Goal: Task Accomplishment & Management: Complete application form

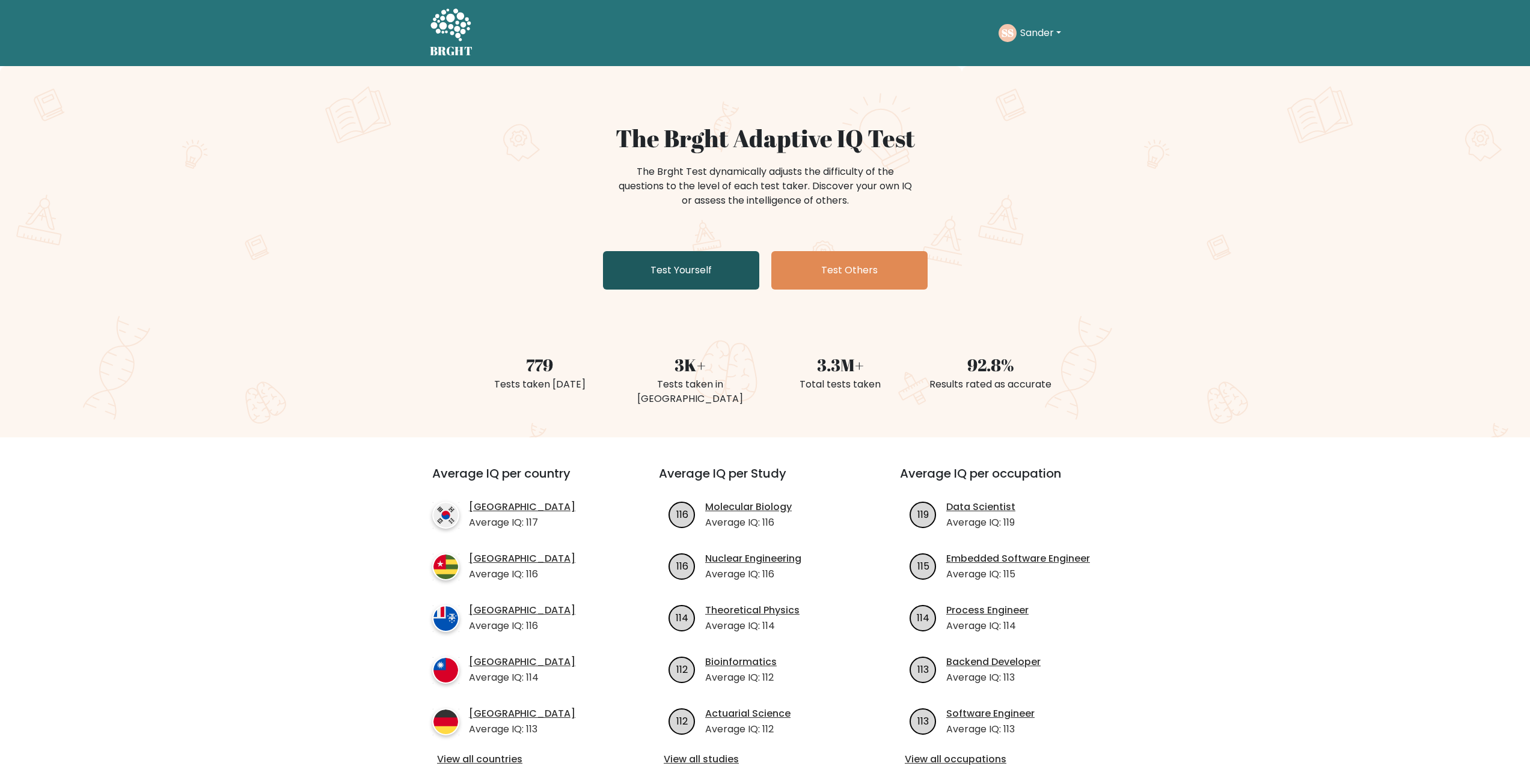
click at [717, 266] on link "Test Yourself" at bounding box center [681, 270] width 156 height 38
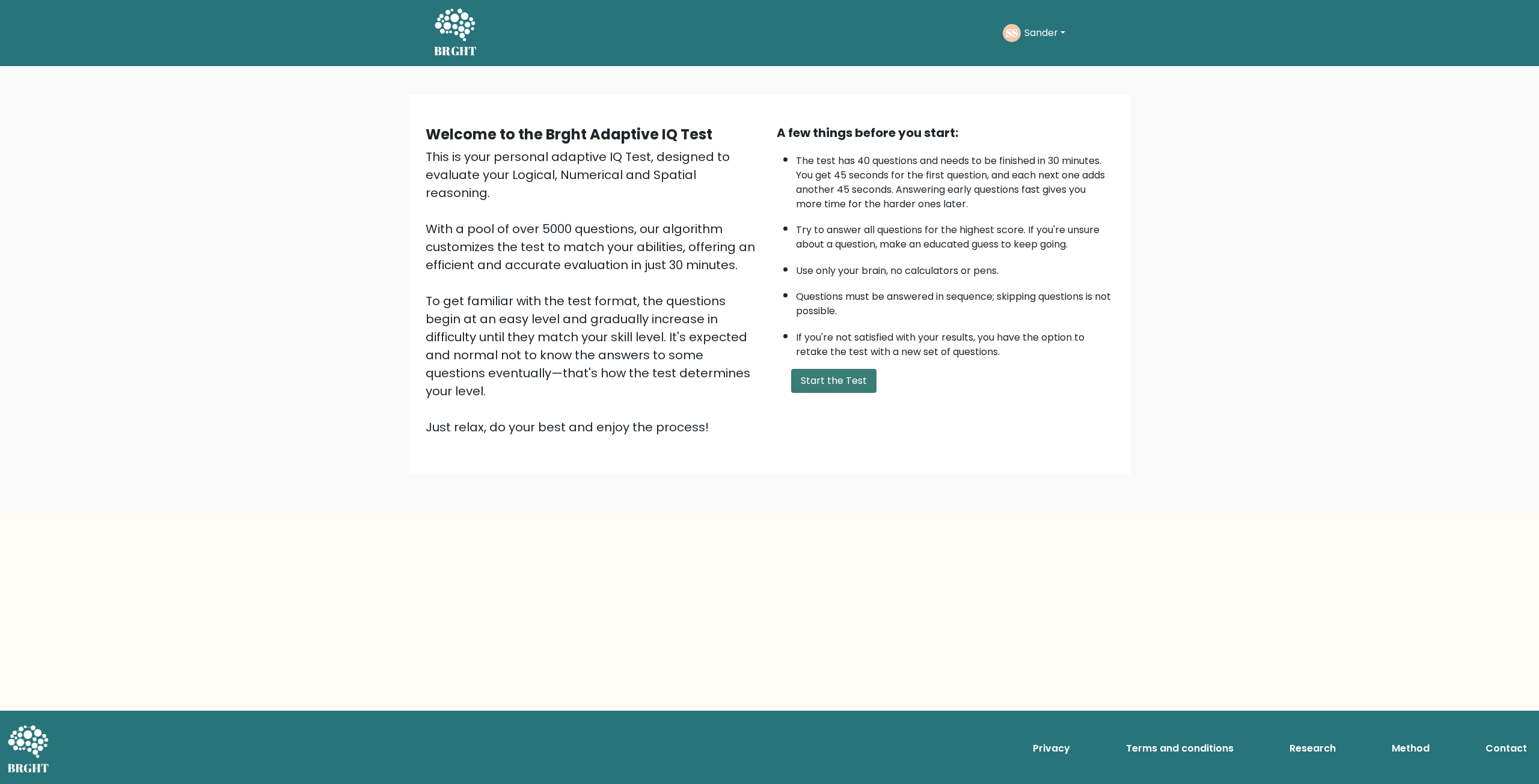
click at [857, 373] on button "Start the Test" at bounding box center [834, 380] width 85 height 24
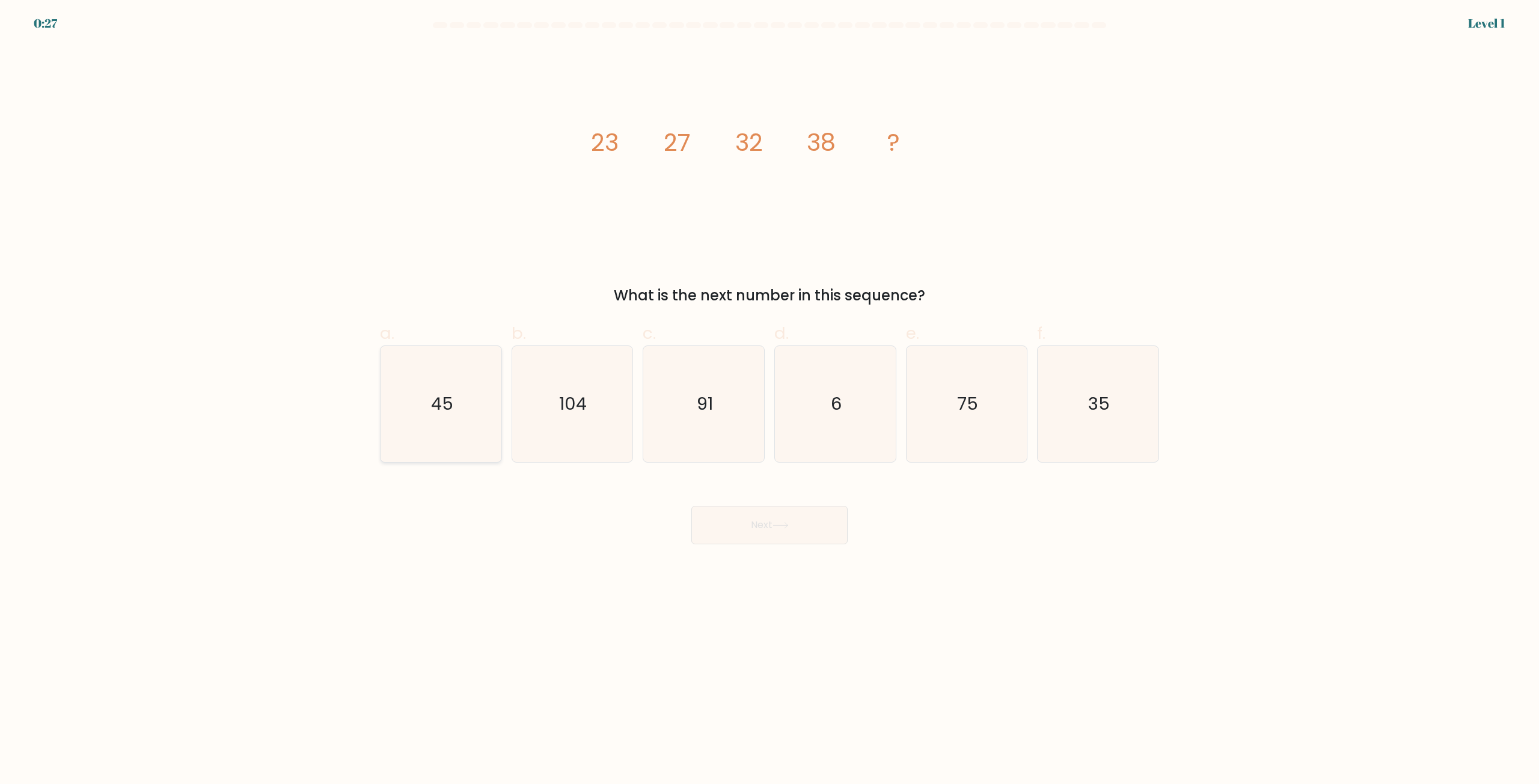
drag, startPoint x: 426, startPoint y: 397, endPoint x: 460, endPoint y: 408, distance: 35.7
click at [426, 396] on icon "45" at bounding box center [440, 404] width 116 height 116
click at [770, 396] on input "a. 45" at bounding box center [770, 396] width 1 height 8
radio input "true"
click at [761, 518] on button "Next" at bounding box center [769, 525] width 156 height 38
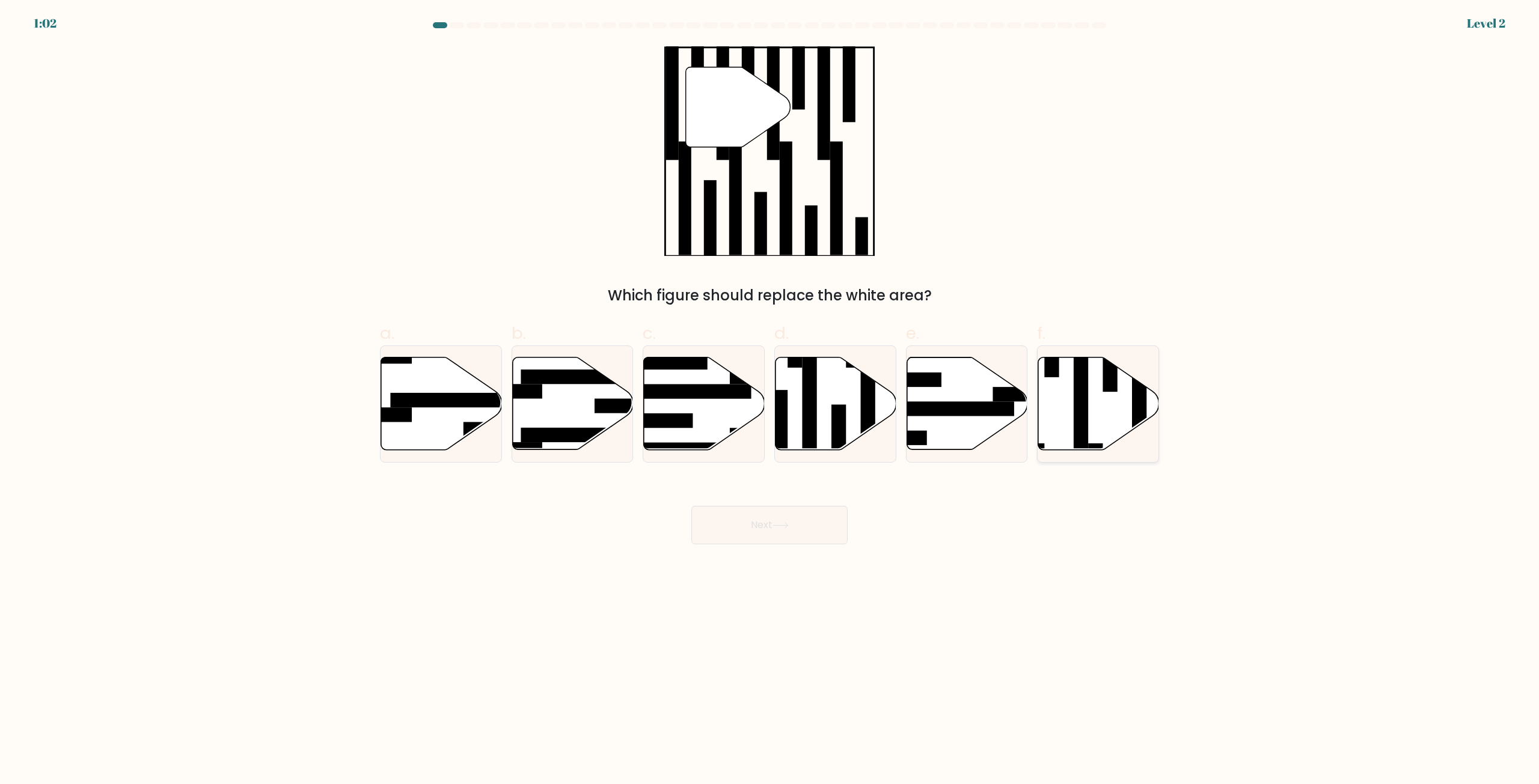
click at [1090, 444] on rect at bounding box center [1095, 509] width 15 height 131
click at [770, 400] on input "f." at bounding box center [770, 396] width 1 height 8
radio input "true"
click at [840, 527] on button "Next" at bounding box center [769, 525] width 156 height 38
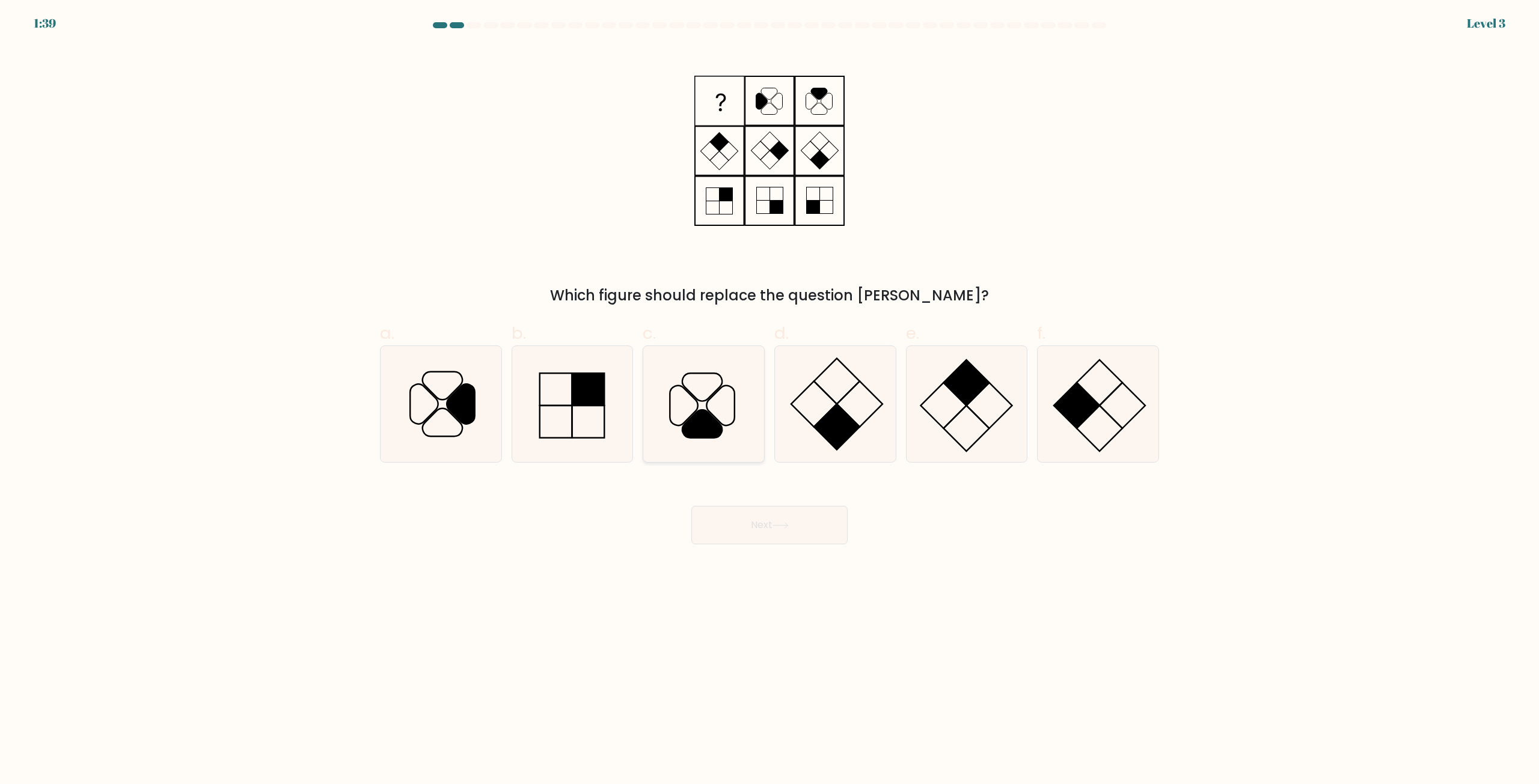
drag, startPoint x: 723, startPoint y: 395, endPoint x: 731, endPoint y: 422, distance: 28.2
click at [723, 397] on icon at bounding box center [703, 404] width 116 height 116
click at [770, 397] on input "c." at bounding box center [770, 396] width 1 height 8
radio input "true"
click at [773, 519] on button "Next" at bounding box center [769, 525] width 156 height 38
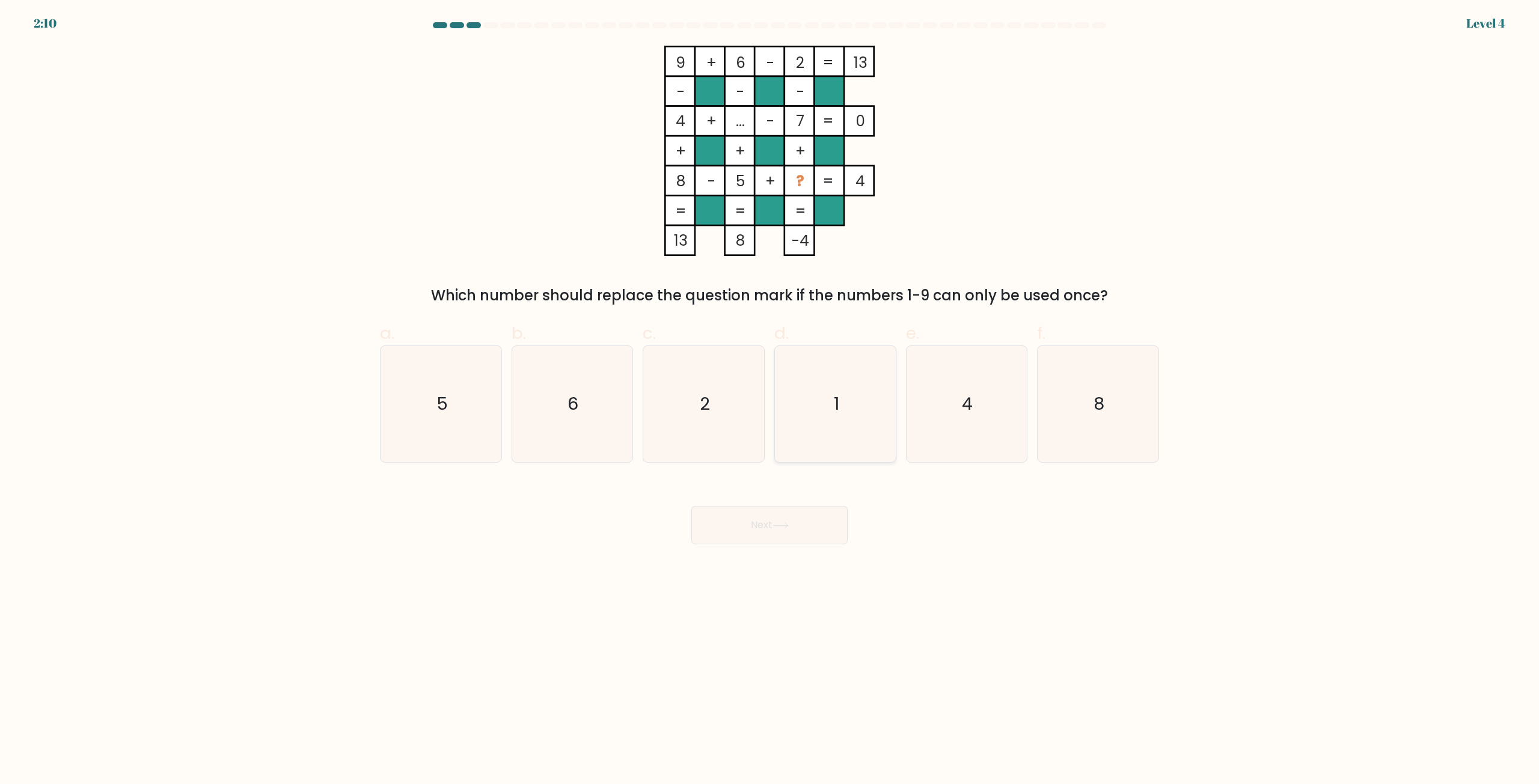
click at [823, 397] on icon "1" at bounding box center [835, 404] width 116 height 116
click at [770, 397] on input "d. 1" at bounding box center [770, 396] width 1 height 8
radio input "true"
click at [817, 531] on button "Next" at bounding box center [769, 525] width 156 height 38
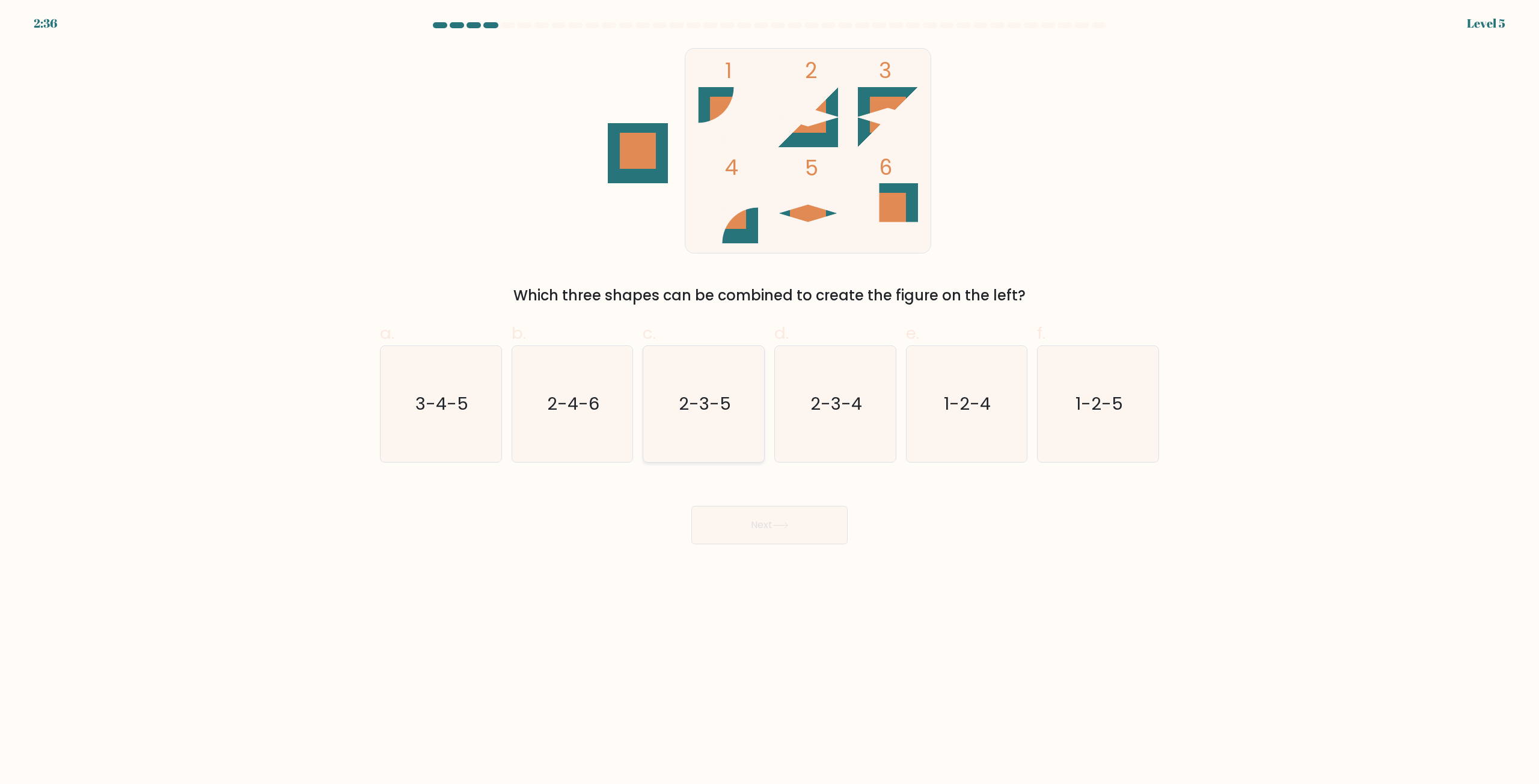
click at [709, 422] on icon "2-3-5" at bounding box center [703, 404] width 116 height 116
click at [770, 400] on input "c. 2-3-5" at bounding box center [770, 396] width 1 height 8
radio input "true"
click at [767, 521] on button "Next" at bounding box center [769, 525] width 156 height 38
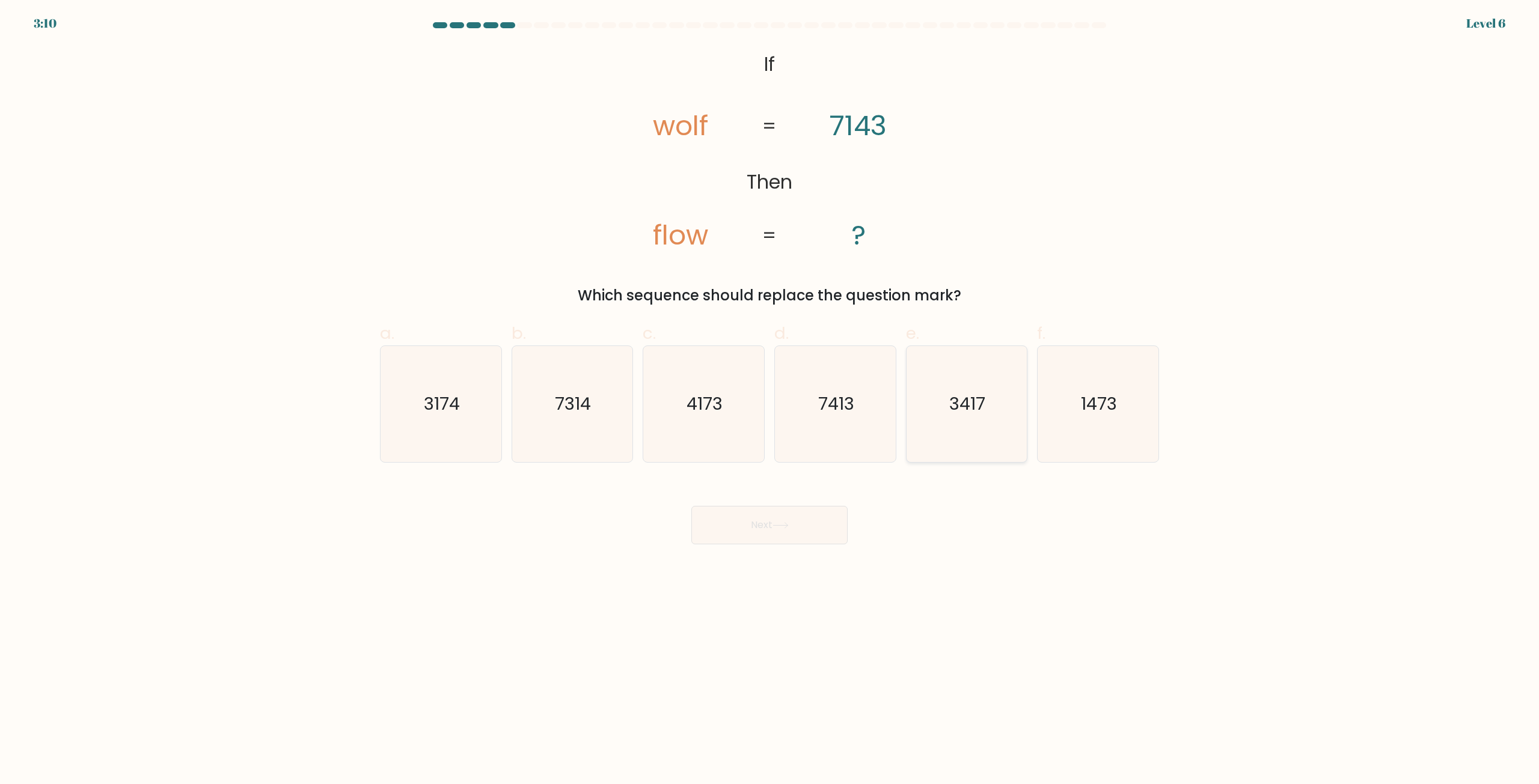
drag, startPoint x: 975, startPoint y: 422, endPoint x: 964, endPoint y: 436, distance: 17.8
click at [975, 422] on icon "3417" at bounding box center [966, 404] width 116 height 116
click at [770, 400] on input "e. 3417" at bounding box center [770, 396] width 1 height 8
radio input "true"
click at [834, 523] on button "Next" at bounding box center [769, 525] width 156 height 38
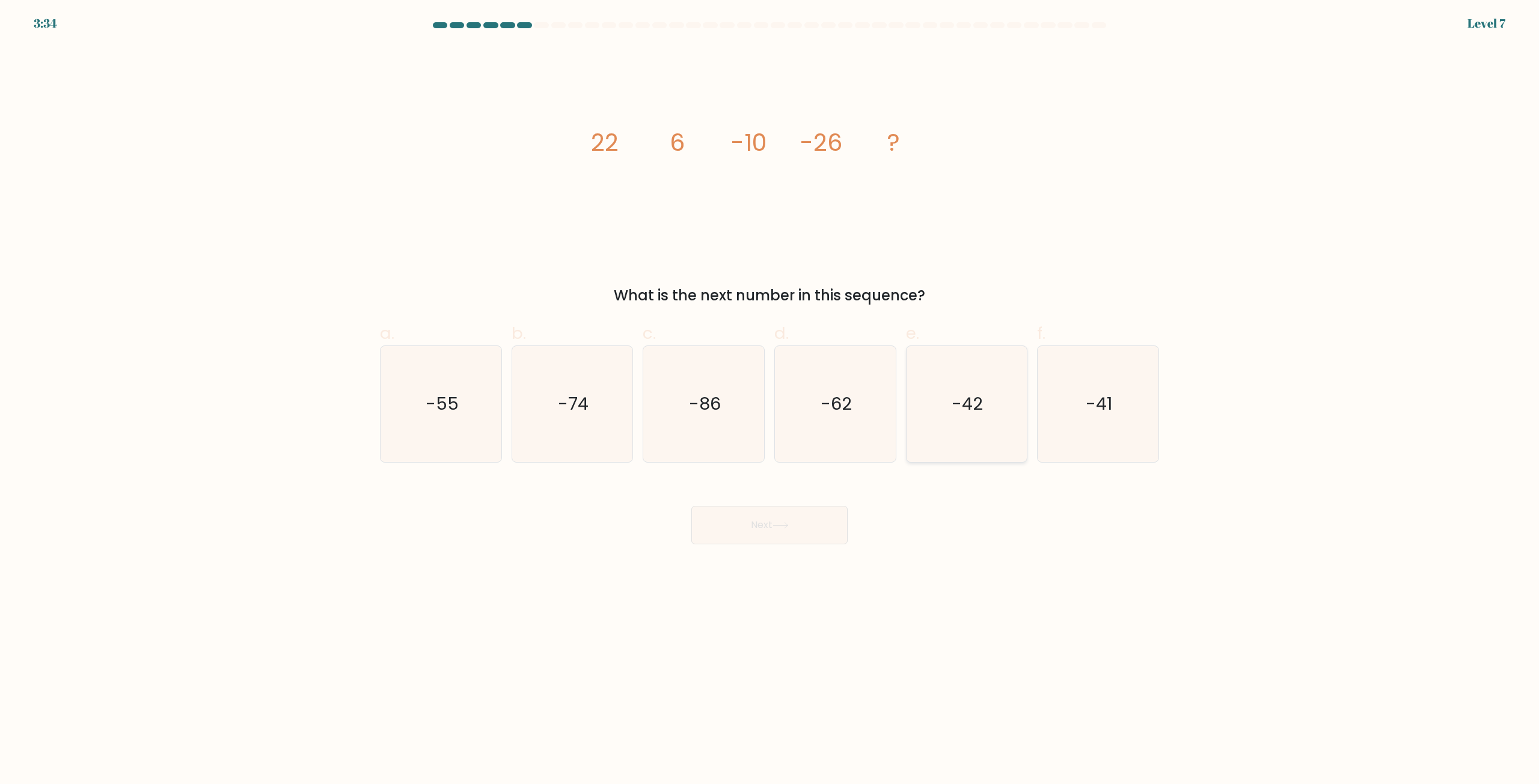
click at [937, 375] on icon "-42" at bounding box center [966, 404] width 116 height 116
click at [770, 392] on input "e. -42" at bounding box center [770, 396] width 1 height 8
radio input "true"
click at [817, 527] on button "Next" at bounding box center [769, 525] width 156 height 38
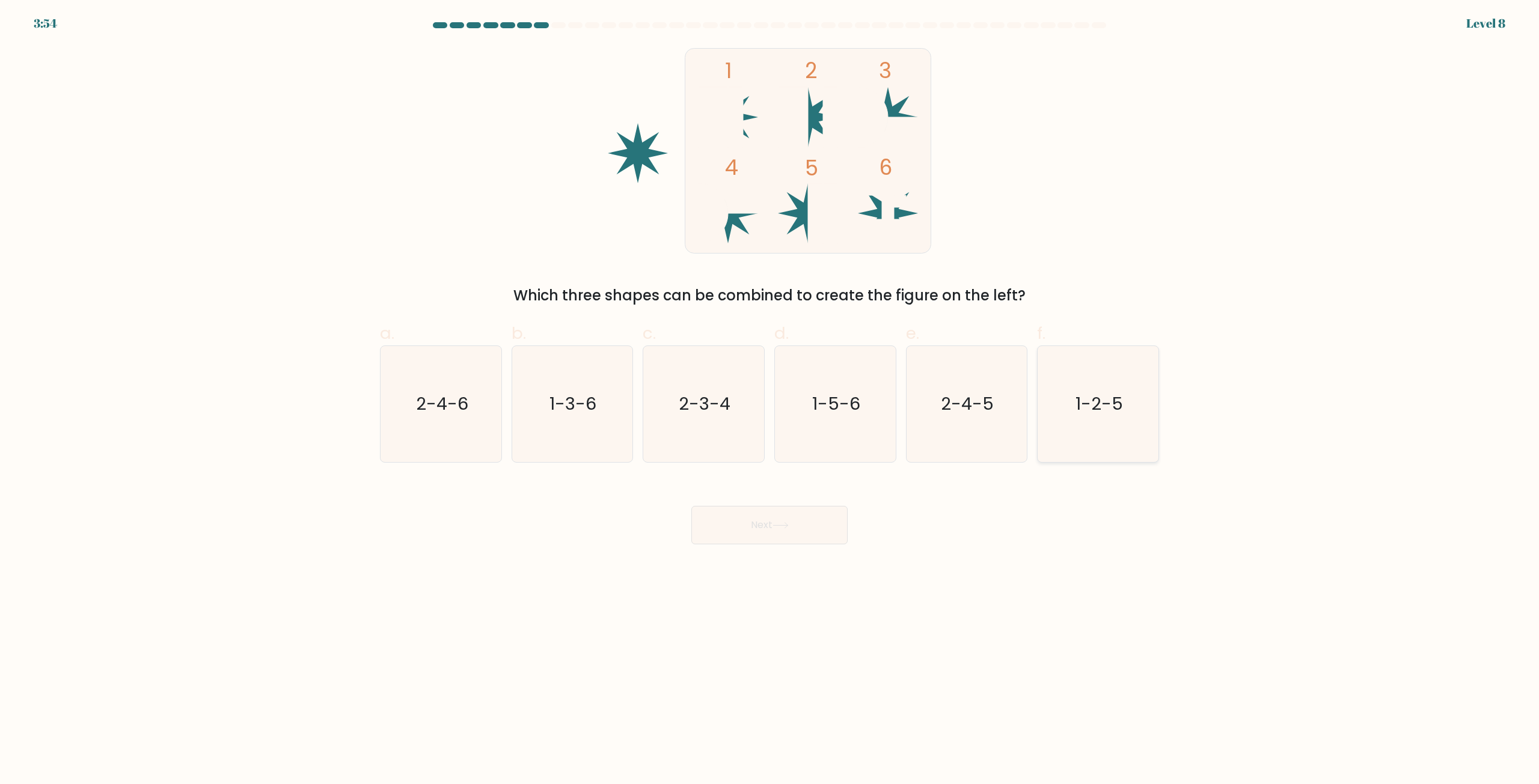
click at [1139, 402] on icon "1-2-5" at bounding box center [1098, 404] width 116 height 116
click at [770, 400] on input "f. 1-2-5" at bounding box center [770, 396] width 1 height 8
radio input "true"
click at [828, 529] on button "Next" at bounding box center [769, 525] width 156 height 38
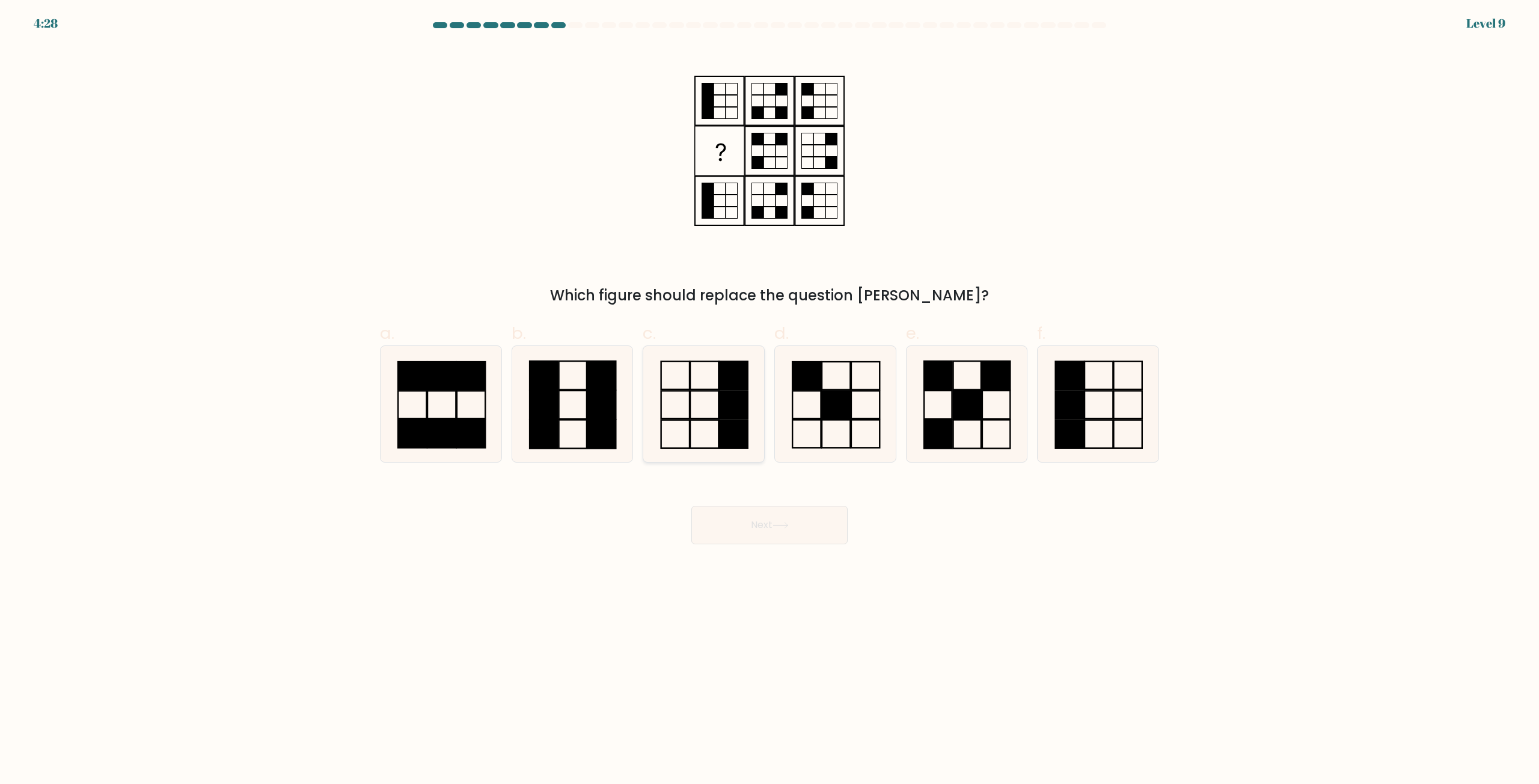
click at [716, 418] on icon at bounding box center [703, 404] width 116 height 116
click at [770, 400] on input "c." at bounding box center [770, 396] width 1 height 8
radio input "true"
click at [795, 543] on button "Next" at bounding box center [769, 525] width 156 height 38
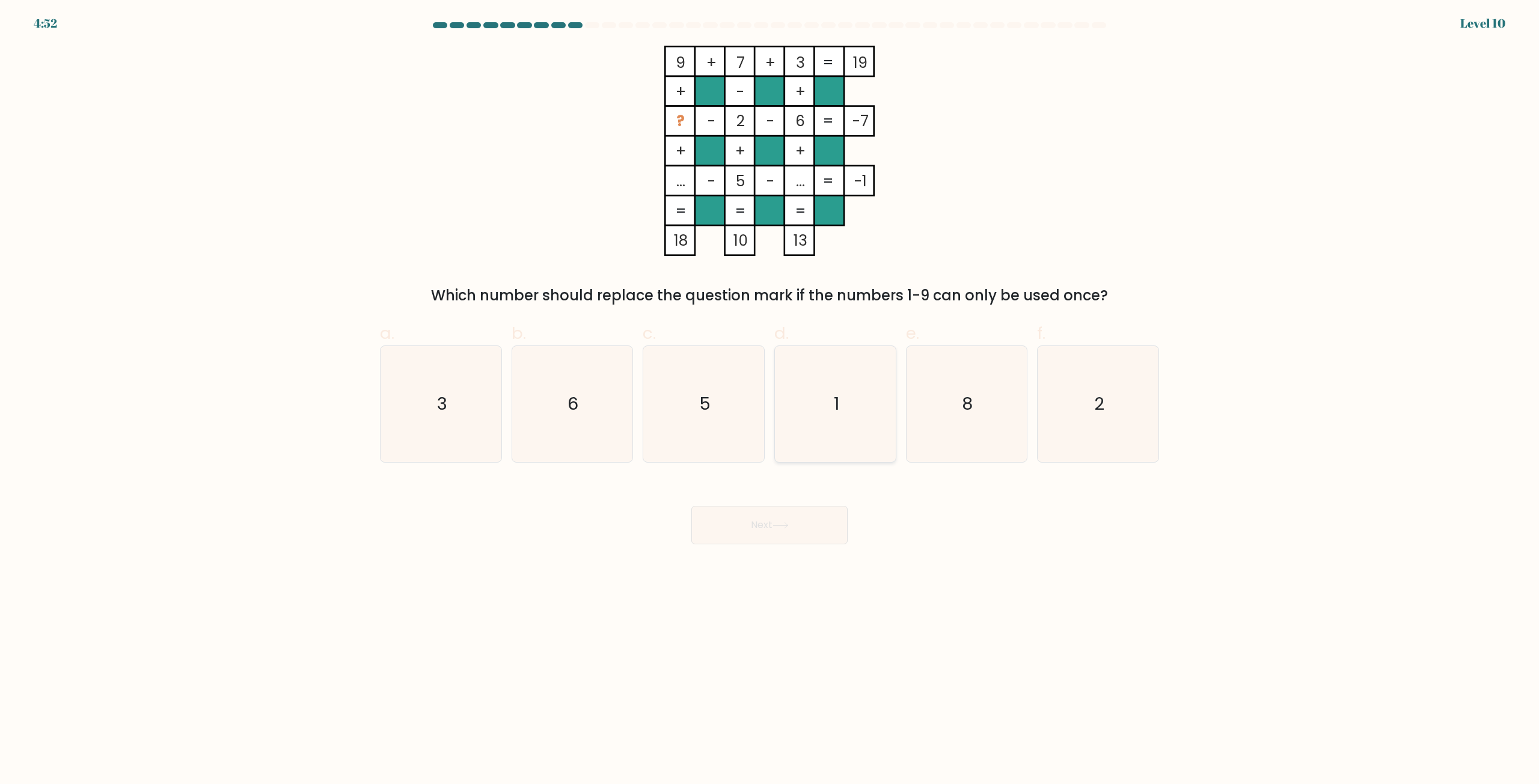
click at [844, 392] on icon "1" at bounding box center [835, 404] width 116 height 116
click at [770, 392] on input "d. 1" at bounding box center [770, 396] width 1 height 8
radio input "true"
click at [803, 516] on button "Next" at bounding box center [769, 525] width 156 height 38
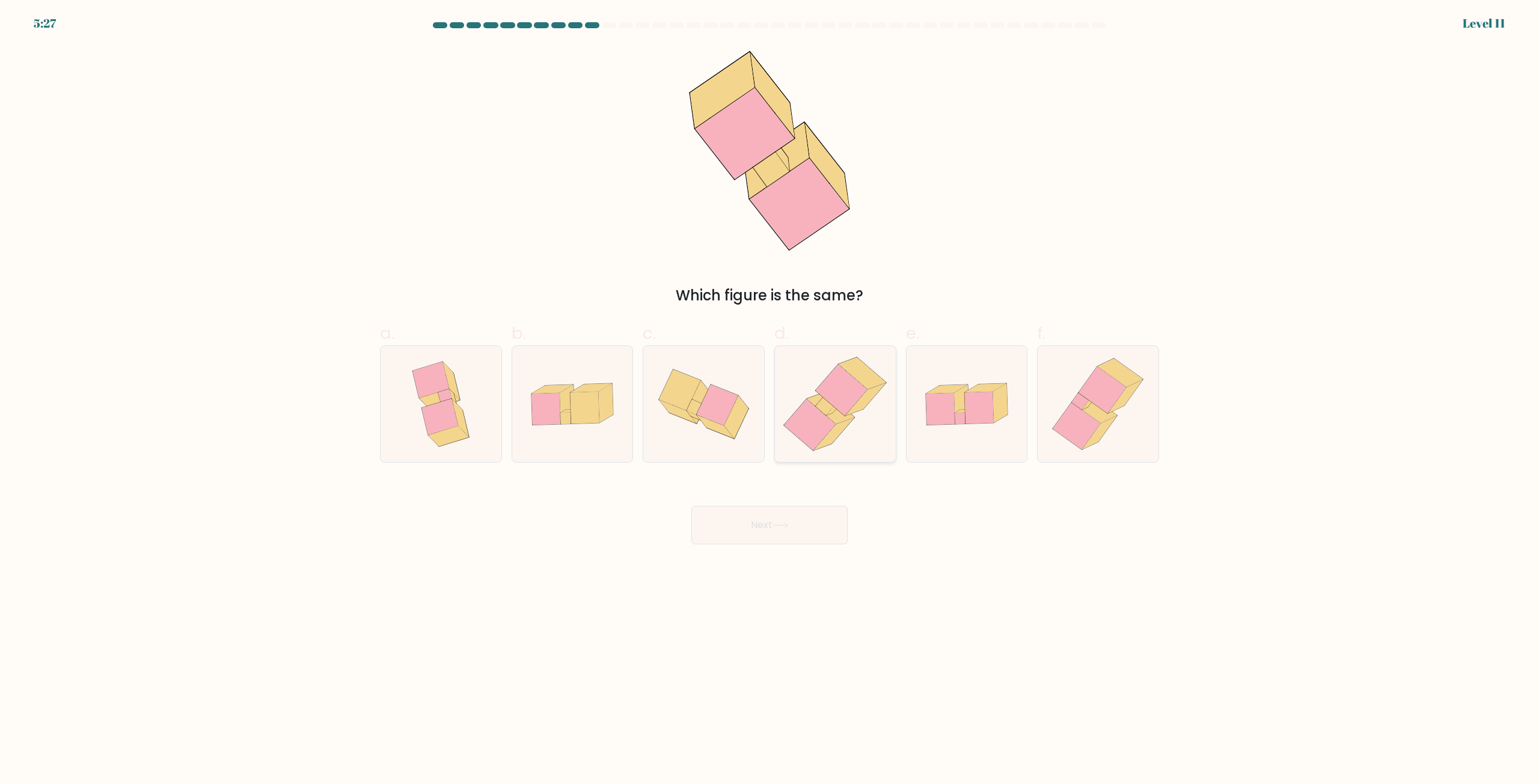
click at [864, 404] on icon at bounding box center [865, 399] width 40 height 33
click at [770, 400] on input "d." at bounding box center [770, 396] width 1 height 8
radio input "true"
click at [824, 526] on button "Next" at bounding box center [769, 525] width 156 height 38
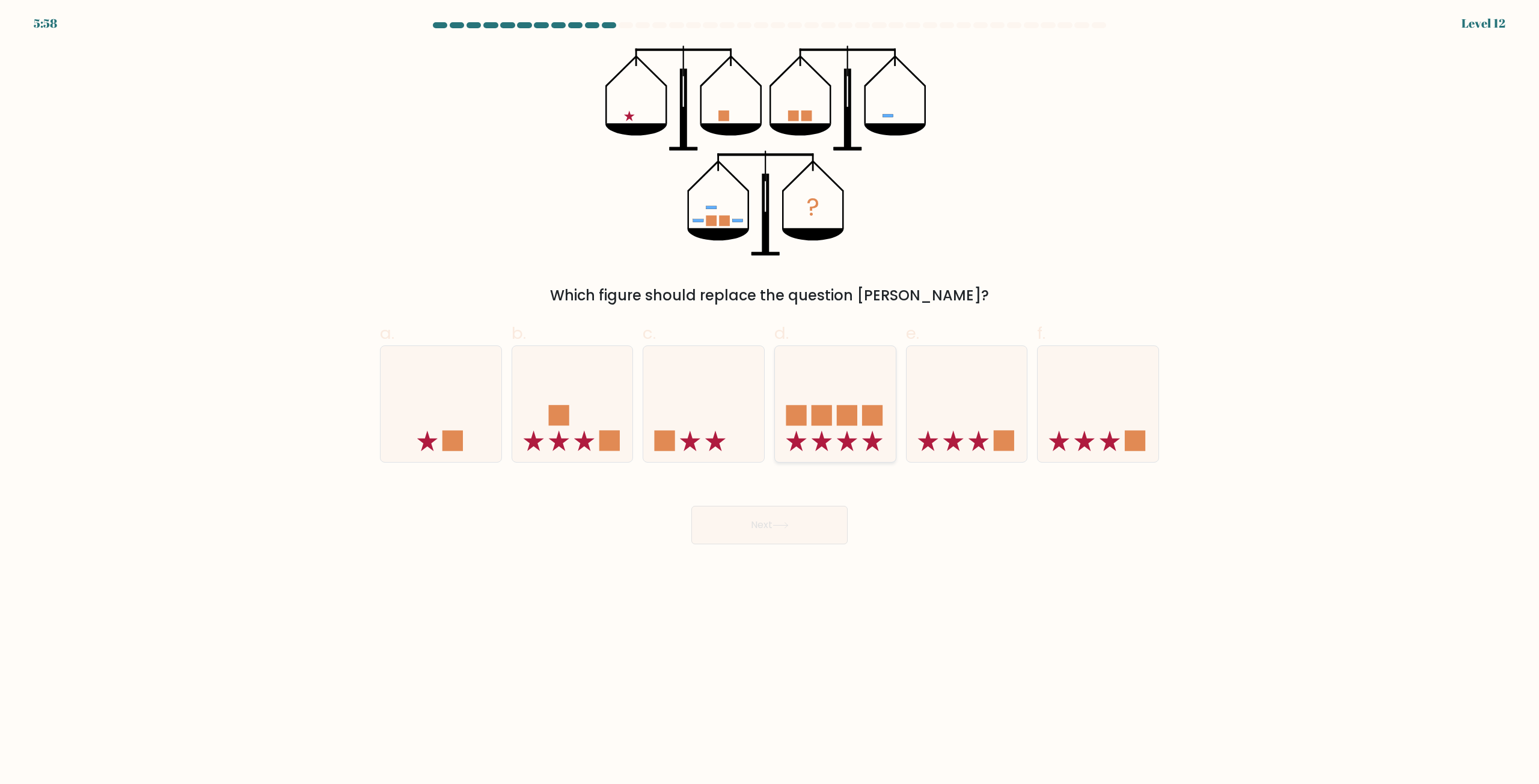
click at [816, 437] on icon at bounding box center [835, 405] width 121 height 100
click at [770, 400] on input "d." at bounding box center [770, 396] width 1 height 8
radio input "true"
click at [781, 535] on button "Next" at bounding box center [769, 525] width 156 height 38
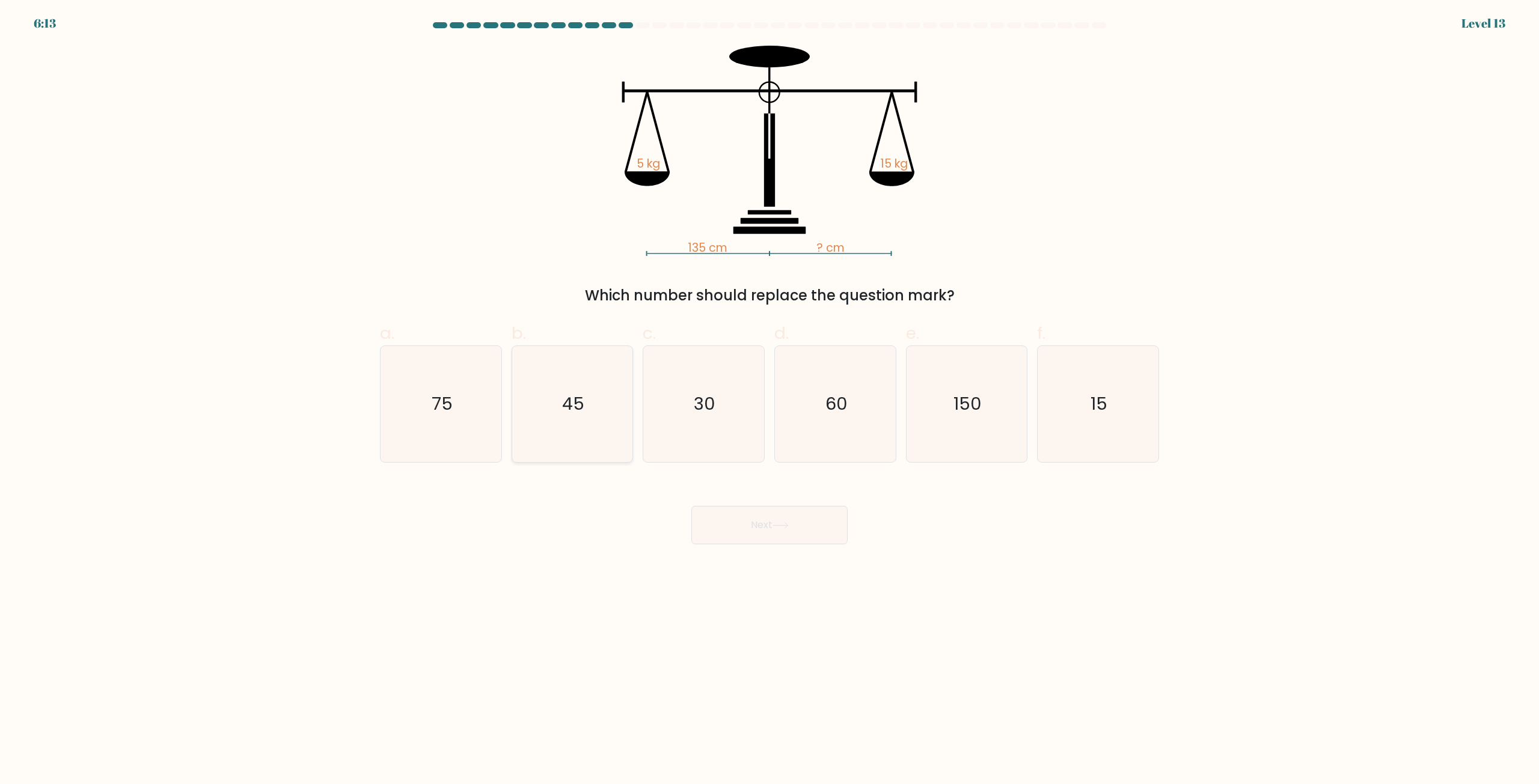
click at [602, 389] on icon "45" at bounding box center [572, 404] width 116 height 116
click at [770, 392] on input "b. 45" at bounding box center [770, 396] width 1 height 8
radio input "true"
click at [767, 524] on button "Next" at bounding box center [769, 525] width 156 height 38
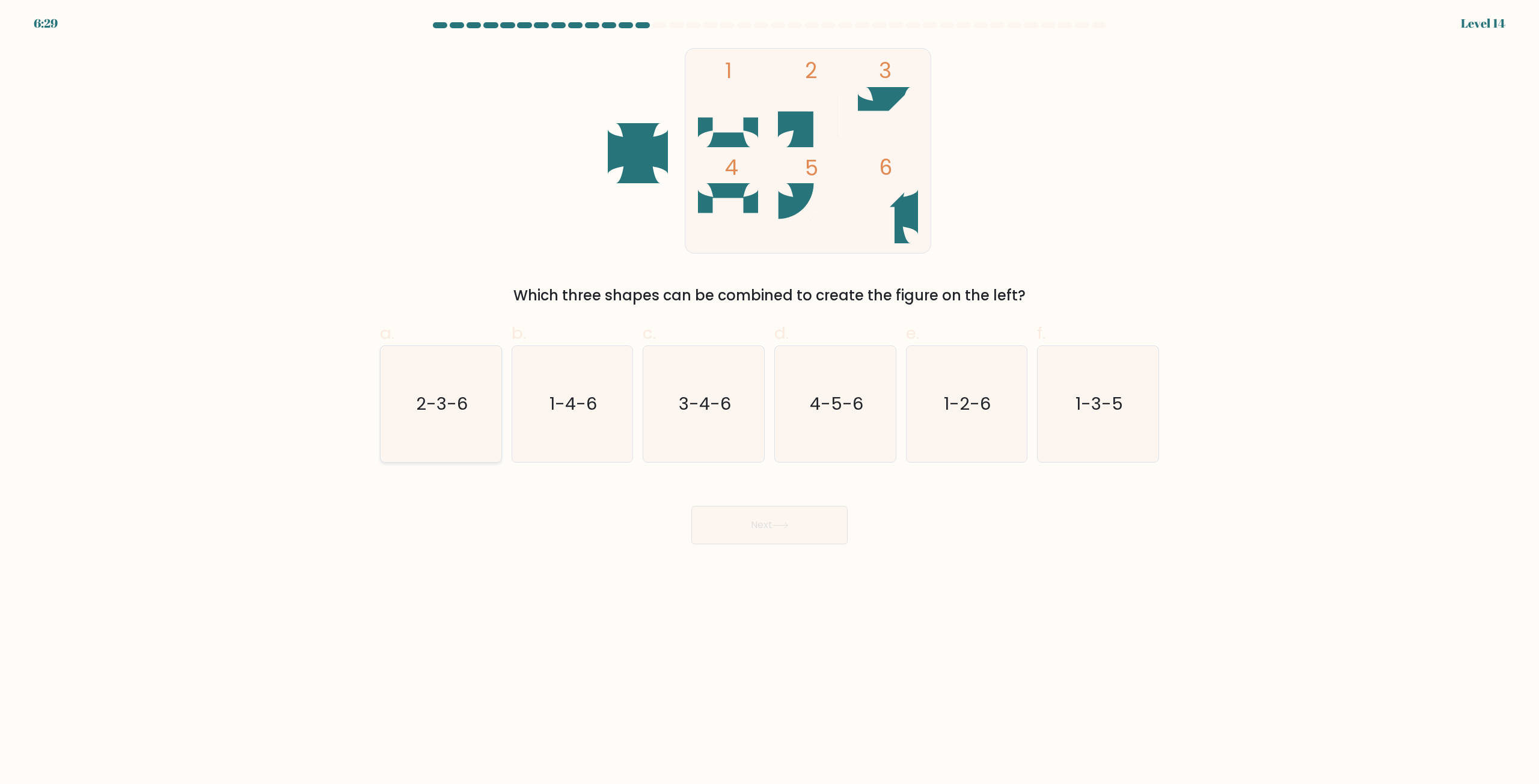
click at [469, 432] on icon "2-3-6" at bounding box center [440, 404] width 116 height 116
click at [770, 400] on input "a. 2-3-6" at bounding box center [770, 396] width 1 height 8
radio input "true"
click at [732, 518] on button "Next" at bounding box center [769, 525] width 156 height 38
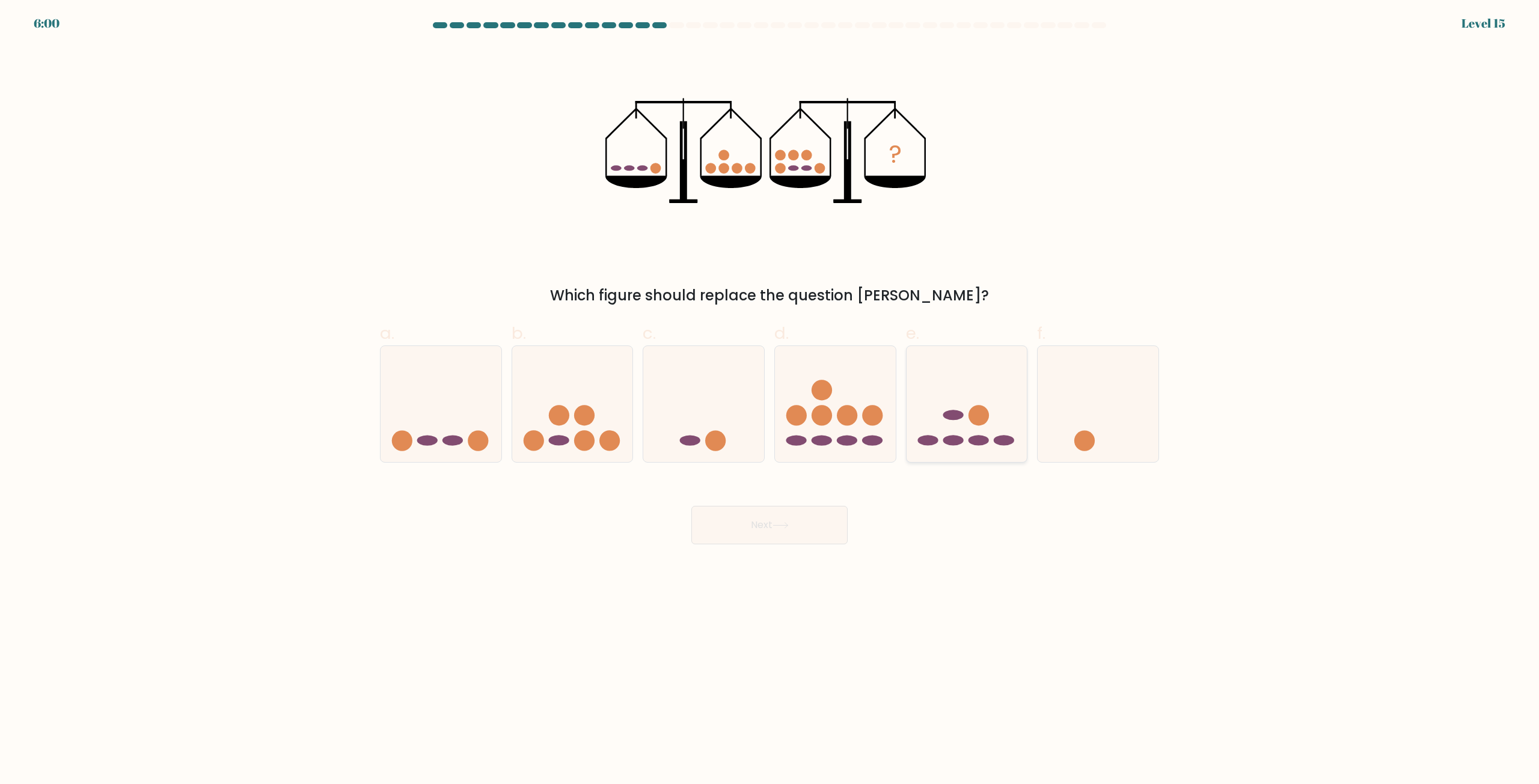
click at [954, 425] on icon at bounding box center [967, 405] width 121 height 100
click at [770, 400] on input "e." at bounding box center [770, 396] width 1 height 8
radio input "true"
drag, startPoint x: 815, startPoint y: 528, endPoint x: 841, endPoint y: 518, distance: 27.9
click at [817, 528] on button "Next" at bounding box center [769, 525] width 156 height 38
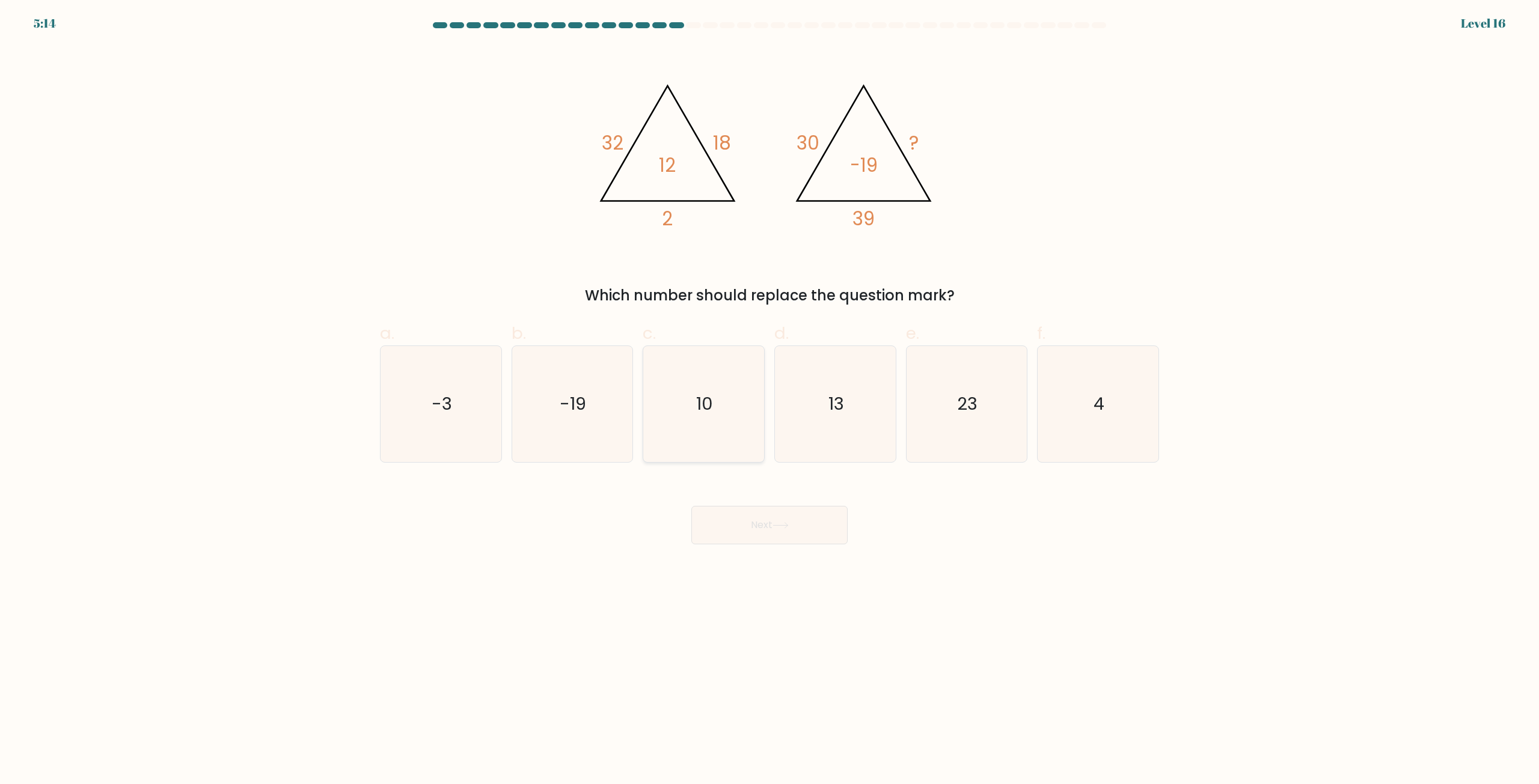
drag, startPoint x: 716, startPoint y: 426, endPoint x: 737, endPoint y: 428, distance: 21.1
click at [718, 422] on icon "10" at bounding box center [703, 404] width 116 height 116
click at [770, 400] on input "c. 10" at bounding box center [770, 396] width 1 height 8
radio input "true"
click at [787, 524] on icon at bounding box center [781, 525] width 16 height 7
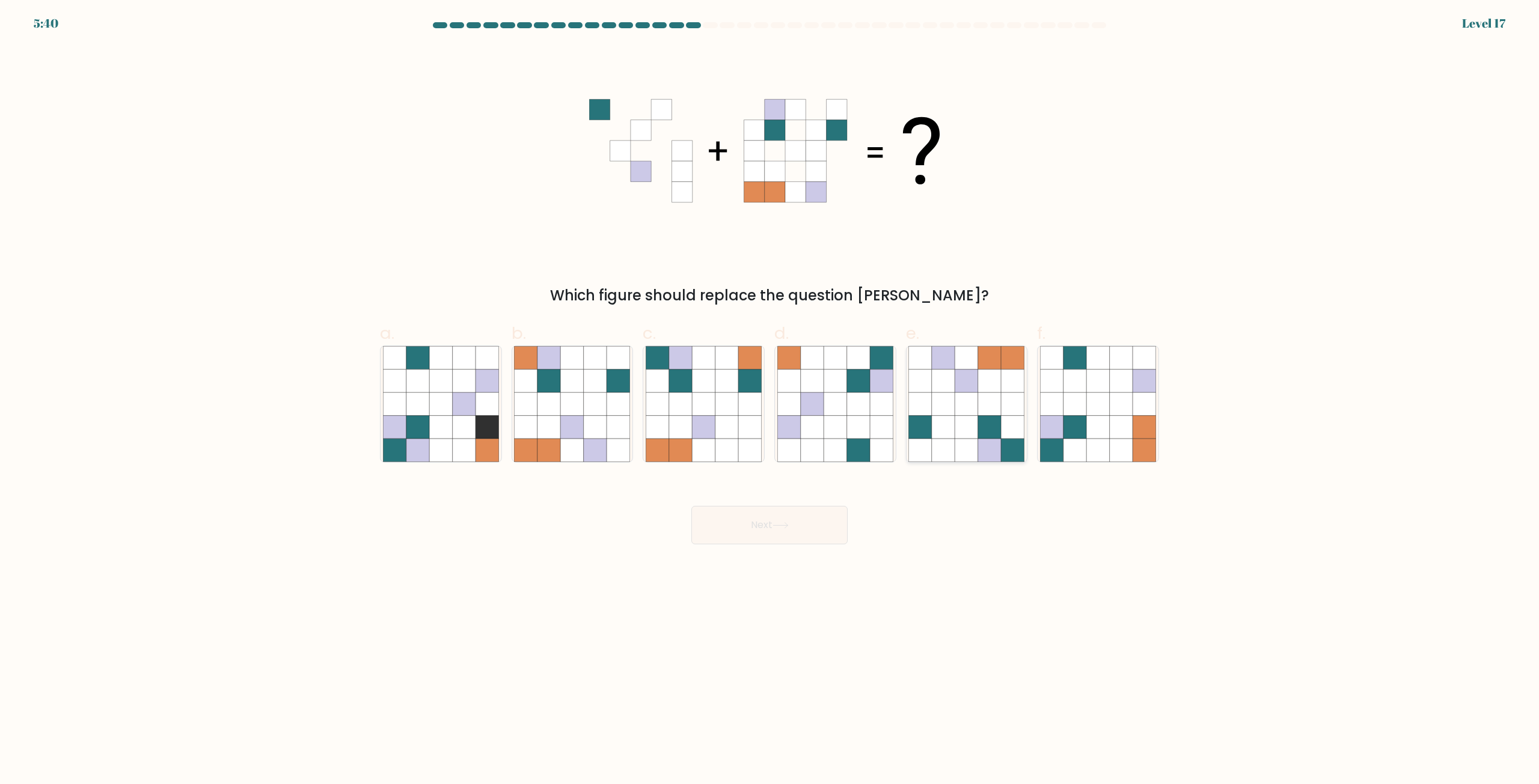
drag, startPoint x: 969, startPoint y: 428, endPoint x: 954, endPoint y: 441, distance: 19.8
click at [969, 428] on icon at bounding box center [967, 428] width 23 height 23
click at [770, 400] on input "e." at bounding box center [770, 396] width 1 height 8
radio input "true"
click at [817, 521] on button "Next" at bounding box center [769, 525] width 156 height 38
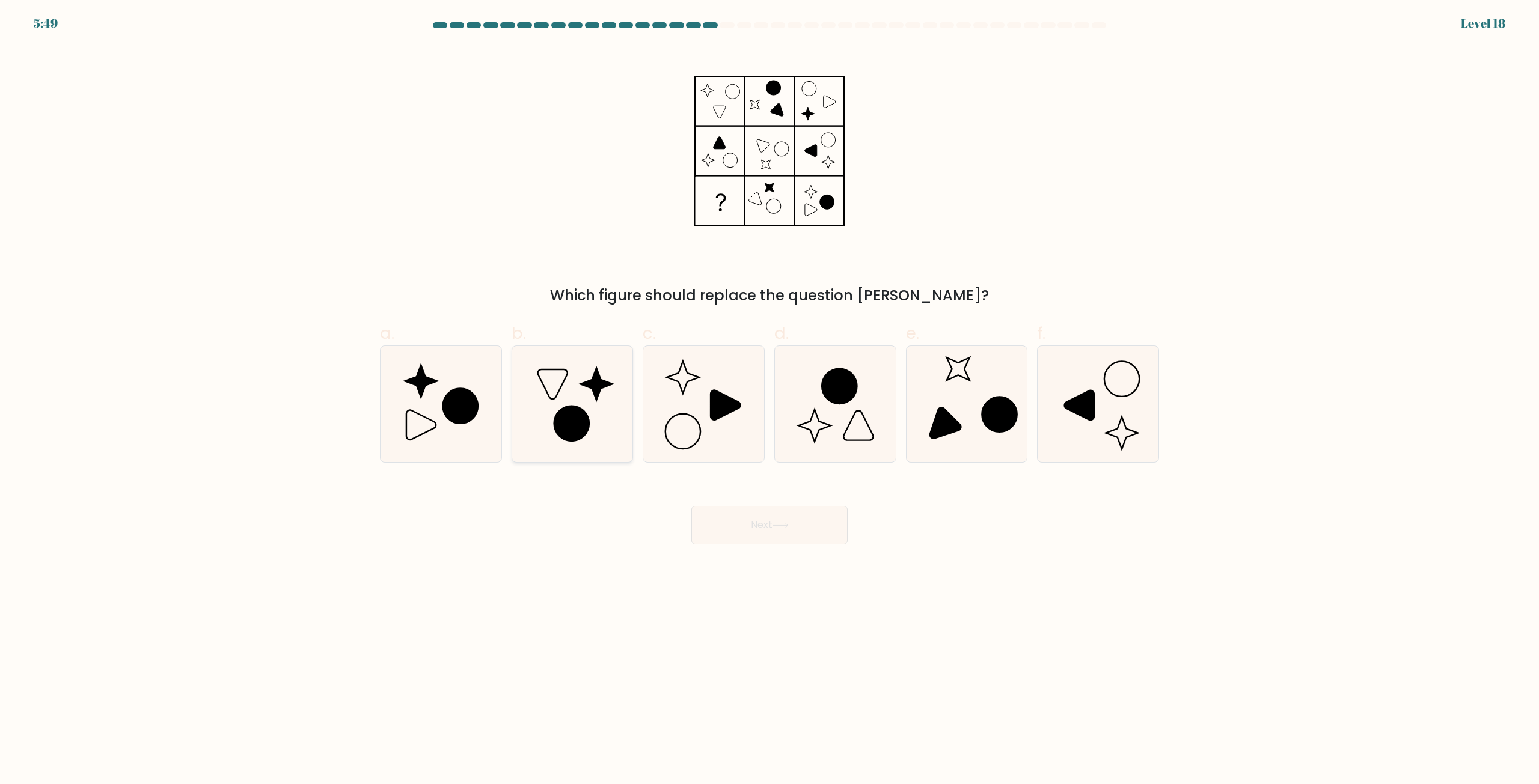
click at [587, 407] on icon at bounding box center [572, 404] width 116 height 116
click at [770, 400] on input "b." at bounding box center [770, 396] width 1 height 8
radio input "true"
click at [801, 518] on button "Next" at bounding box center [769, 525] width 156 height 38
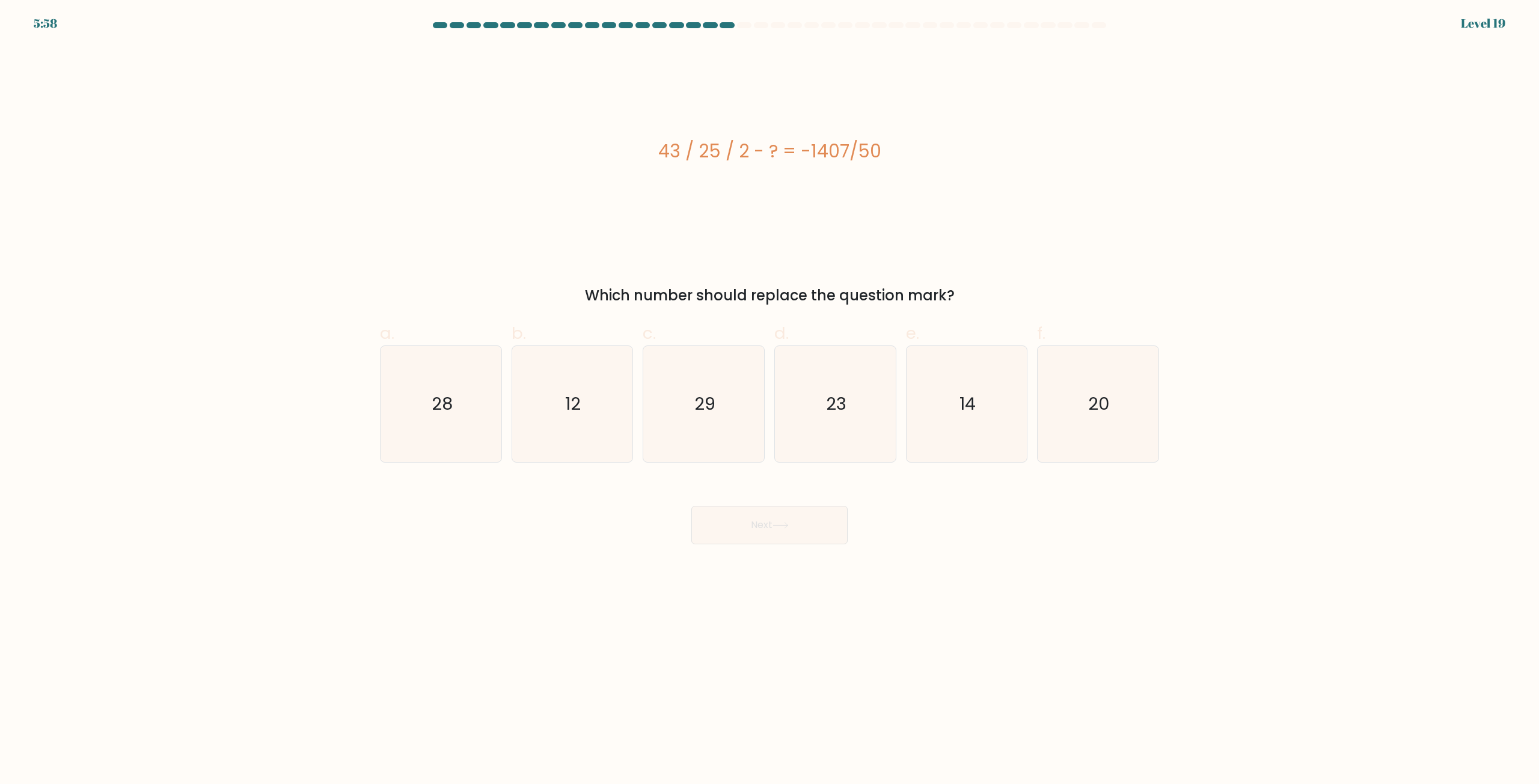
drag, startPoint x: 657, startPoint y: 147, endPoint x: 894, endPoint y: 159, distance: 237.3
click at [894, 159] on div "43 / 25 / 2 - ? = -1407/50" at bounding box center [770, 151] width 779 height 27
drag, startPoint x: 901, startPoint y: 151, endPoint x: 901, endPoint y: 141, distance: 10.0
click at [901, 150] on div "43 / 25 / 2 - ? = -1407/50" at bounding box center [770, 151] width 779 height 27
click at [901, 140] on div "43 / 25 / 2 - ? = -1407/50" at bounding box center [770, 151] width 779 height 27
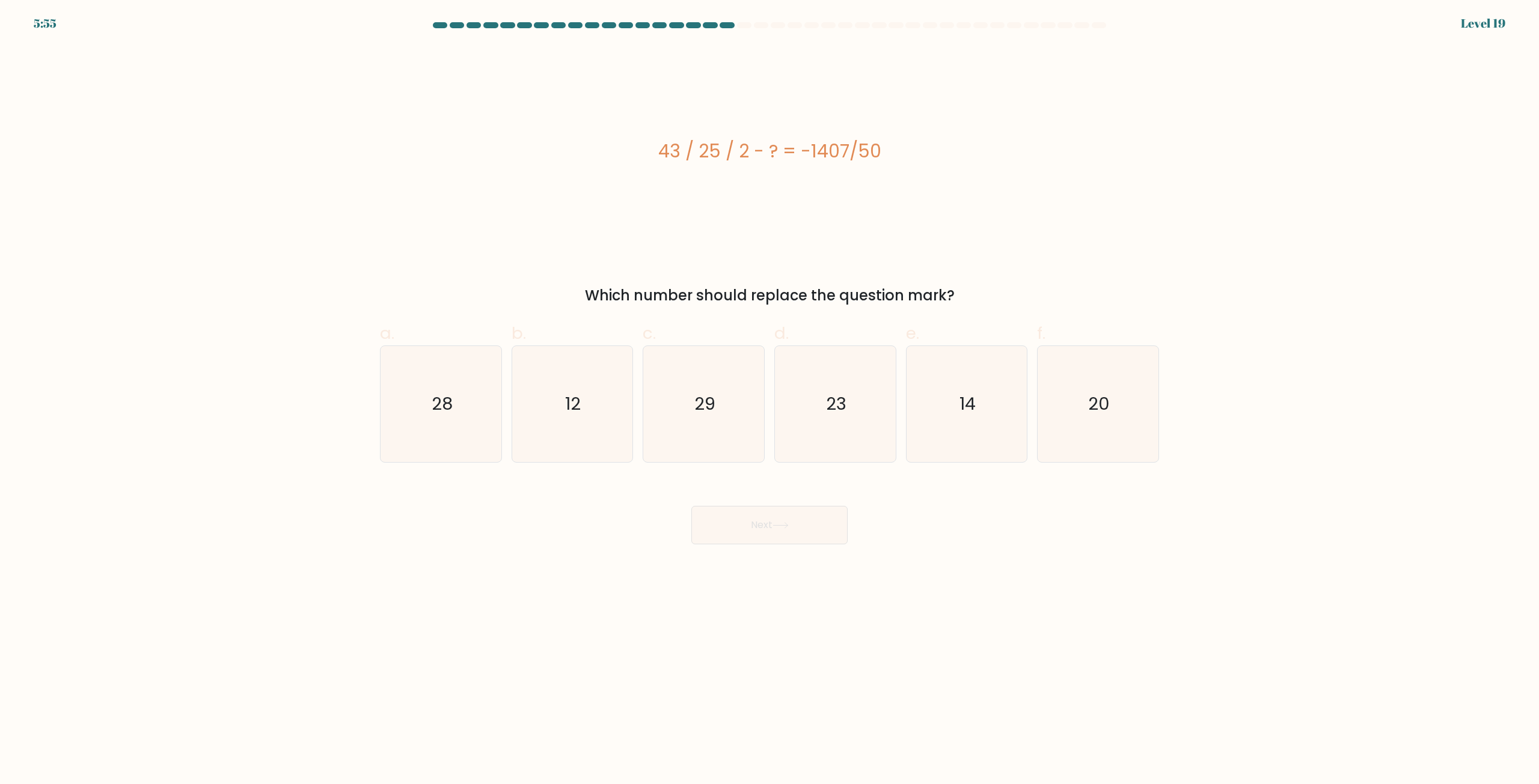
drag, startPoint x: 895, startPoint y: 142, endPoint x: 588, endPoint y: 117, distance: 308.0
click at [586, 117] on div "43 / 25 / 2 - ? = -1407/50" at bounding box center [770, 151] width 779 height 210
click at [651, 184] on div "43 / 25 / 2 - ? = -1407/50" at bounding box center [770, 151] width 779 height 210
drag, startPoint x: 655, startPoint y: 157, endPoint x: 951, endPoint y: 173, distance: 296.4
click at [950, 173] on div "43 / 25 / 2 - ? = -1407/50" at bounding box center [770, 151] width 779 height 210
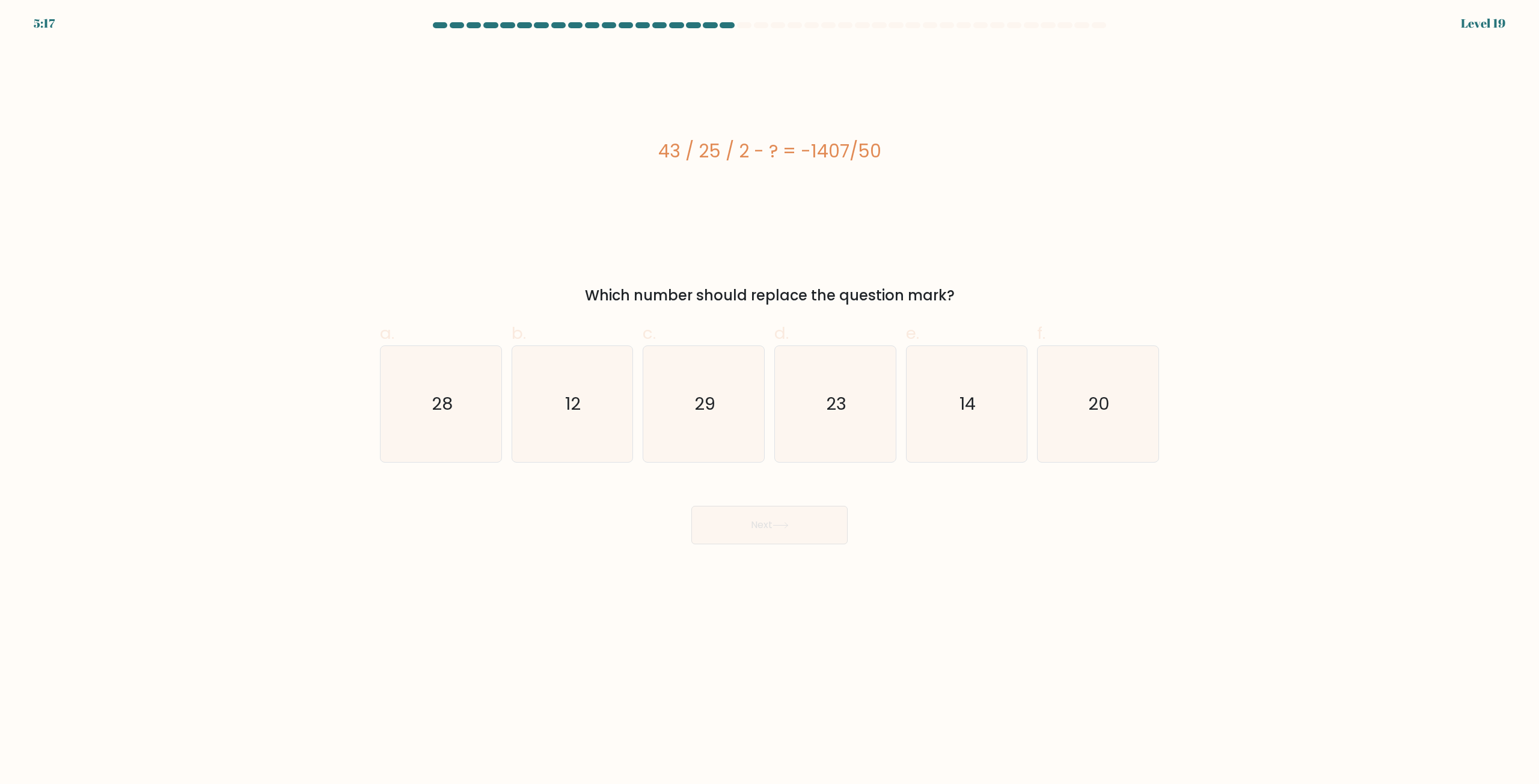
copy div "43 / 25 / 2 - ? = -1407/50"
click at [833, 252] on div "43 / 25 / 2 - ? = -1407/50" at bounding box center [770, 151] width 779 height 210
drag, startPoint x: 738, startPoint y: 418, endPoint x: 778, endPoint y: 463, distance: 60.2
click at [738, 418] on icon "29" at bounding box center [703, 404] width 116 height 116
click at [770, 400] on input "c. 29" at bounding box center [770, 396] width 1 height 8
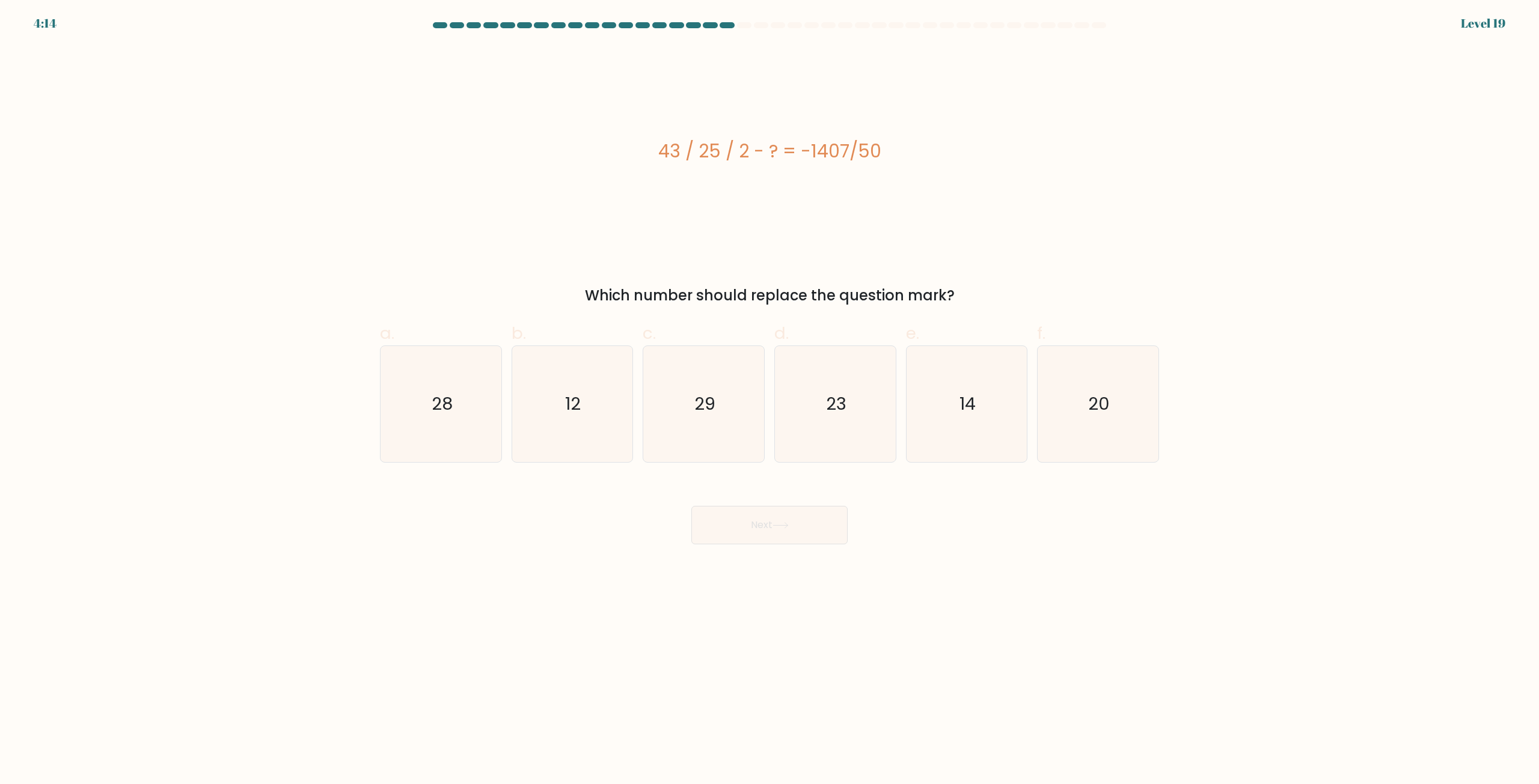
radio input "true"
click at [816, 524] on button "Next" at bounding box center [769, 525] width 156 height 38
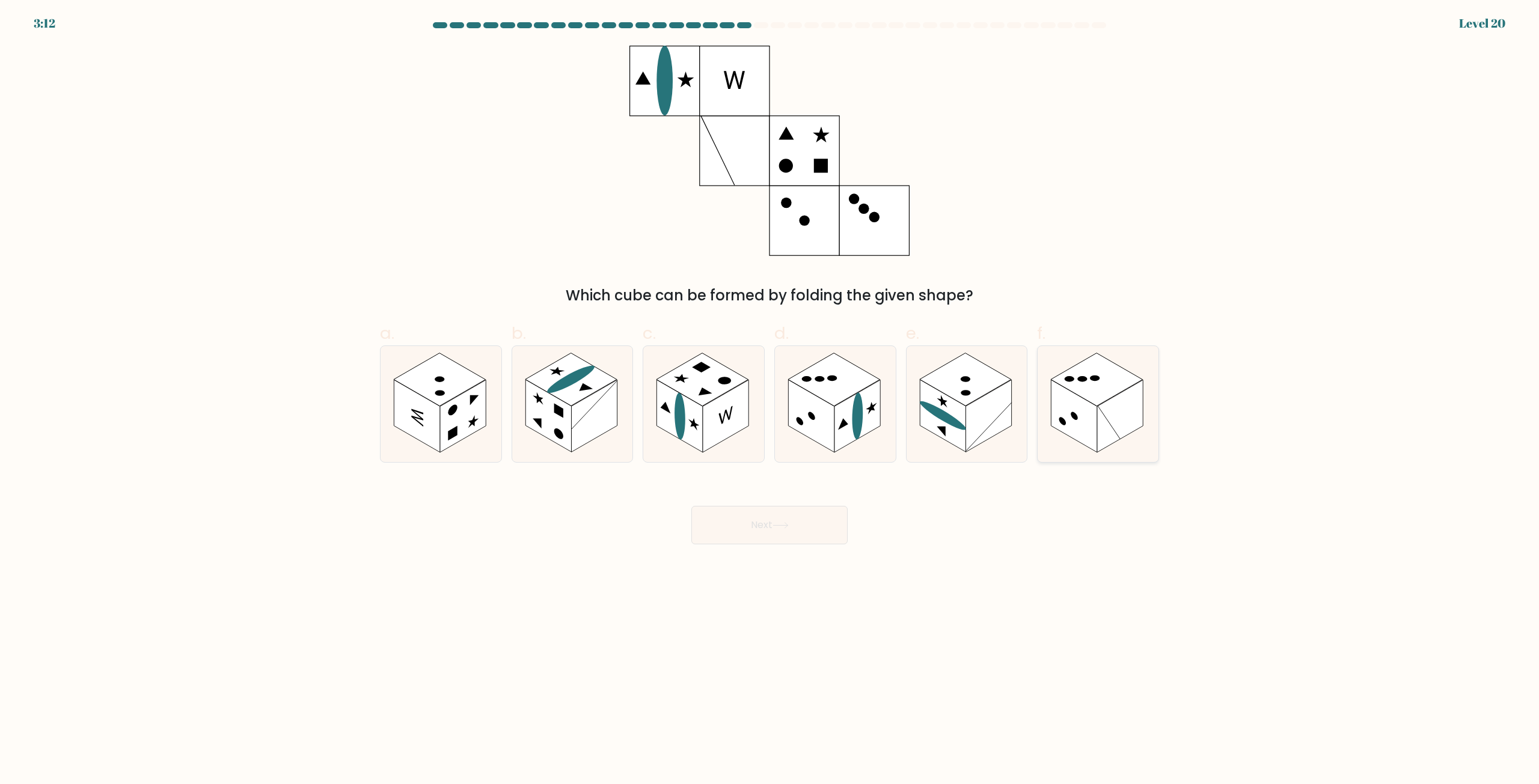
click at [1090, 417] on rect at bounding box center [1074, 416] width 45 height 73
click at [770, 400] on input "f." at bounding box center [770, 396] width 1 height 8
radio input "true"
click at [678, 528] on div "Next" at bounding box center [769, 511] width 794 height 68
drag, startPoint x: 739, startPoint y: 541, endPoint x: 753, endPoint y: 549, distance: 16.1
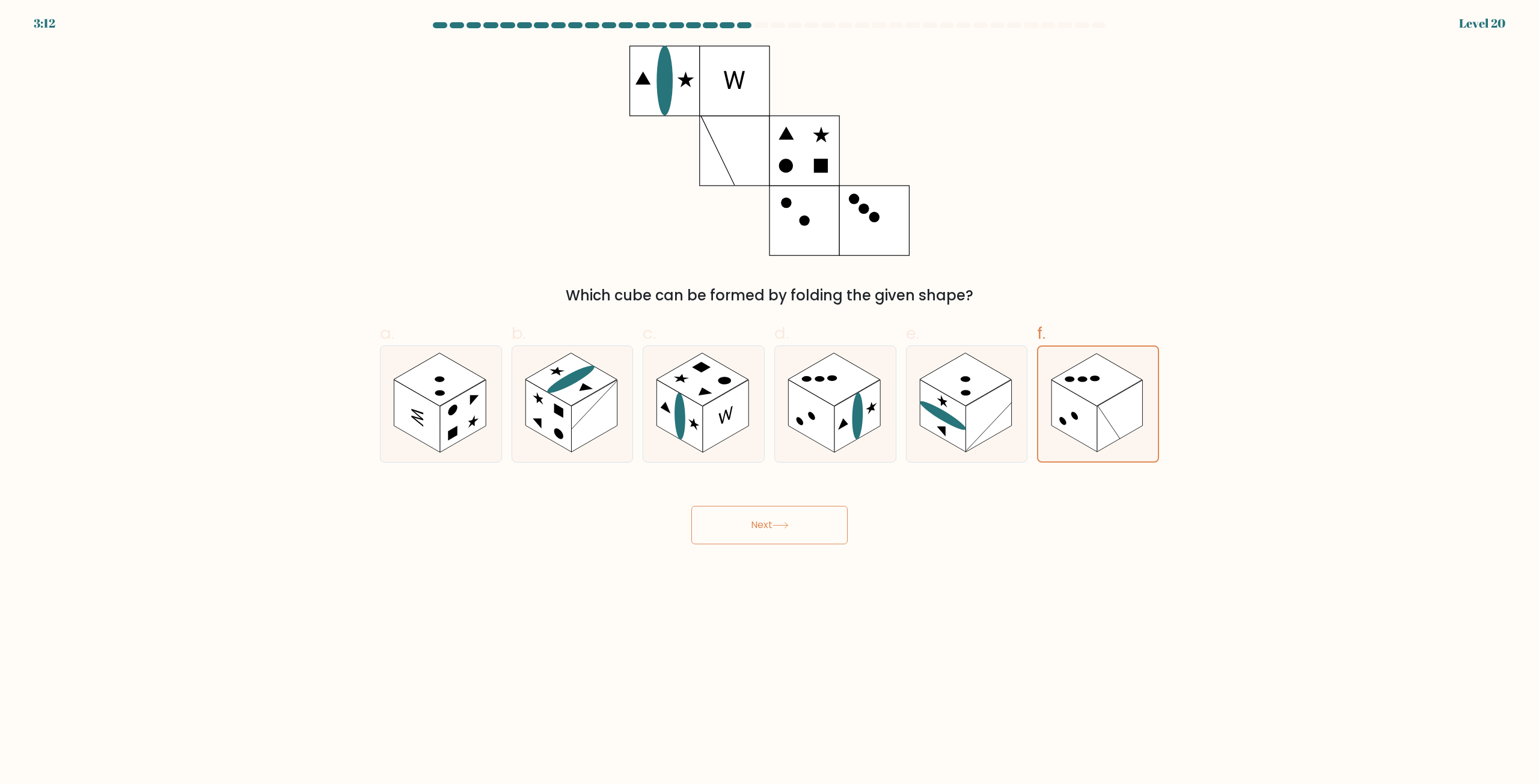
click at [740, 541] on button "Next" at bounding box center [769, 525] width 156 height 38
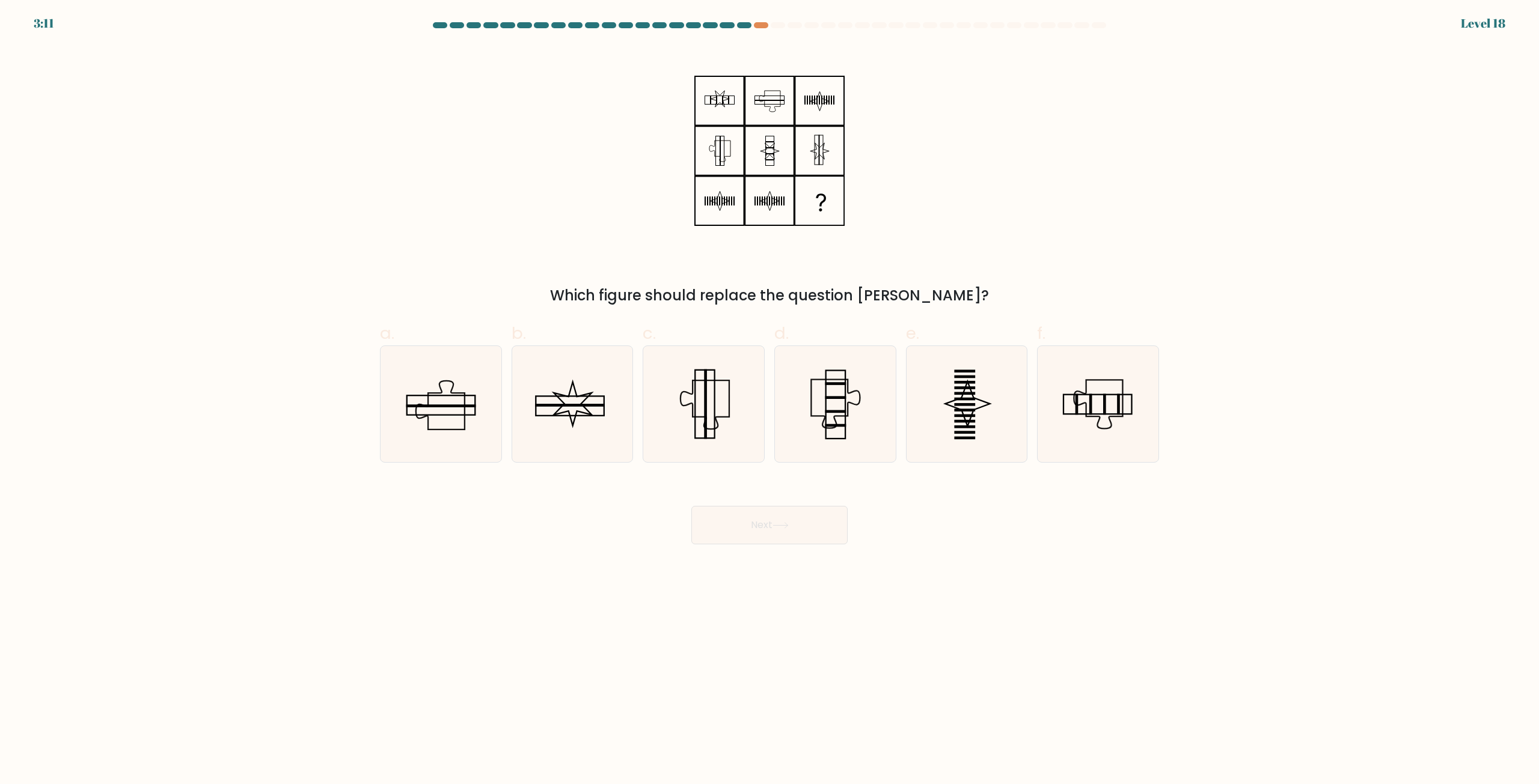
click at [763, 537] on button "Next" at bounding box center [769, 525] width 156 height 38
click at [997, 596] on body "3:55 Level 18" at bounding box center [769, 392] width 1539 height 784
click at [576, 402] on icon at bounding box center [572, 404] width 116 height 116
click at [770, 400] on input "b." at bounding box center [770, 396] width 1 height 8
radio input "true"
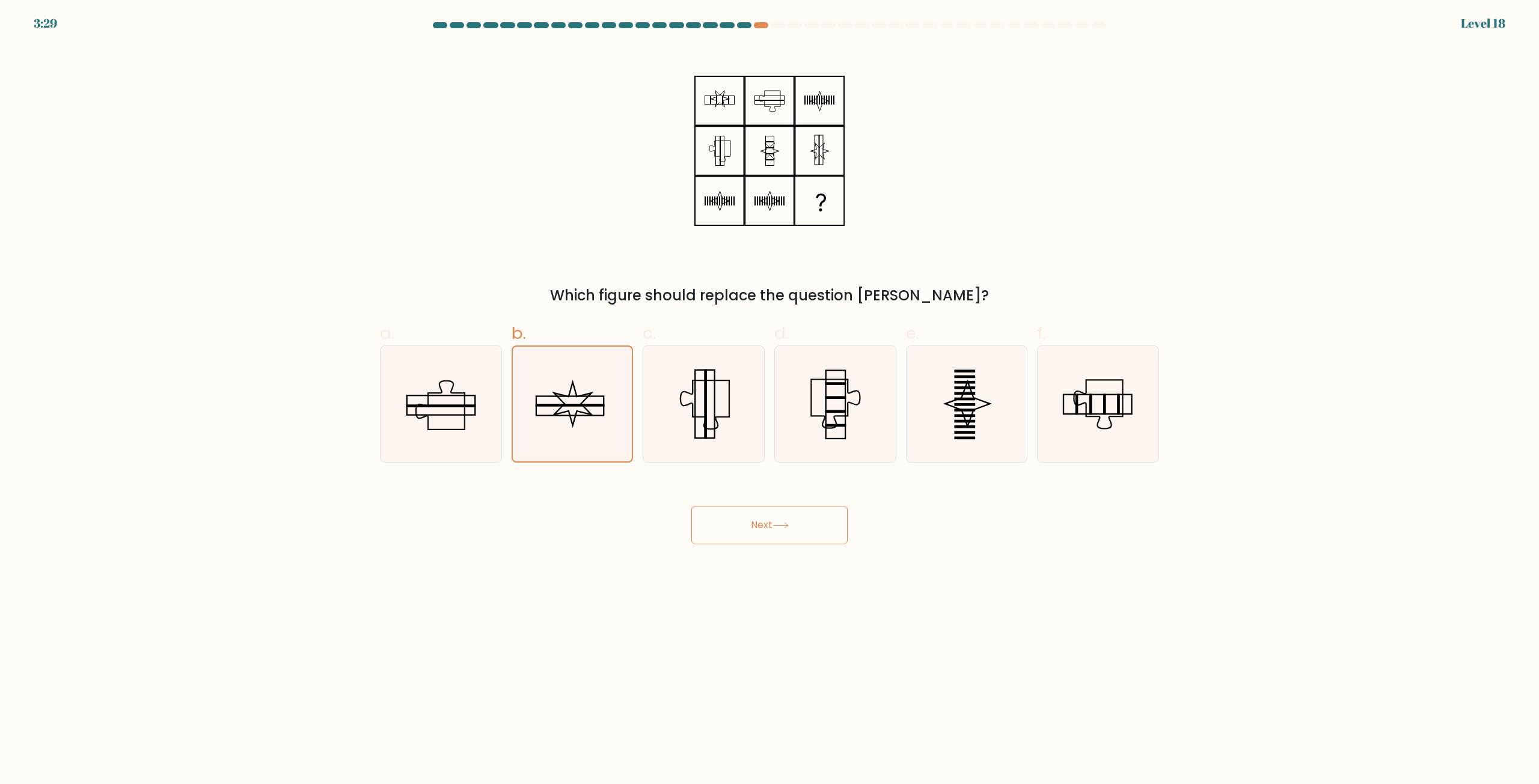
click at [778, 506] on button "Next" at bounding box center [769, 525] width 156 height 38
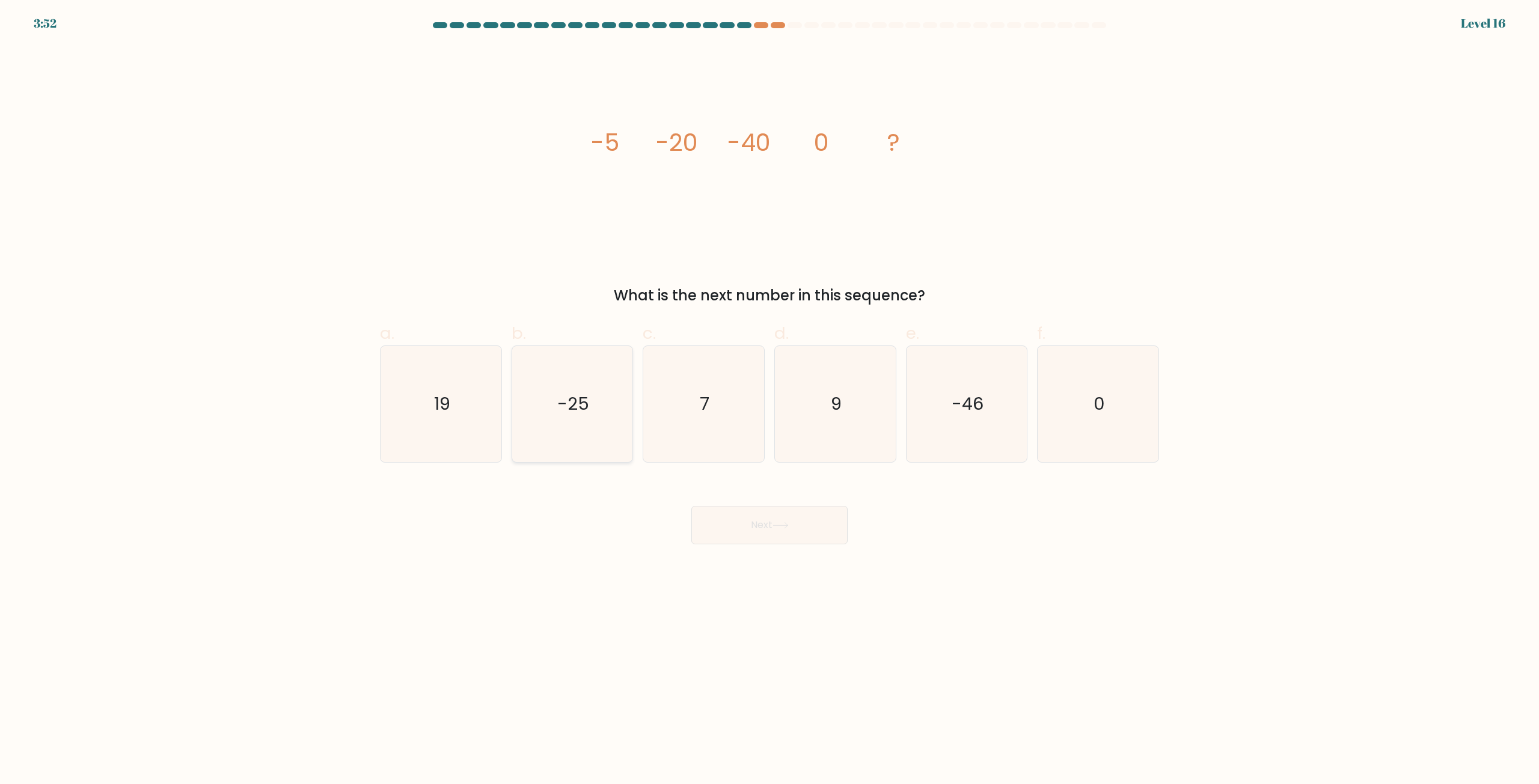
click at [599, 389] on icon "-25" at bounding box center [572, 404] width 116 height 116
click at [770, 392] on input "b. -25" at bounding box center [770, 396] width 1 height 8
radio input "true"
click at [833, 518] on button "Next" at bounding box center [769, 525] width 156 height 38
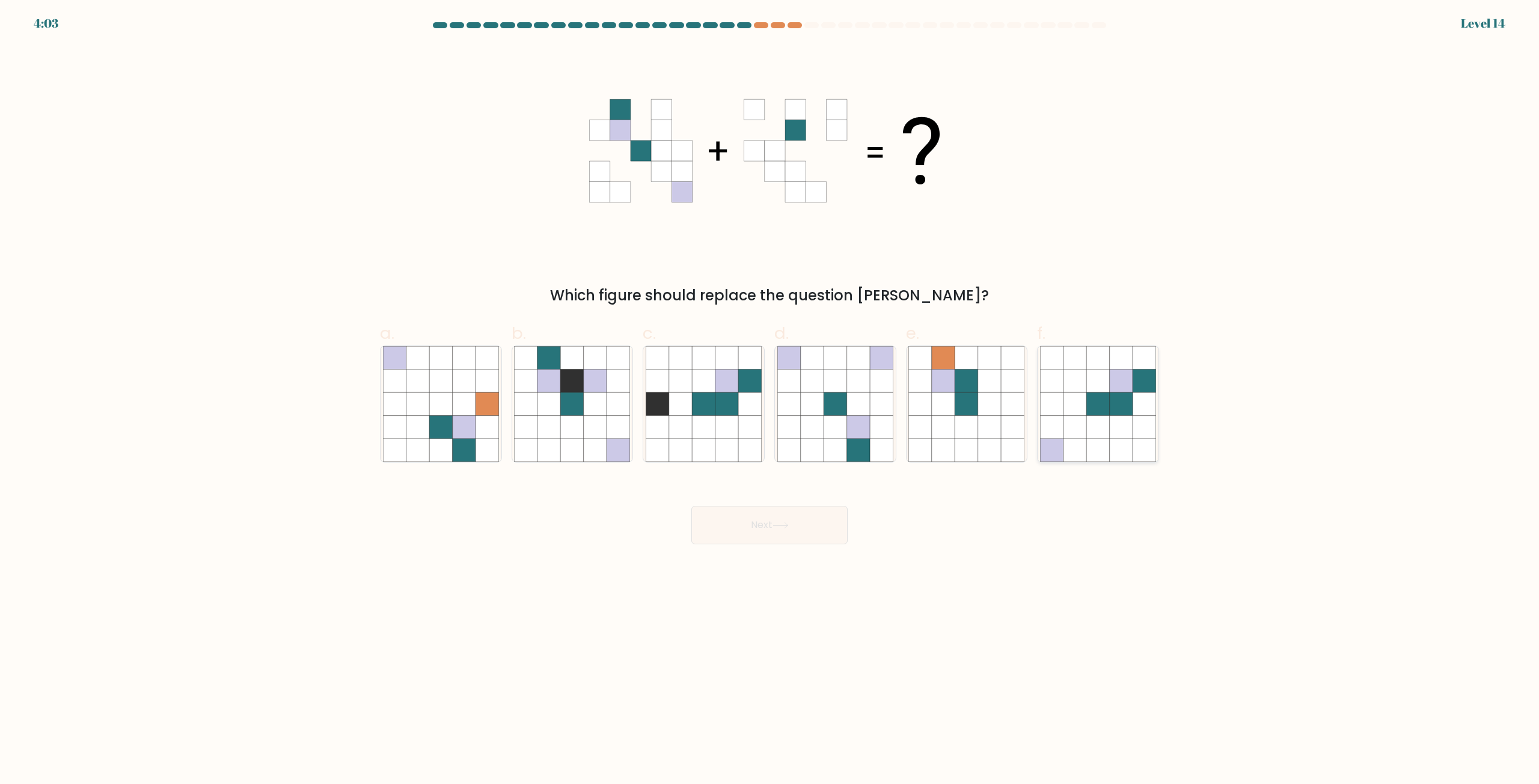
click at [1103, 430] on icon at bounding box center [1098, 428] width 23 height 23
click at [770, 400] on input "f." at bounding box center [770, 396] width 1 height 8
radio input "true"
click at [718, 594] on body "4:03 Level 14" at bounding box center [769, 392] width 1539 height 784
click at [740, 577] on body "4:02 Level 14" at bounding box center [769, 392] width 1539 height 784
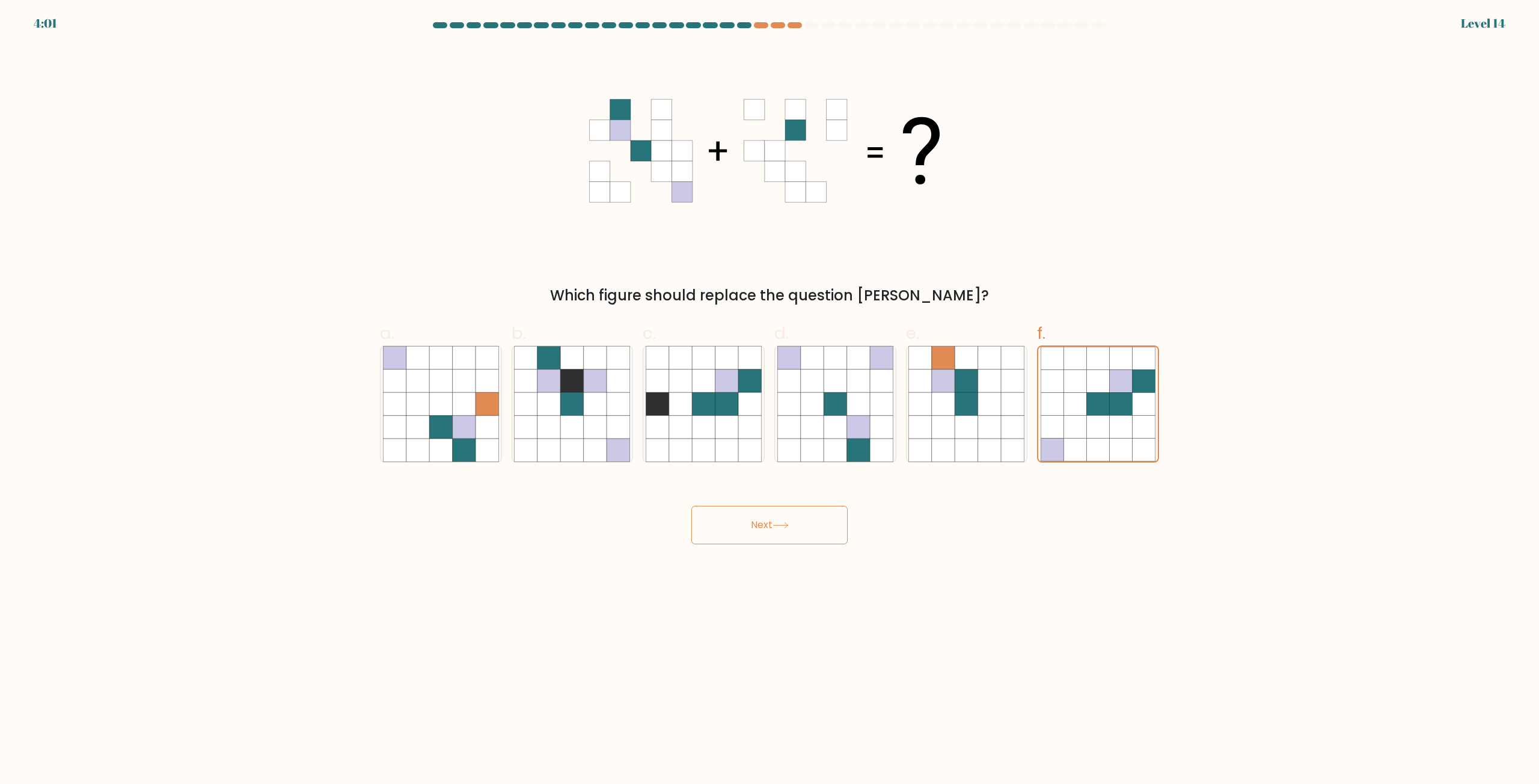
click at [741, 524] on button "Next" at bounding box center [769, 525] width 156 height 38
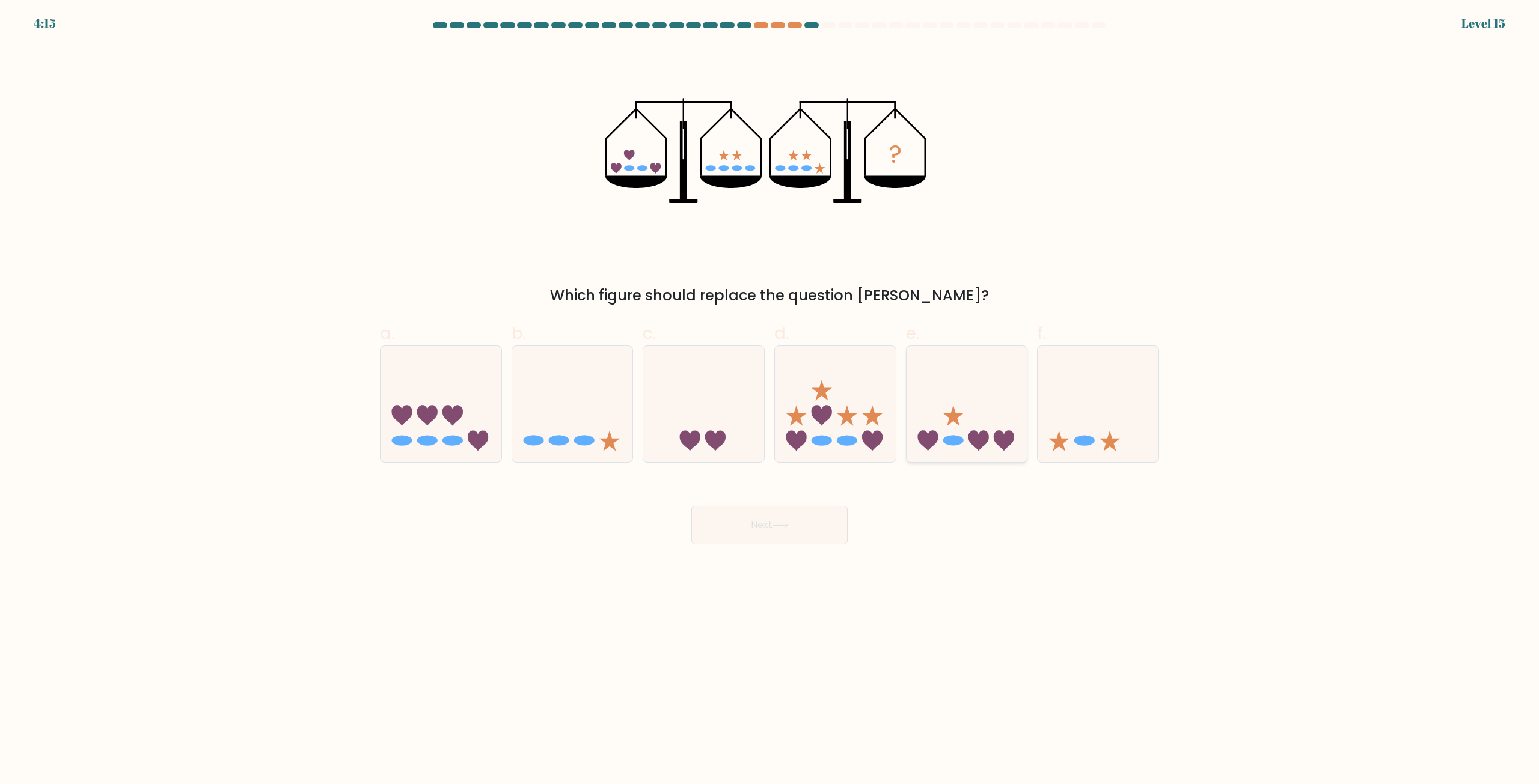
click at [957, 422] on icon at bounding box center [953, 415] width 21 height 21
click at [770, 400] on input "e." at bounding box center [770, 396] width 1 height 8
radio input "true"
click at [806, 514] on button "Next" at bounding box center [769, 525] width 156 height 38
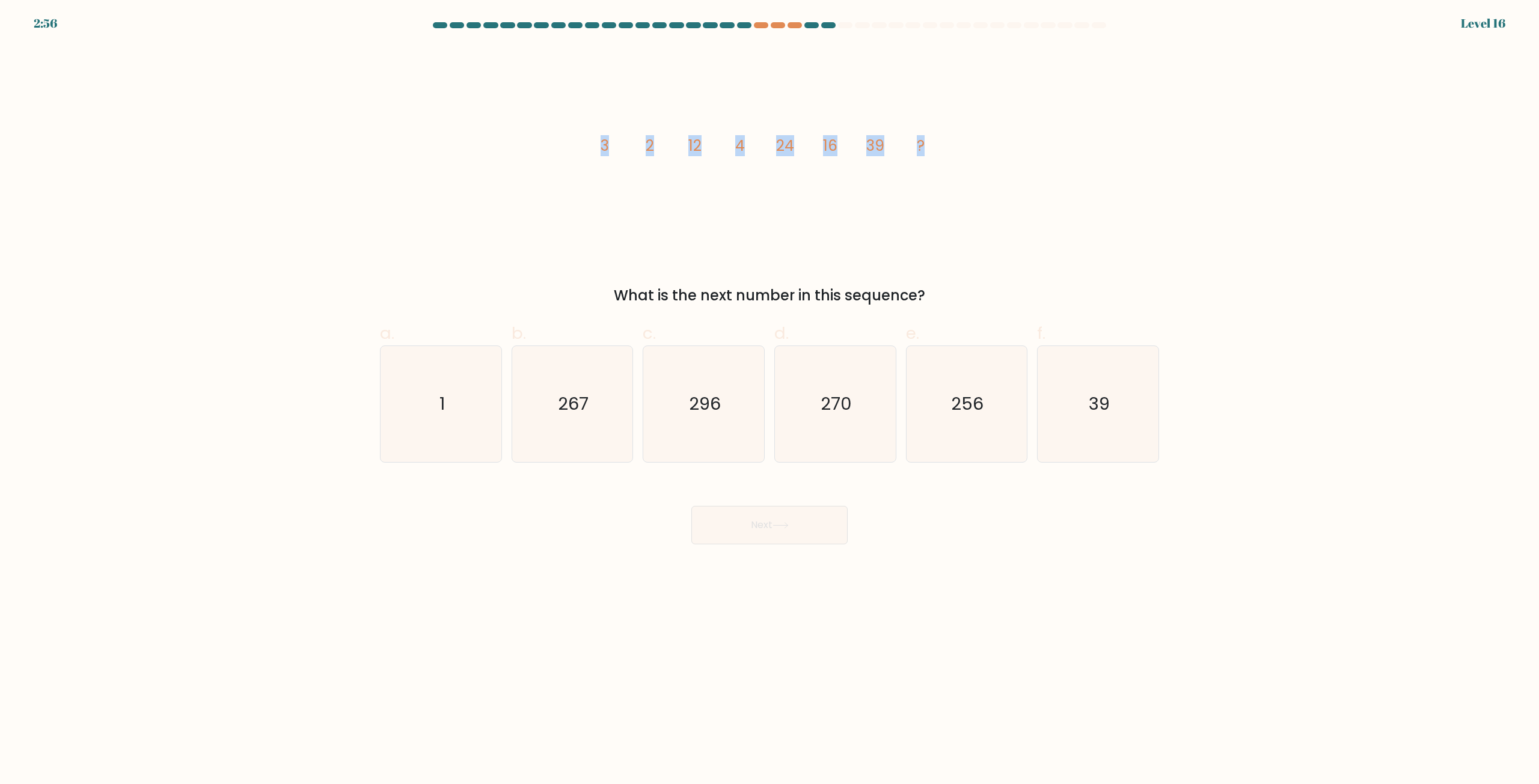
drag, startPoint x: 846, startPoint y: 143, endPoint x: 582, endPoint y: 144, distance: 264.0
click at [585, 141] on div "image/svg+xml 3 2 12 4 24 16 39 ? What is the next number in this sequence?" at bounding box center [769, 176] width 794 height 261
copy g "3 2 12 4 24 16 39 ?"
drag, startPoint x: 733, startPoint y: 261, endPoint x: 803, endPoint y: 261, distance: 70.0
click at [737, 260] on div "image/svg+xml 3 2 12 4 24 16 39 ? What is the next number in this sequence?" at bounding box center [769, 176] width 794 height 261
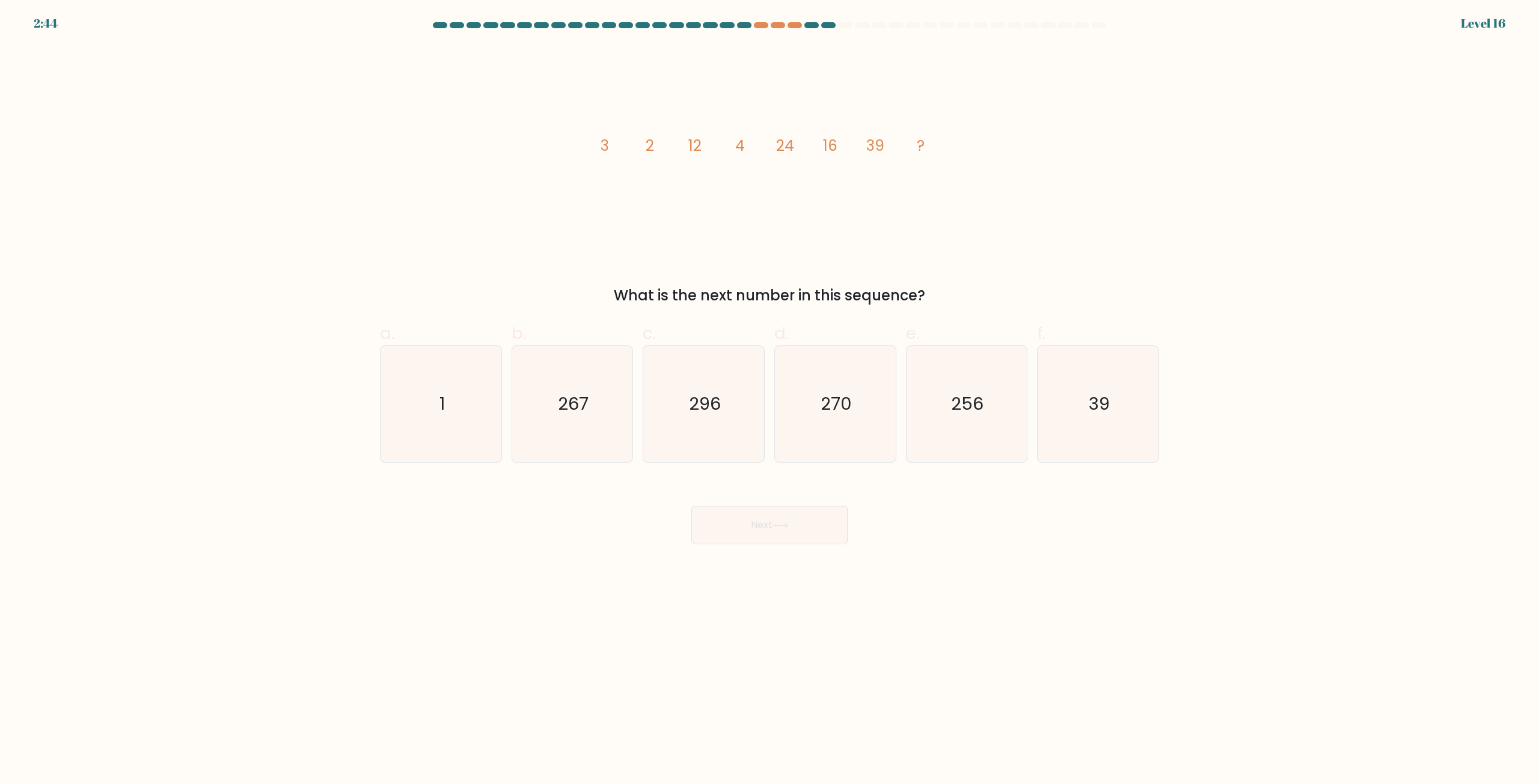
click at [988, 218] on div "image/svg+xml 3 2 12 4 24 16 39 ? What is the next number in this sequence?" at bounding box center [769, 176] width 794 height 261
click at [744, 402] on icon "296" at bounding box center [703, 404] width 116 height 116
click at [770, 400] on input "c. 296" at bounding box center [770, 396] width 1 height 8
radio input "true"
click at [789, 518] on button "Next" at bounding box center [769, 525] width 156 height 38
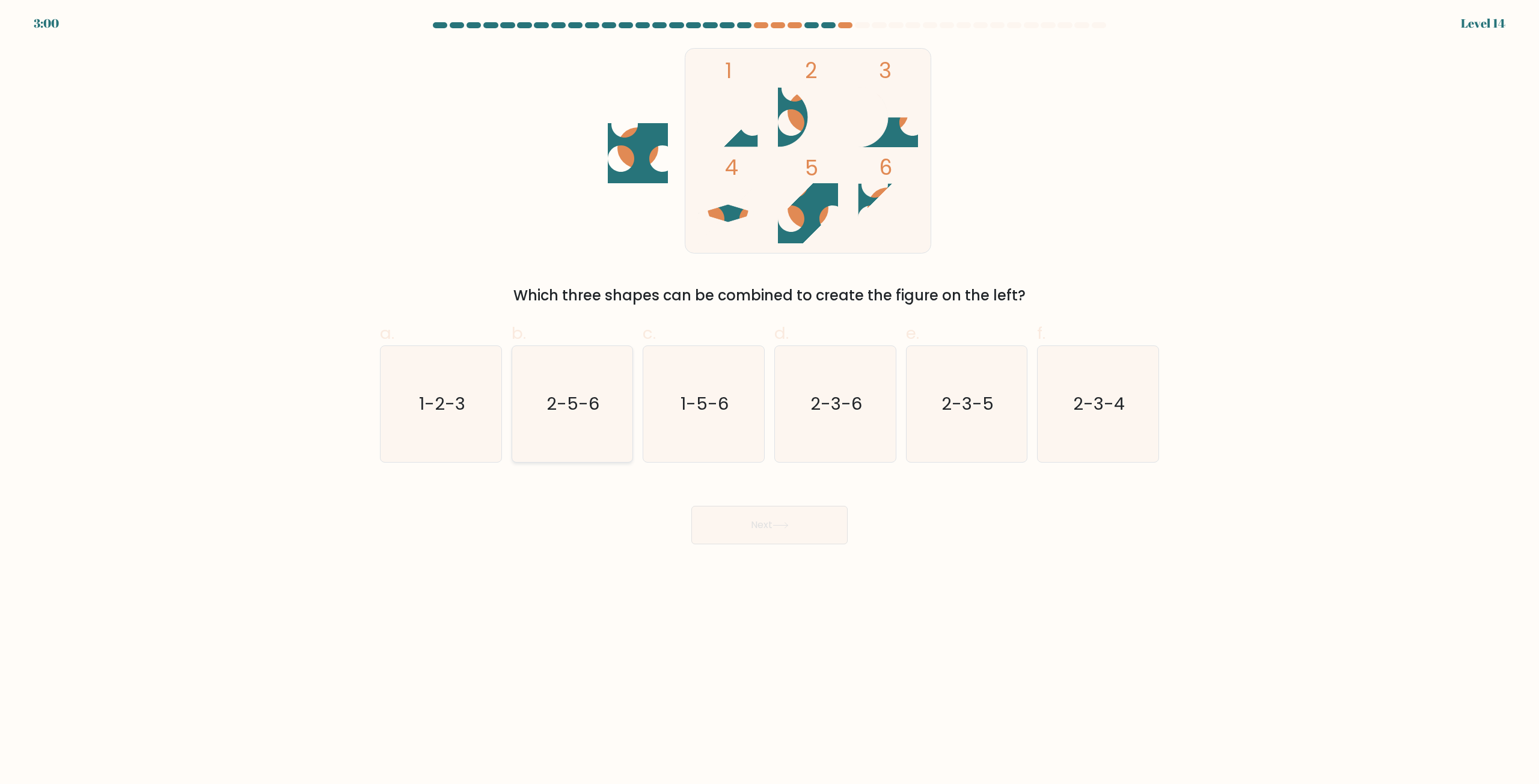
click at [585, 389] on icon "2-5-6" at bounding box center [572, 404] width 116 height 116
click at [770, 392] on input "b. 2-5-6" at bounding box center [770, 396] width 1 height 8
radio input "true"
click at [769, 508] on button "Next" at bounding box center [769, 525] width 156 height 38
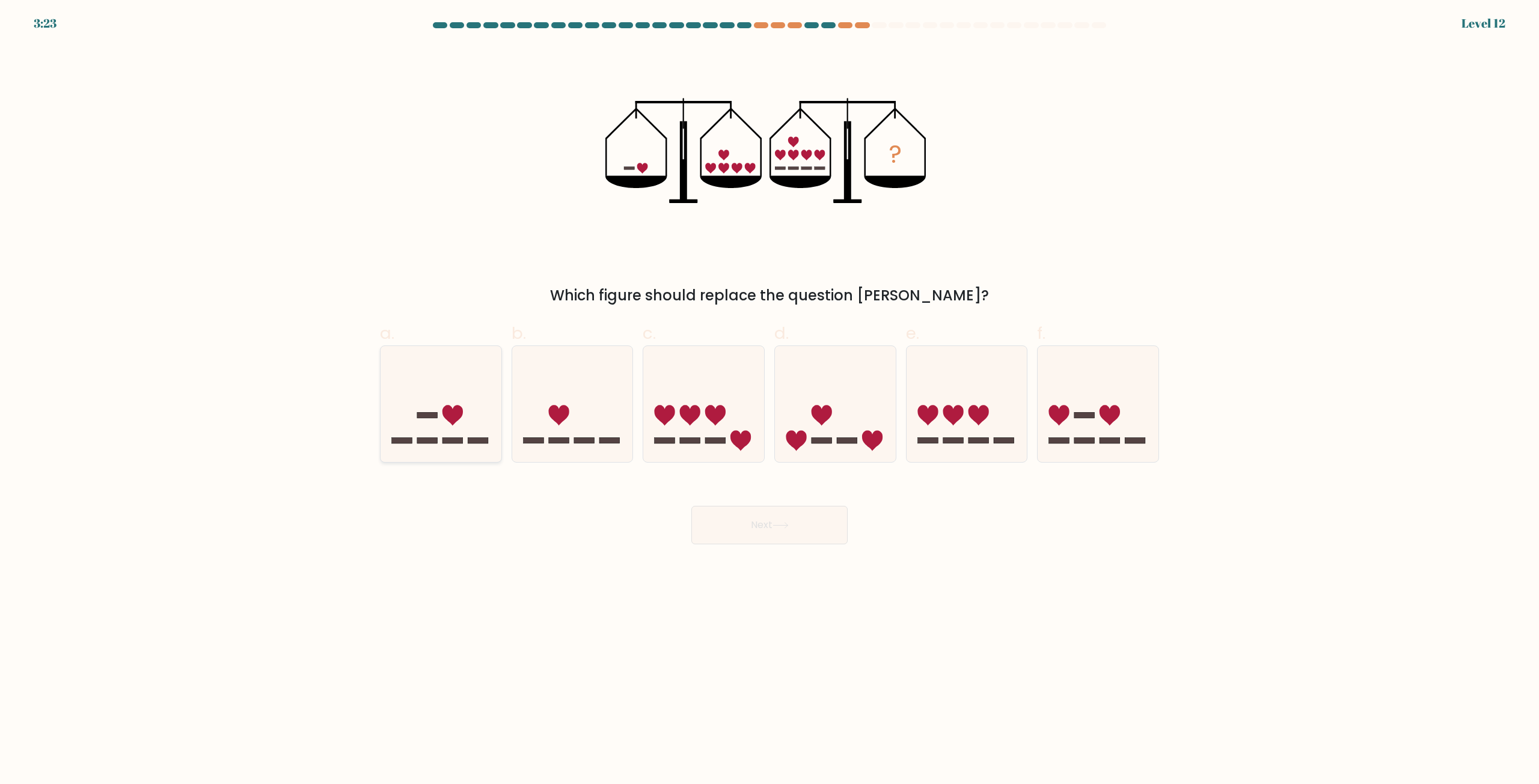
click at [443, 439] on rect at bounding box center [453, 441] width 21 height 6
click at [770, 400] on input "a." at bounding box center [770, 396] width 1 height 8
radio input "true"
click at [747, 529] on button "Next" at bounding box center [769, 525] width 156 height 38
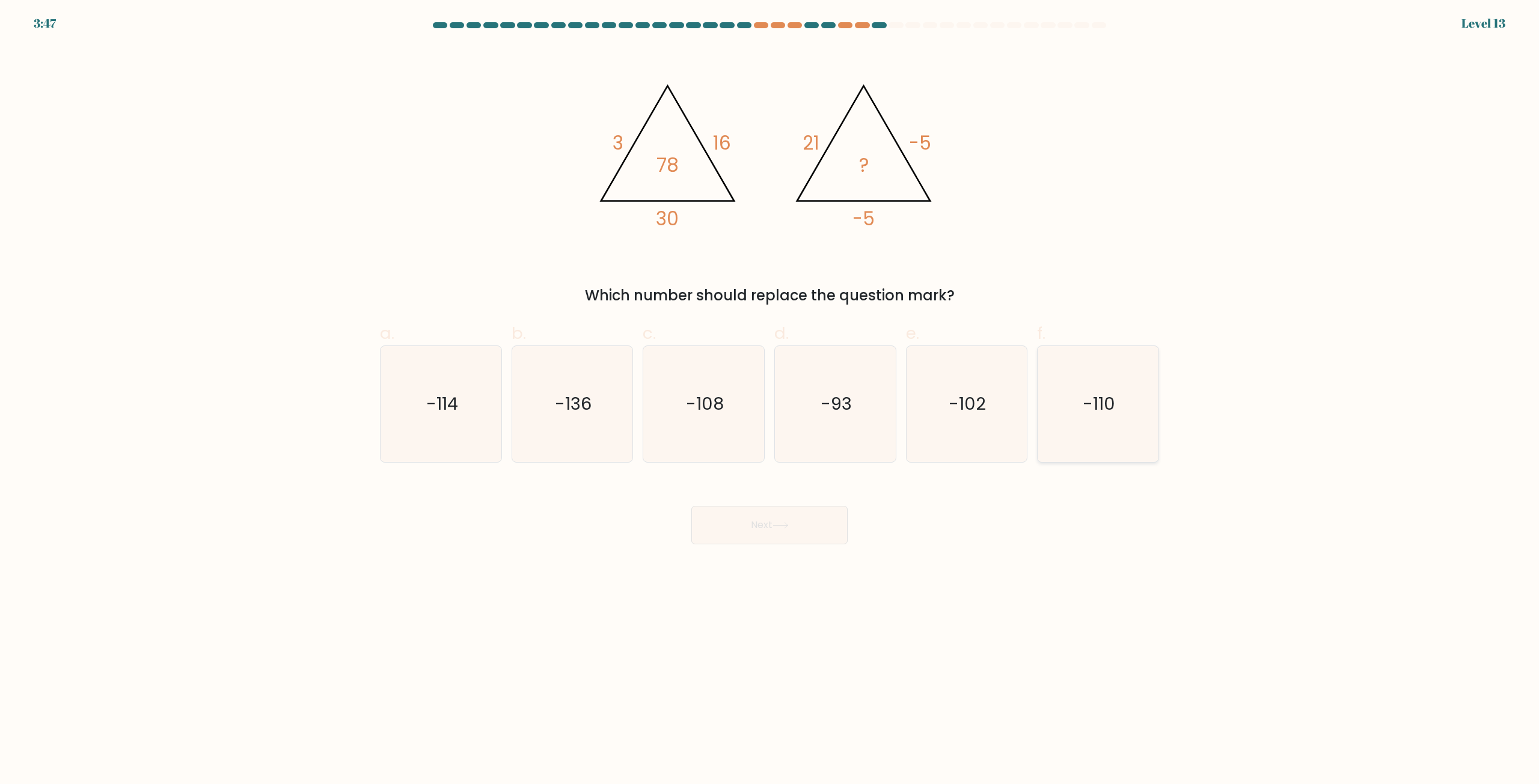
click at [1146, 398] on icon "-110" at bounding box center [1098, 404] width 116 height 116
click at [770, 398] on input "f. -110" at bounding box center [770, 396] width 1 height 8
radio input "true"
click at [784, 494] on div "Next" at bounding box center [769, 511] width 794 height 68
click at [798, 511] on button "Next" at bounding box center [769, 525] width 156 height 38
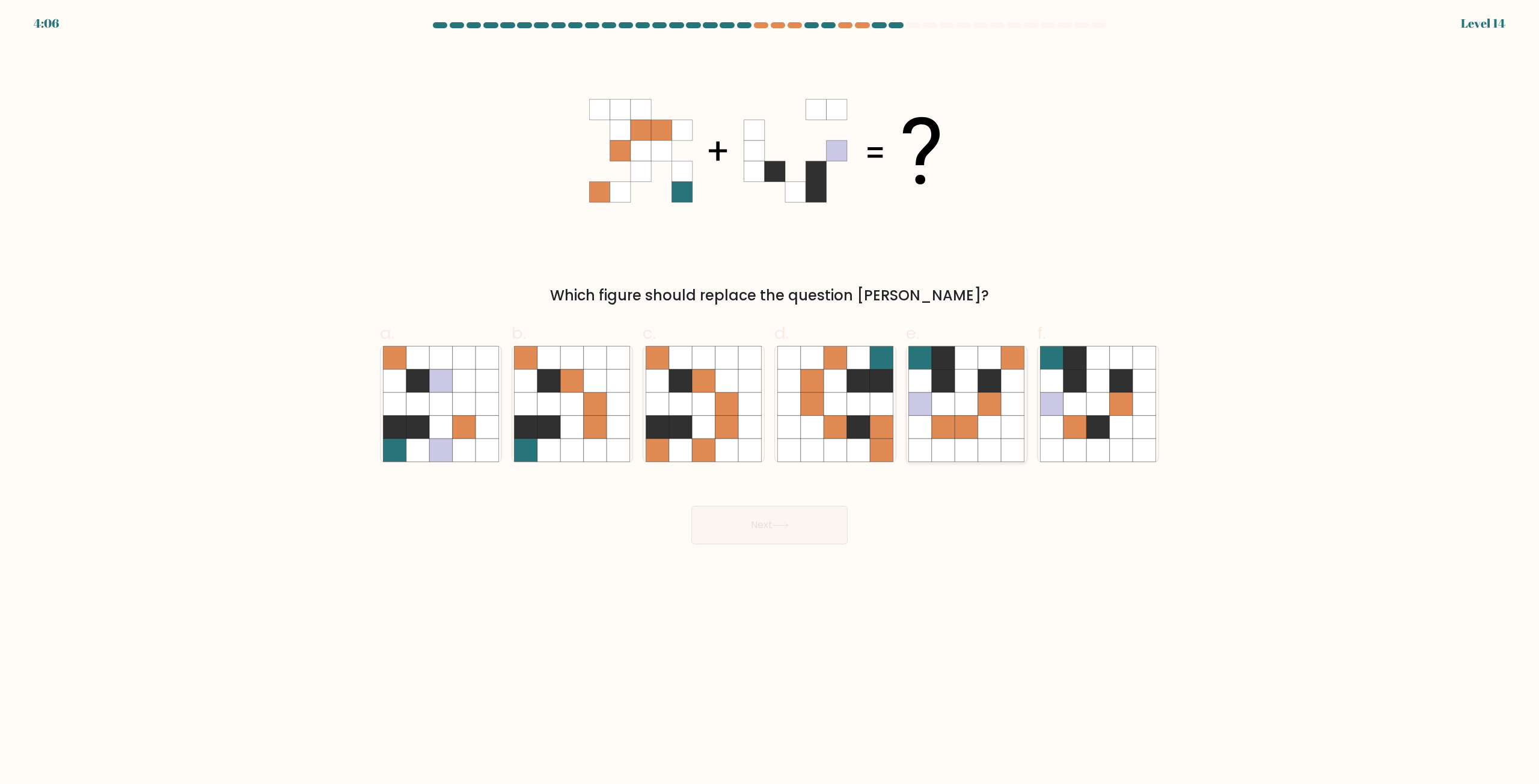
click at [955, 354] on icon at bounding box center [944, 359] width 23 height 23
click at [770, 392] on input "e." at bounding box center [770, 396] width 1 height 8
radio input "true"
drag, startPoint x: 731, startPoint y: 538, endPoint x: 743, endPoint y: 536, distance: 12.2
click at [736, 538] on button "Next" at bounding box center [769, 525] width 156 height 38
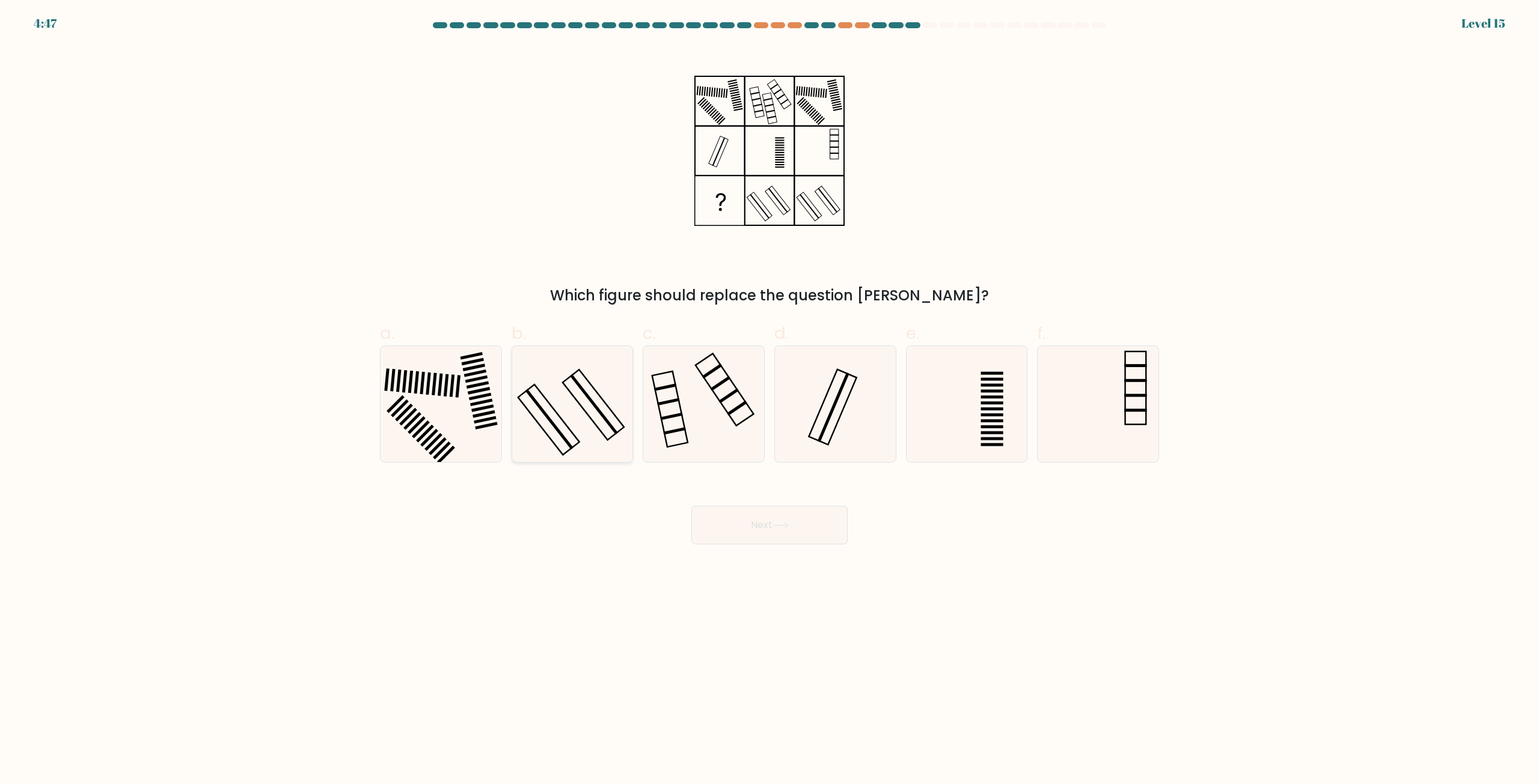
click at [583, 417] on icon at bounding box center [572, 404] width 116 height 116
click at [770, 400] on input "b." at bounding box center [770, 396] width 1 height 8
radio input "true"
click at [953, 385] on icon at bounding box center [966, 404] width 116 height 116
click at [770, 392] on input "e." at bounding box center [770, 396] width 1 height 8
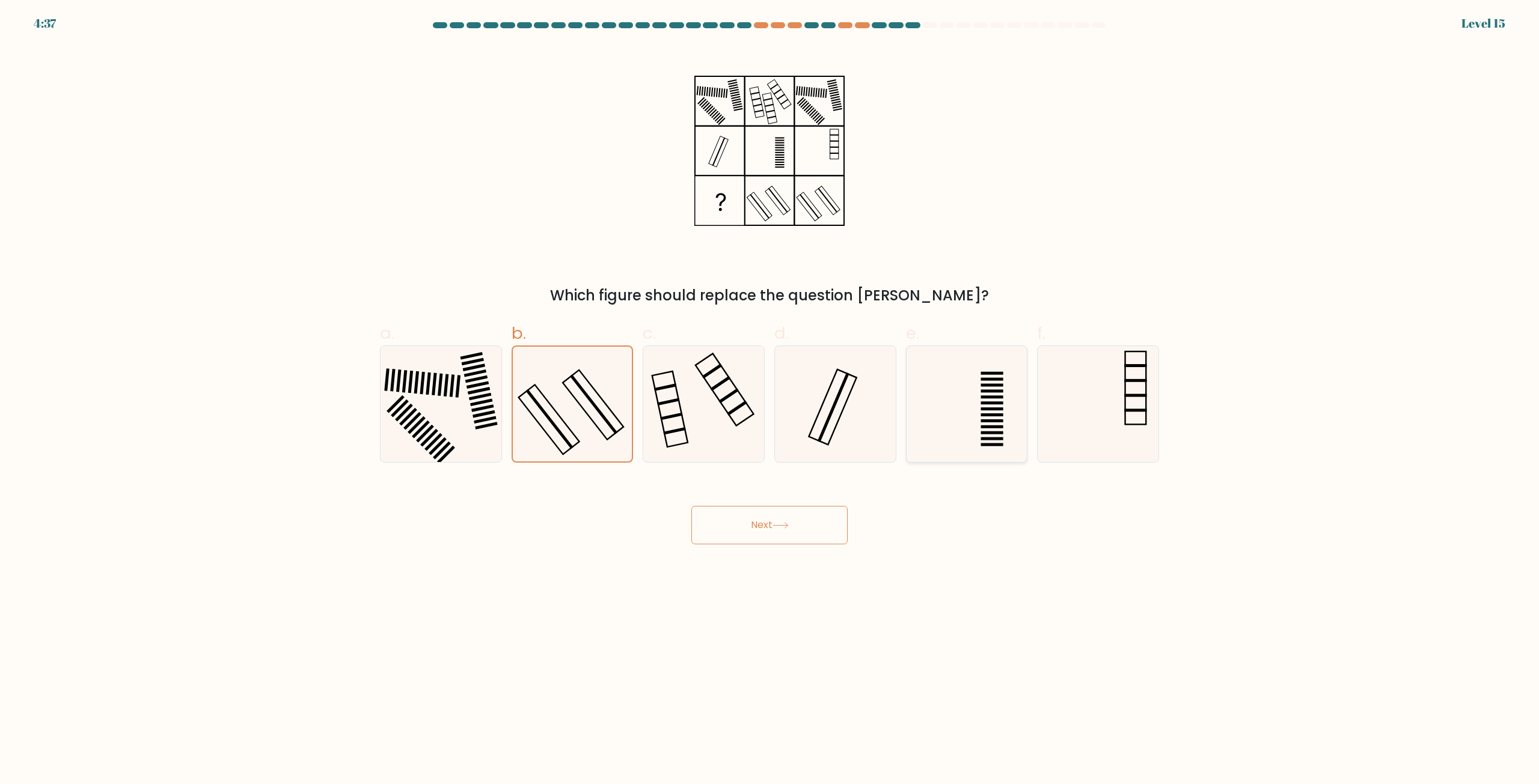
radio input "true"
click at [527, 260] on div "Which figure should replace the question mark?" at bounding box center [769, 176] width 794 height 261
click at [610, 369] on icon at bounding box center [572, 404] width 116 height 116
click at [770, 392] on input "b." at bounding box center [770, 396] width 1 height 8
radio input "true"
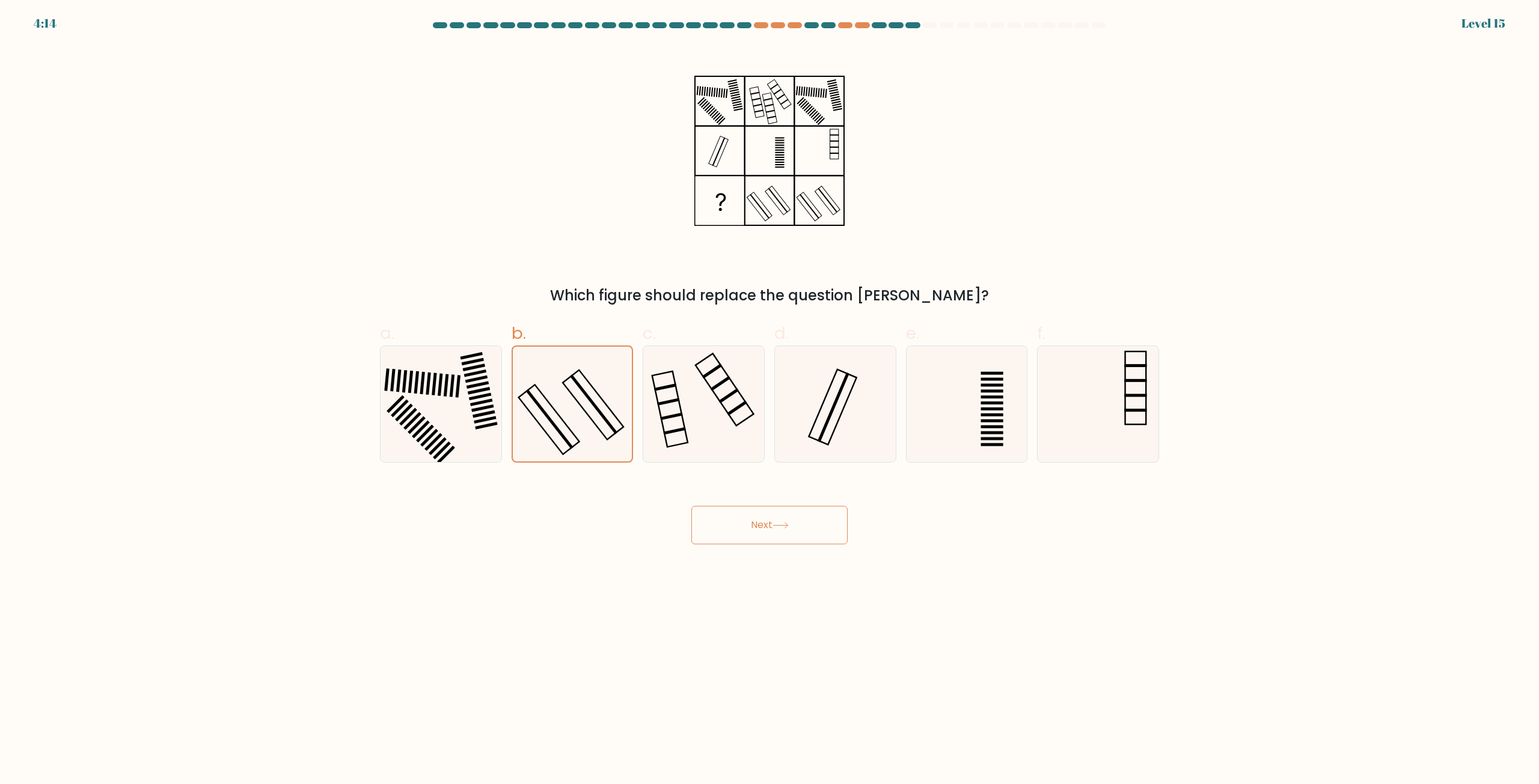
click at [804, 524] on button "Next" at bounding box center [769, 525] width 156 height 38
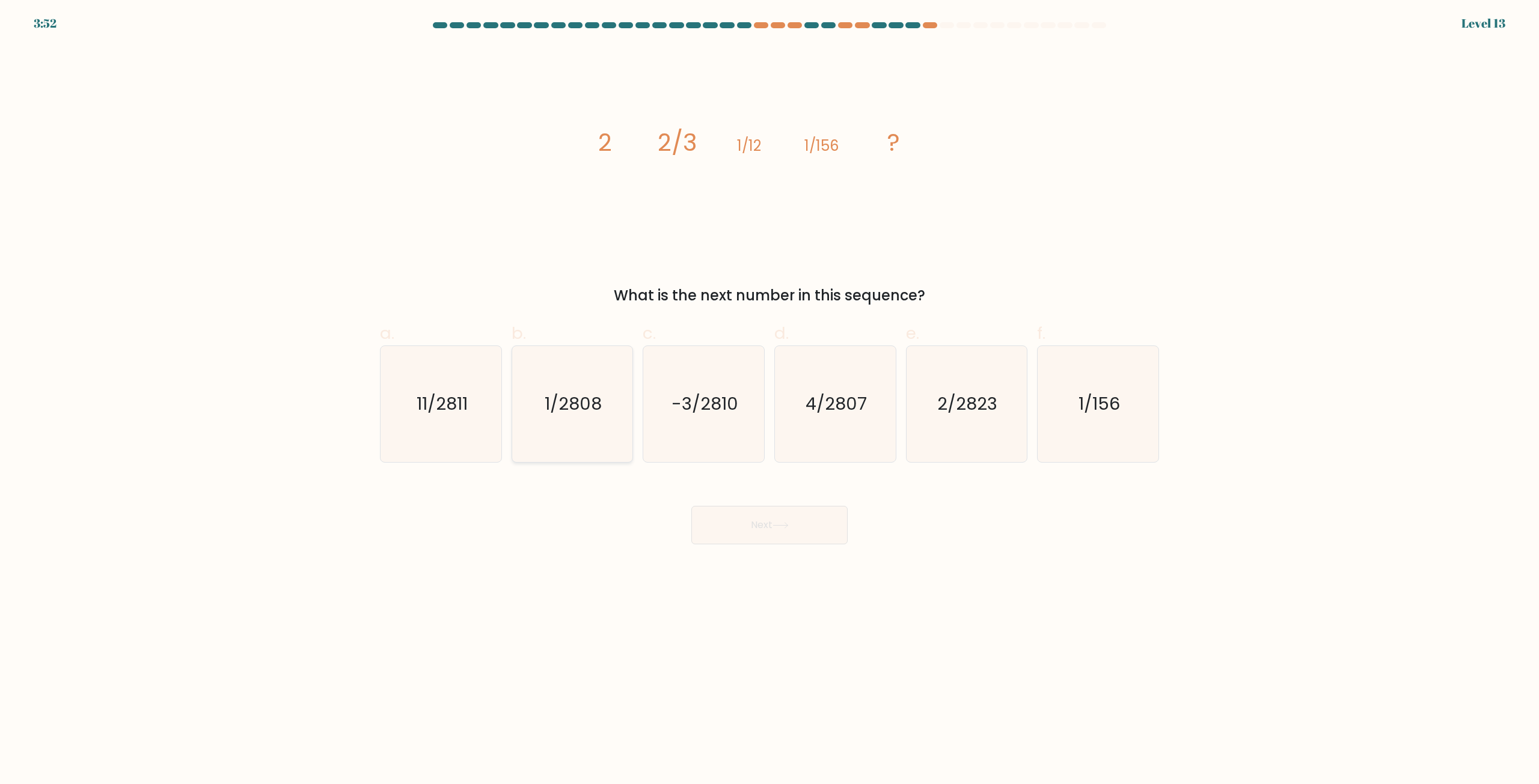
click at [594, 411] on text "1/2808" at bounding box center [573, 404] width 57 height 24
click at [770, 400] on input "b. 1/2808" at bounding box center [770, 396] width 1 height 8
radio input "true"
click at [794, 524] on button "Next" at bounding box center [769, 525] width 156 height 38
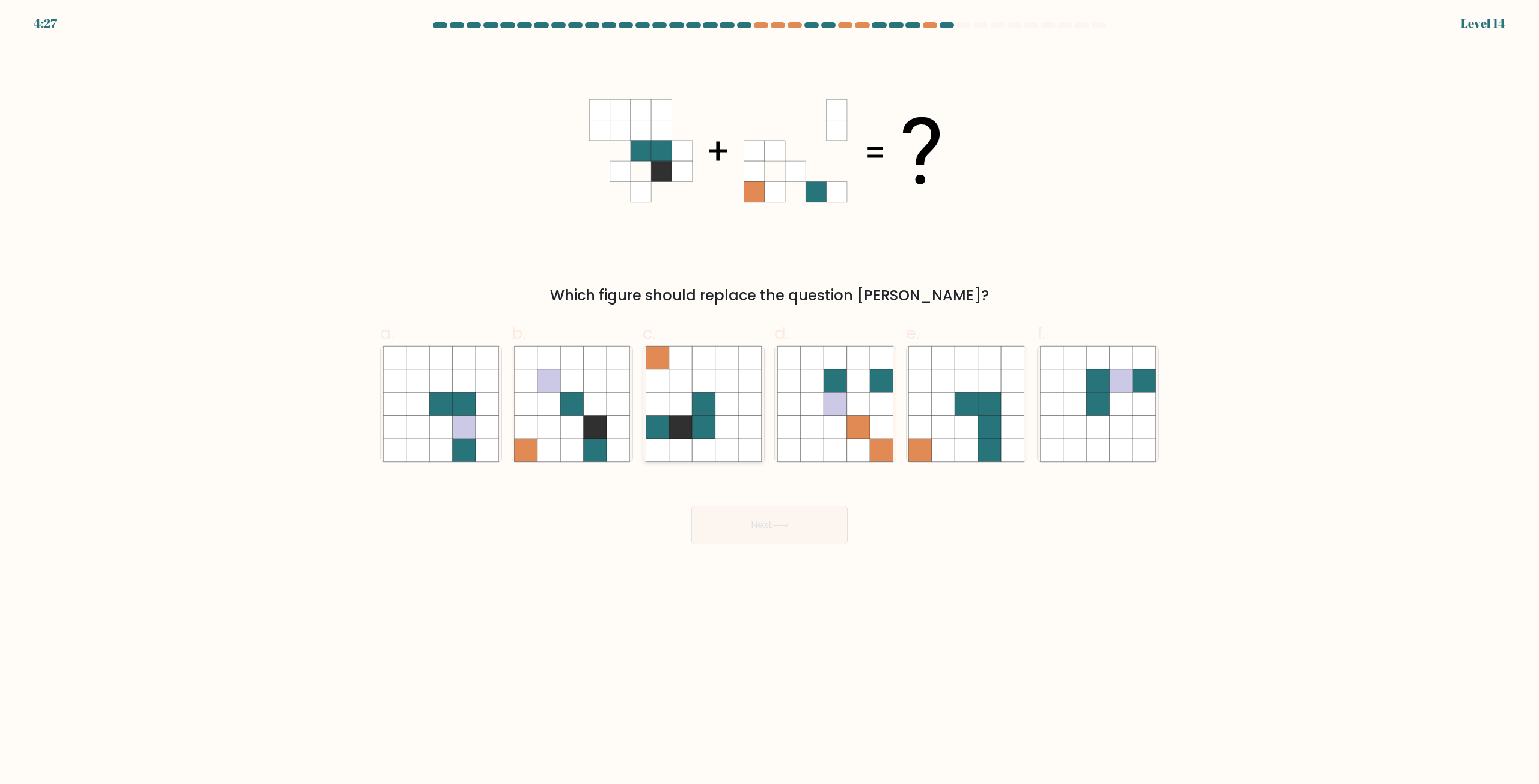
click at [664, 425] on icon at bounding box center [658, 428] width 23 height 23
click at [770, 400] on input "c." at bounding box center [770, 396] width 1 height 8
radio input "true"
click at [751, 532] on button "Next" at bounding box center [769, 525] width 156 height 38
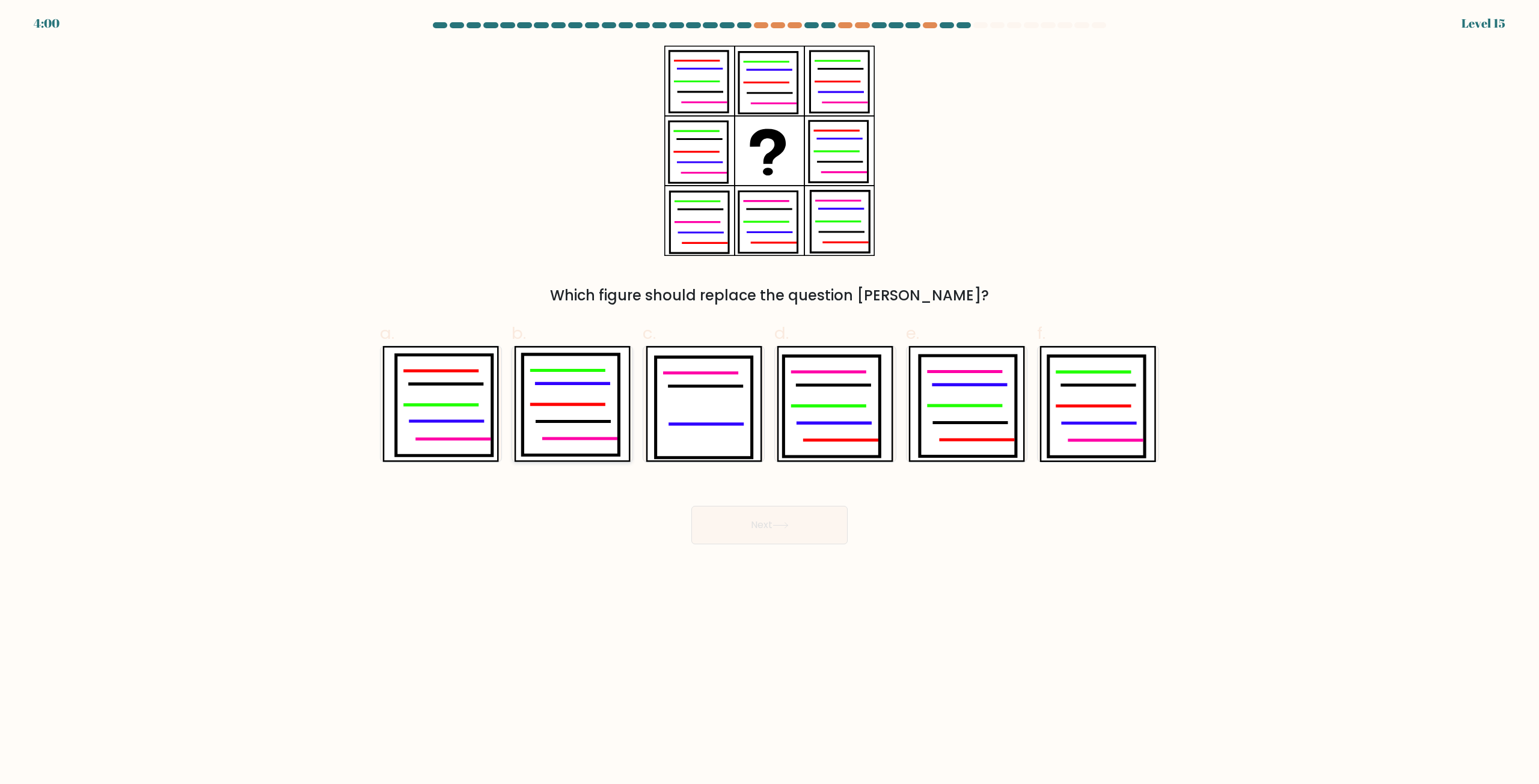
click at [560, 416] on icon at bounding box center [570, 405] width 96 height 101
click at [770, 400] on input "b." at bounding box center [770, 396] width 1 height 8
radio input "true"
click at [761, 522] on button "Next" at bounding box center [769, 525] width 156 height 38
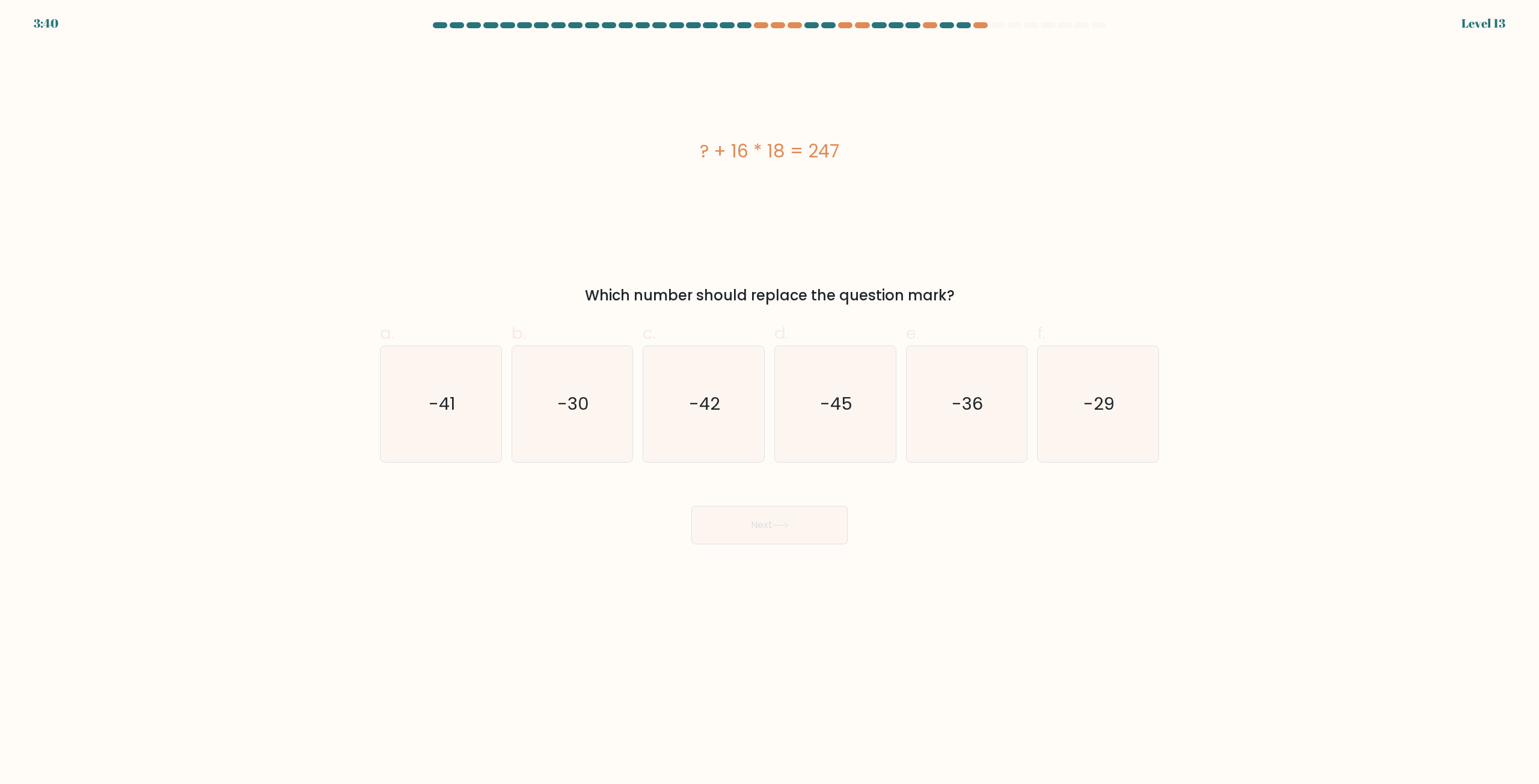
drag, startPoint x: 662, startPoint y: 136, endPoint x: 888, endPoint y: 176, distance: 229.5
click at [887, 177] on div "? + 16 * 18 = 247" at bounding box center [770, 151] width 779 height 210
copy div "? + 16 * 18 = 247"
click at [569, 115] on div "? + 16 * 18 = 247" at bounding box center [770, 151] width 779 height 210
click at [461, 385] on icon "-41" at bounding box center [440, 404] width 116 height 116
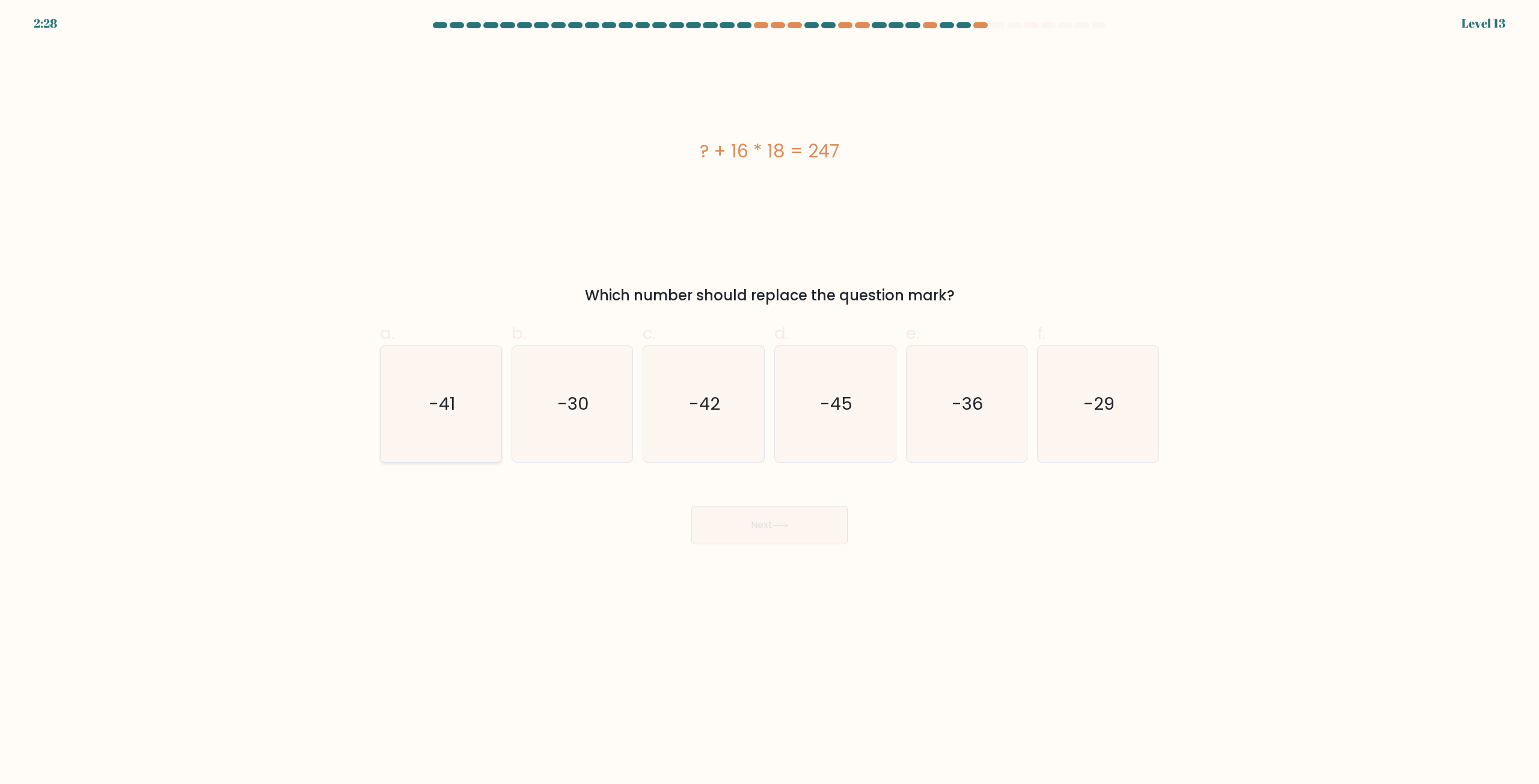
click at [770, 392] on input "a. -41" at bounding box center [770, 396] width 1 height 8
radio input "true"
click at [814, 534] on button "Next" at bounding box center [769, 525] width 156 height 38
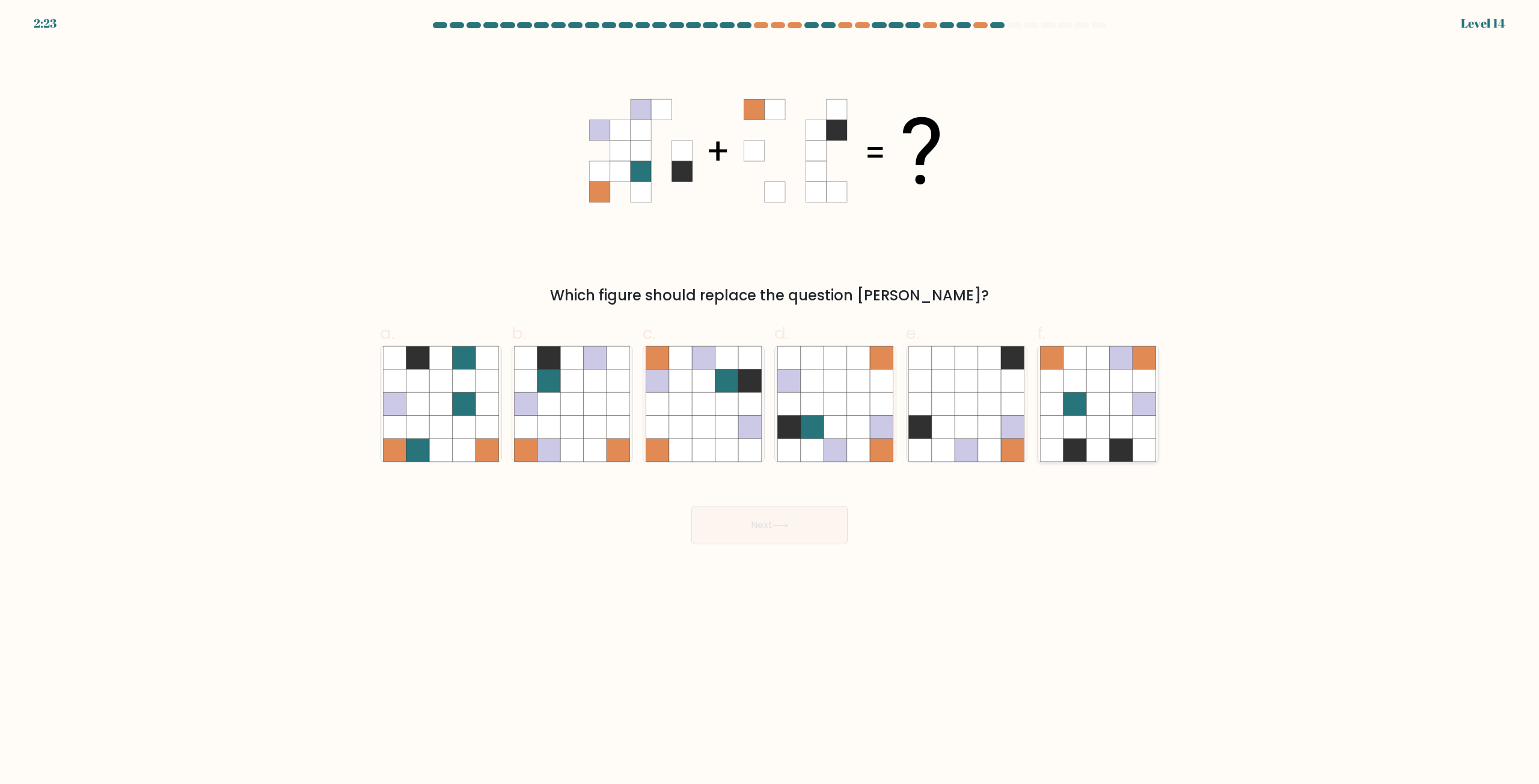
click at [1118, 441] on icon at bounding box center [1122, 450] width 23 height 23
click at [770, 400] on input "f." at bounding box center [770, 396] width 1 height 8
radio input "true"
click at [768, 539] on button "Next" at bounding box center [769, 525] width 156 height 38
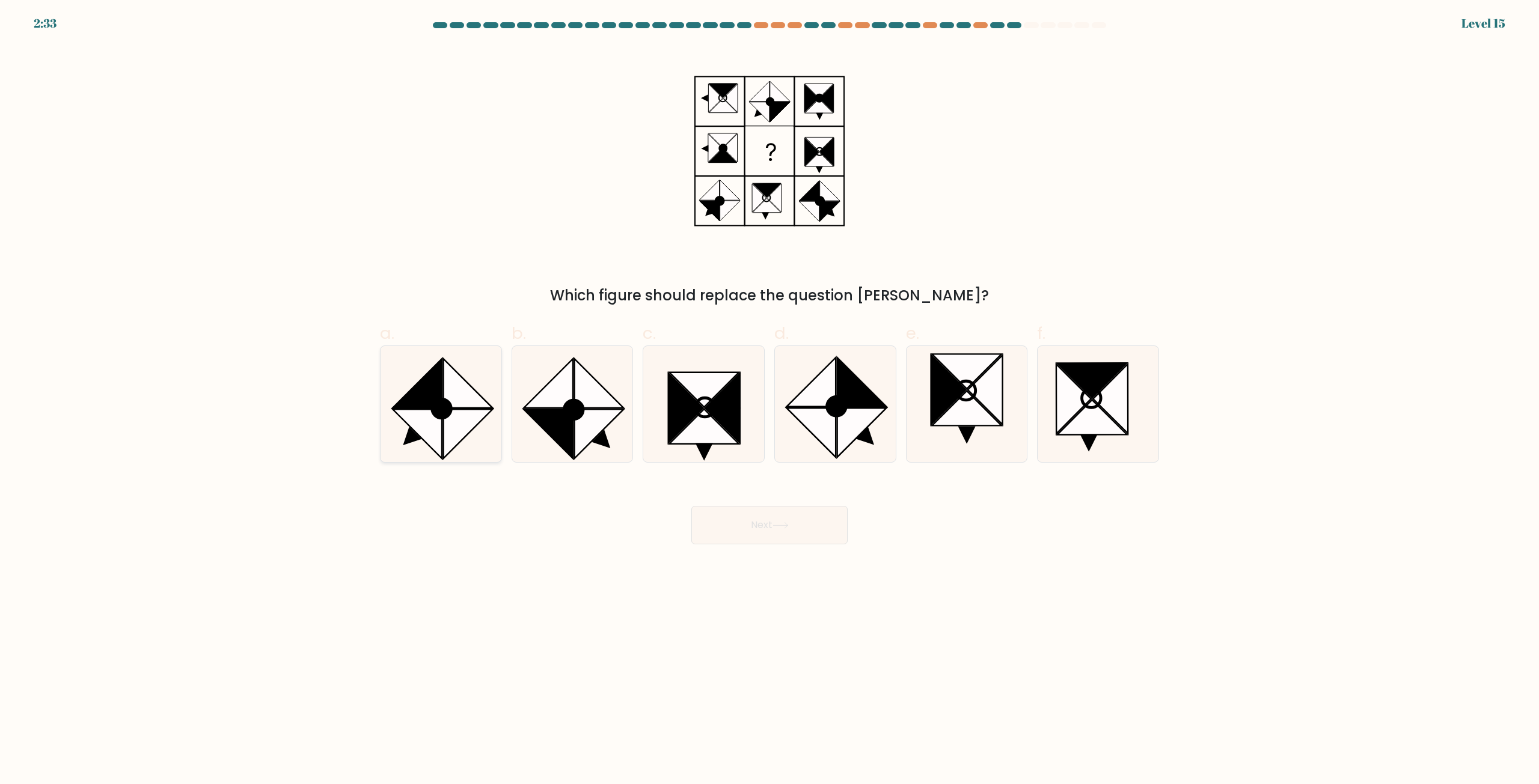
click at [488, 388] on icon at bounding box center [440, 404] width 116 height 116
click at [770, 392] on input "a." at bounding box center [770, 396] width 1 height 8
radio input "true"
click at [824, 528] on button "Next" at bounding box center [769, 525] width 156 height 38
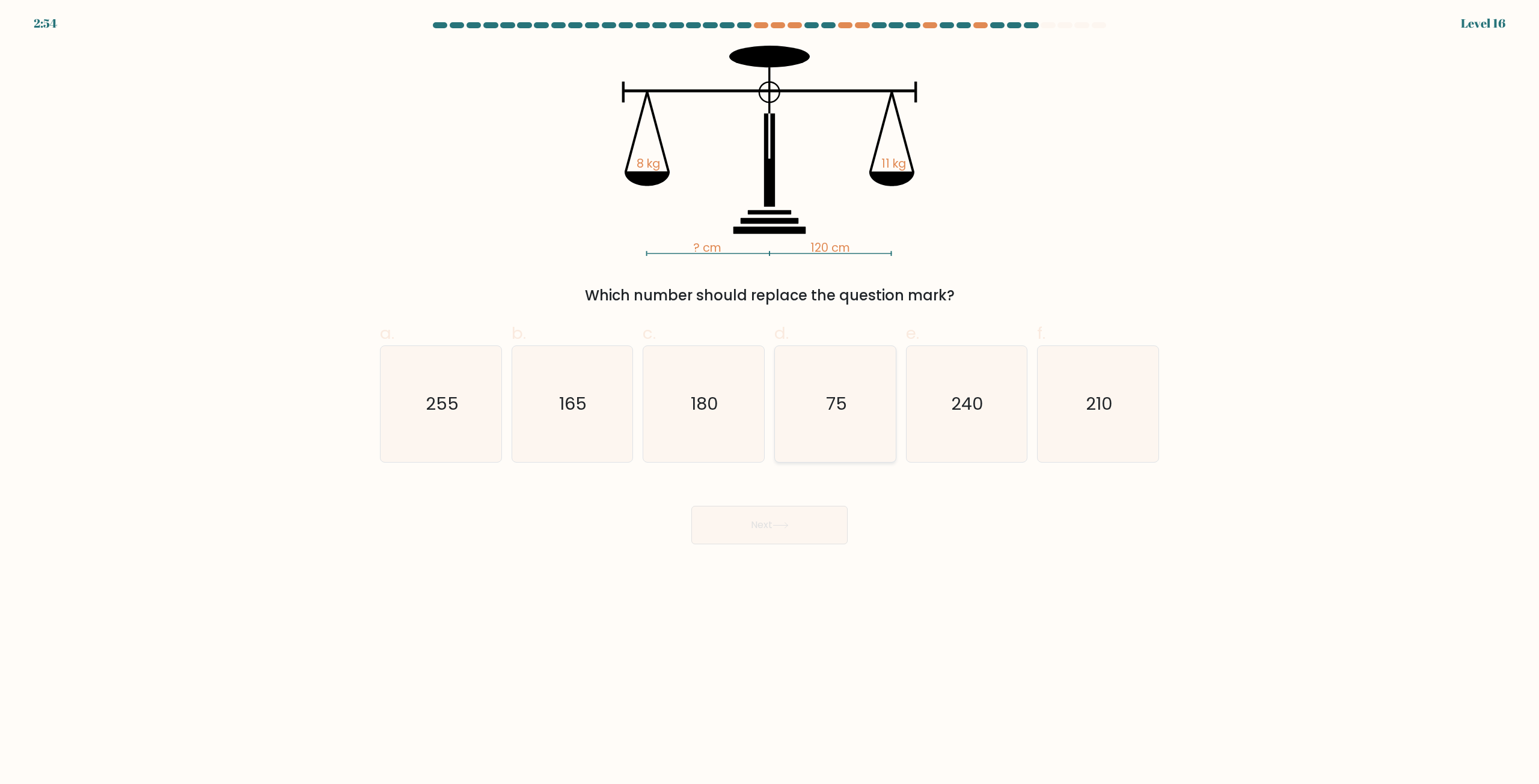
click at [856, 418] on icon "75" at bounding box center [835, 404] width 116 height 116
click at [770, 400] on input "d. 75" at bounding box center [770, 396] width 1 height 8
radio input "true"
click at [1022, 532] on div "Next" at bounding box center [769, 511] width 794 height 68
click at [602, 416] on icon "165" at bounding box center [572, 404] width 116 height 116
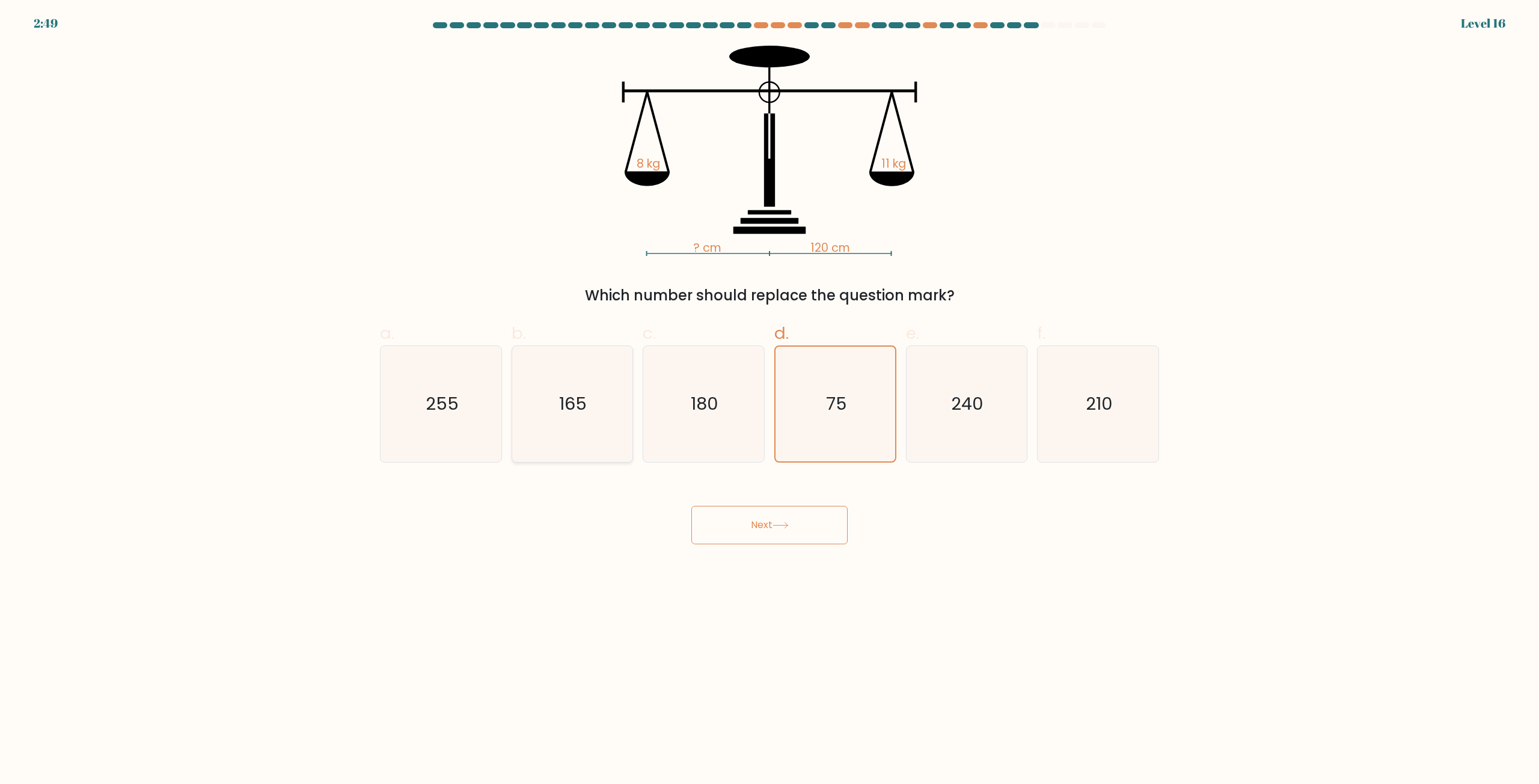
click at [770, 400] on input "b. 165" at bounding box center [770, 396] width 1 height 8
radio input "true"
click at [774, 521] on button "Next" at bounding box center [769, 525] width 156 height 38
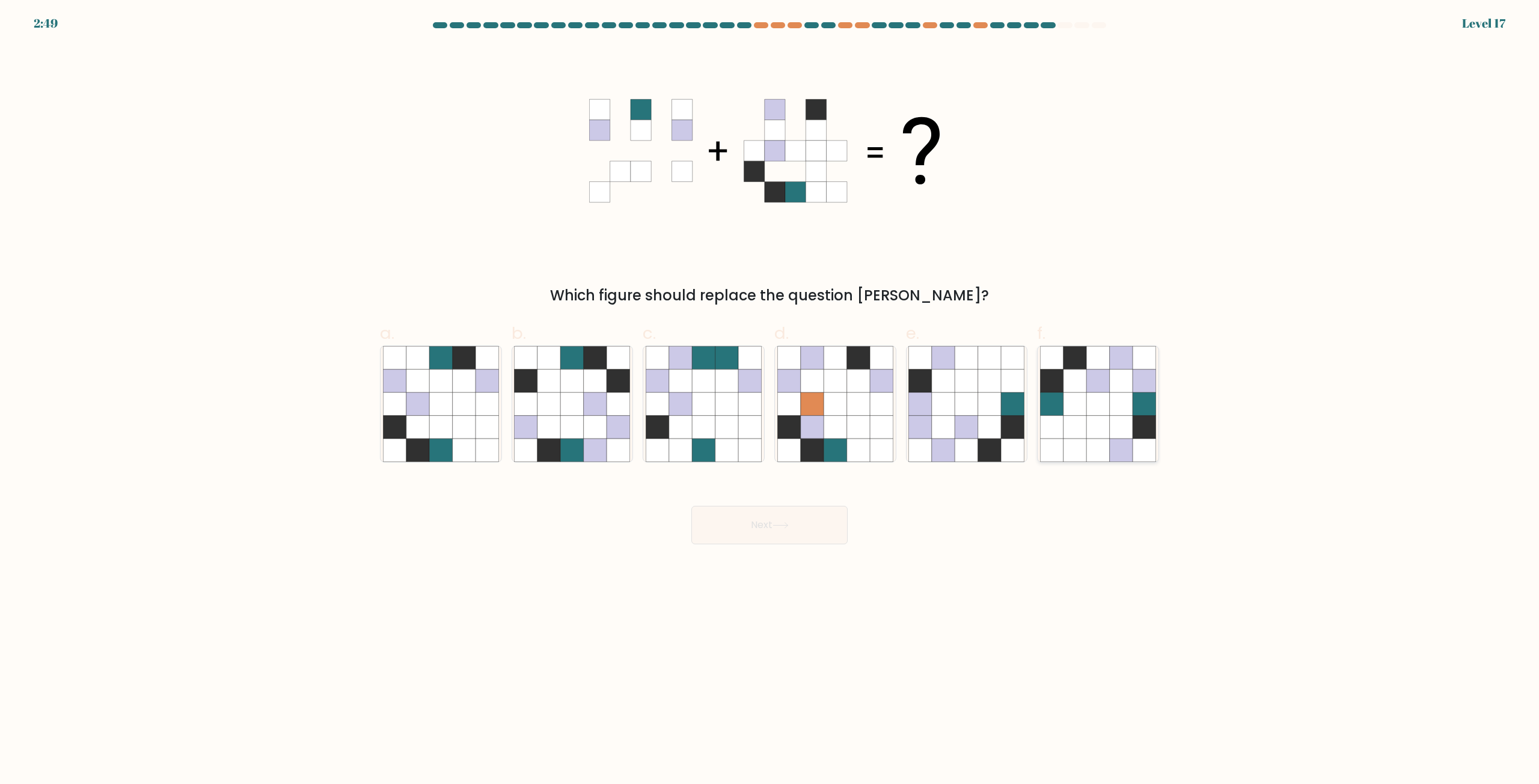
click at [1100, 394] on icon at bounding box center [1098, 405] width 23 height 23
click at [770, 394] on input "f." at bounding box center [770, 396] width 1 height 8
radio input "true"
click at [746, 539] on button "Next" at bounding box center [769, 525] width 156 height 38
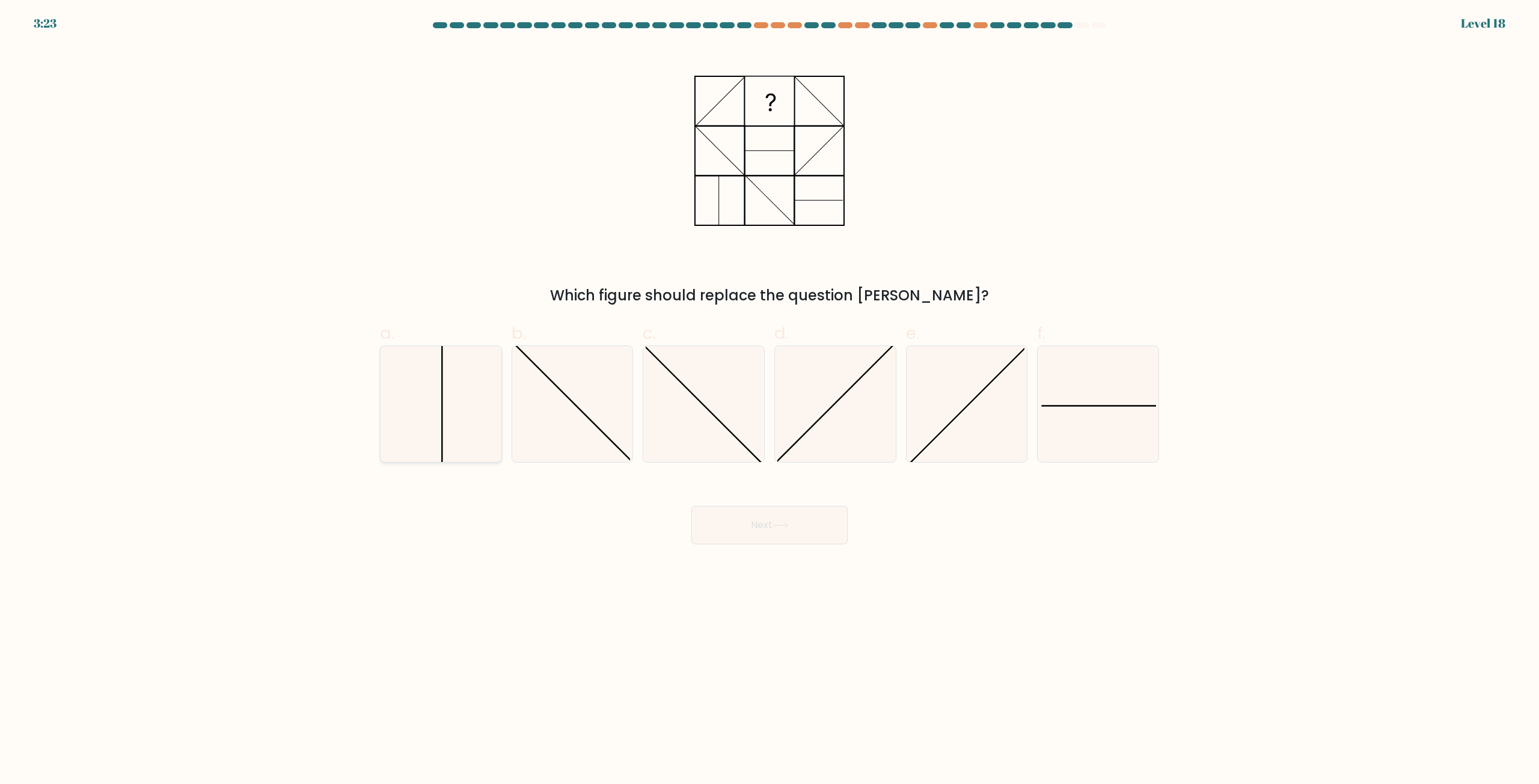
click at [469, 402] on icon at bounding box center [440, 404] width 116 height 116
click at [770, 400] on input "a." at bounding box center [770, 396] width 1 height 8
radio input "true"
click at [800, 534] on button "Next" at bounding box center [769, 525] width 156 height 38
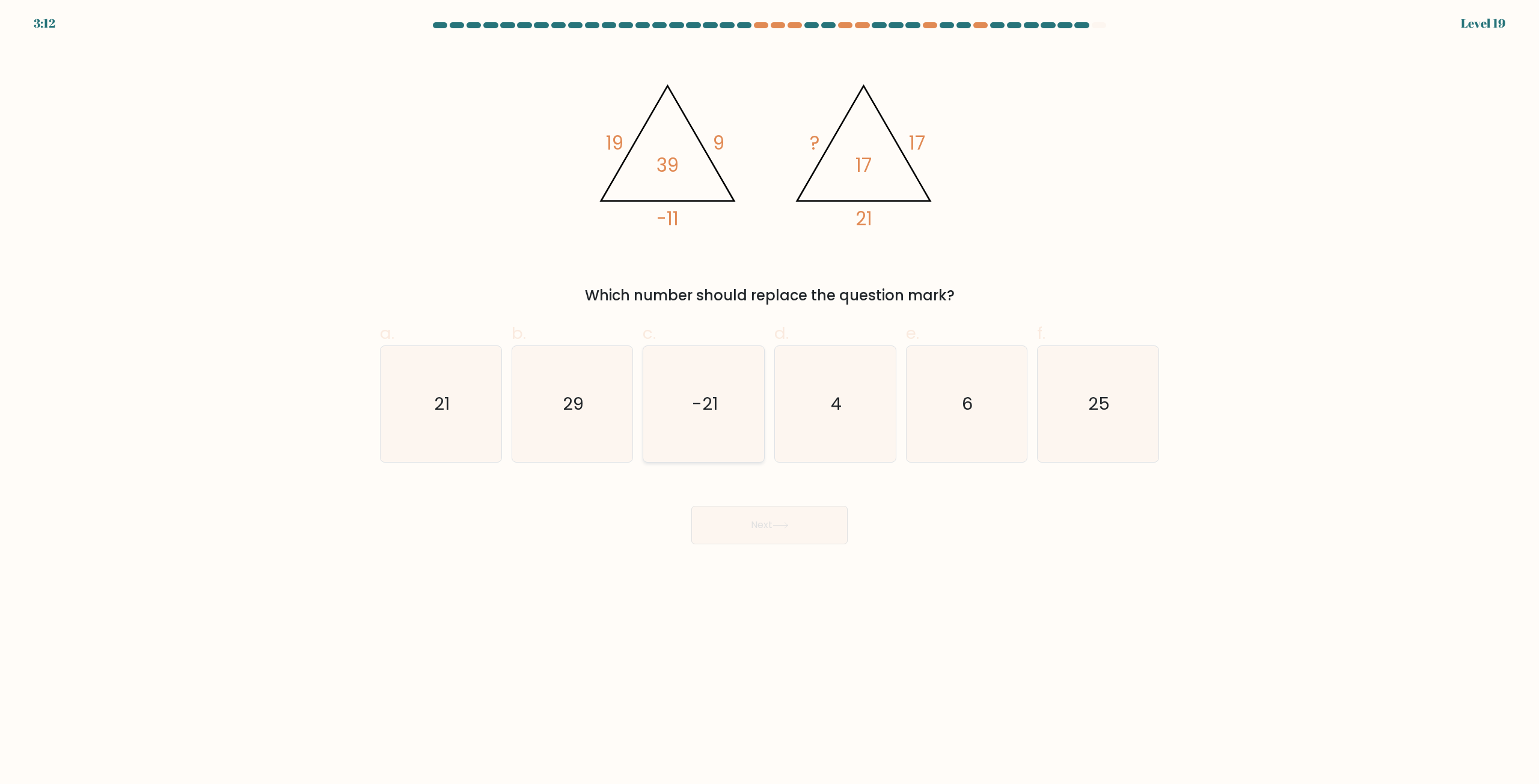
click at [682, 390] on icon "-21" at bounding box center [703, 404] width 116 height 116
click at [770, 392] on input "c. -21" at bounding box center [770, 396] width 1 height 8
radio input "true"
drag, startPoint x: 756, startPoint y: 527, endPoint x: 770, endPoint y: 560, distance: 35.8
click at [756, 528] on button "Next" at bounding box center [769, 525] width 156 height 38
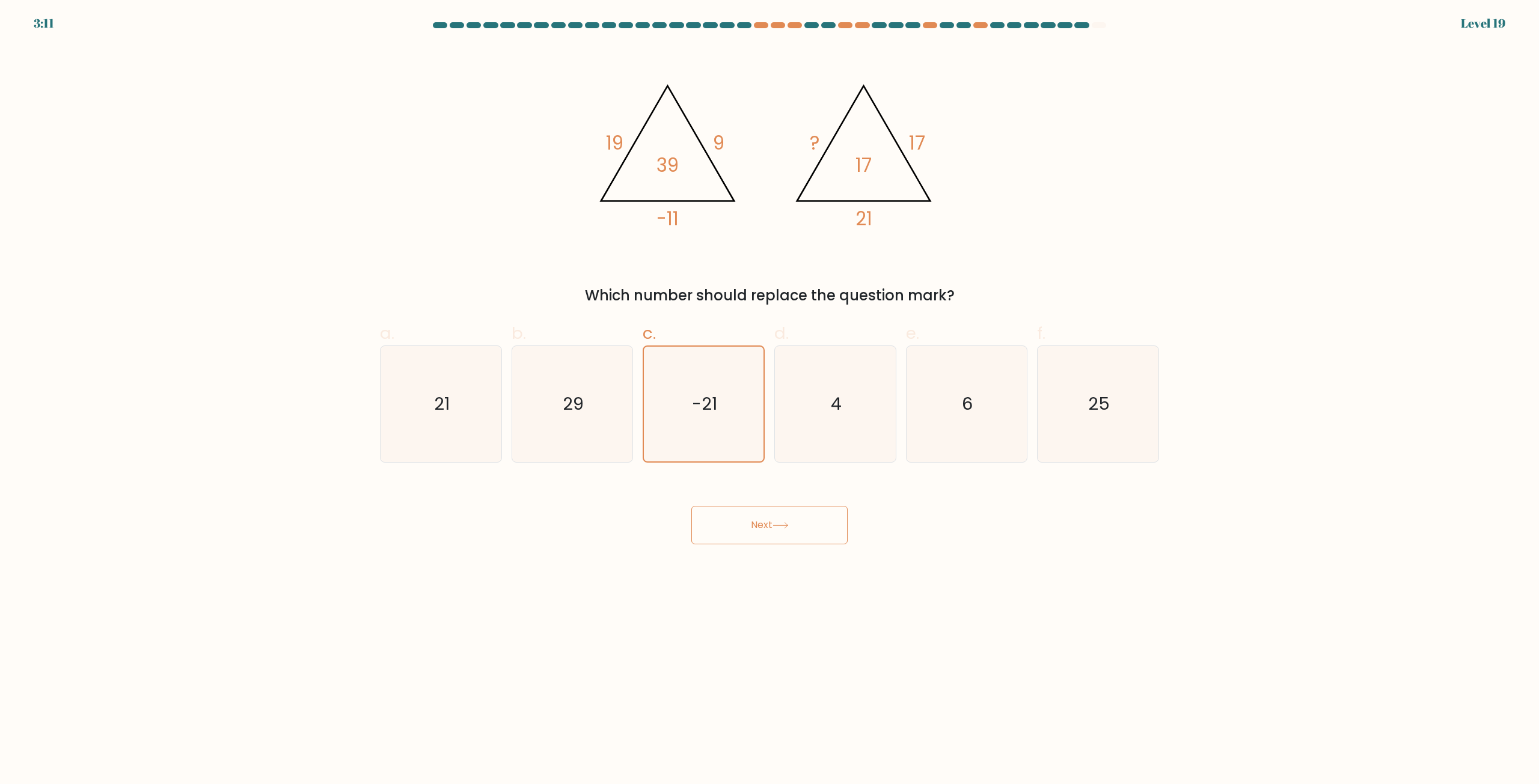
click at [771, 562] on body "3:11 Level 19" at bounding box center [769, 392] width 1539 height 784
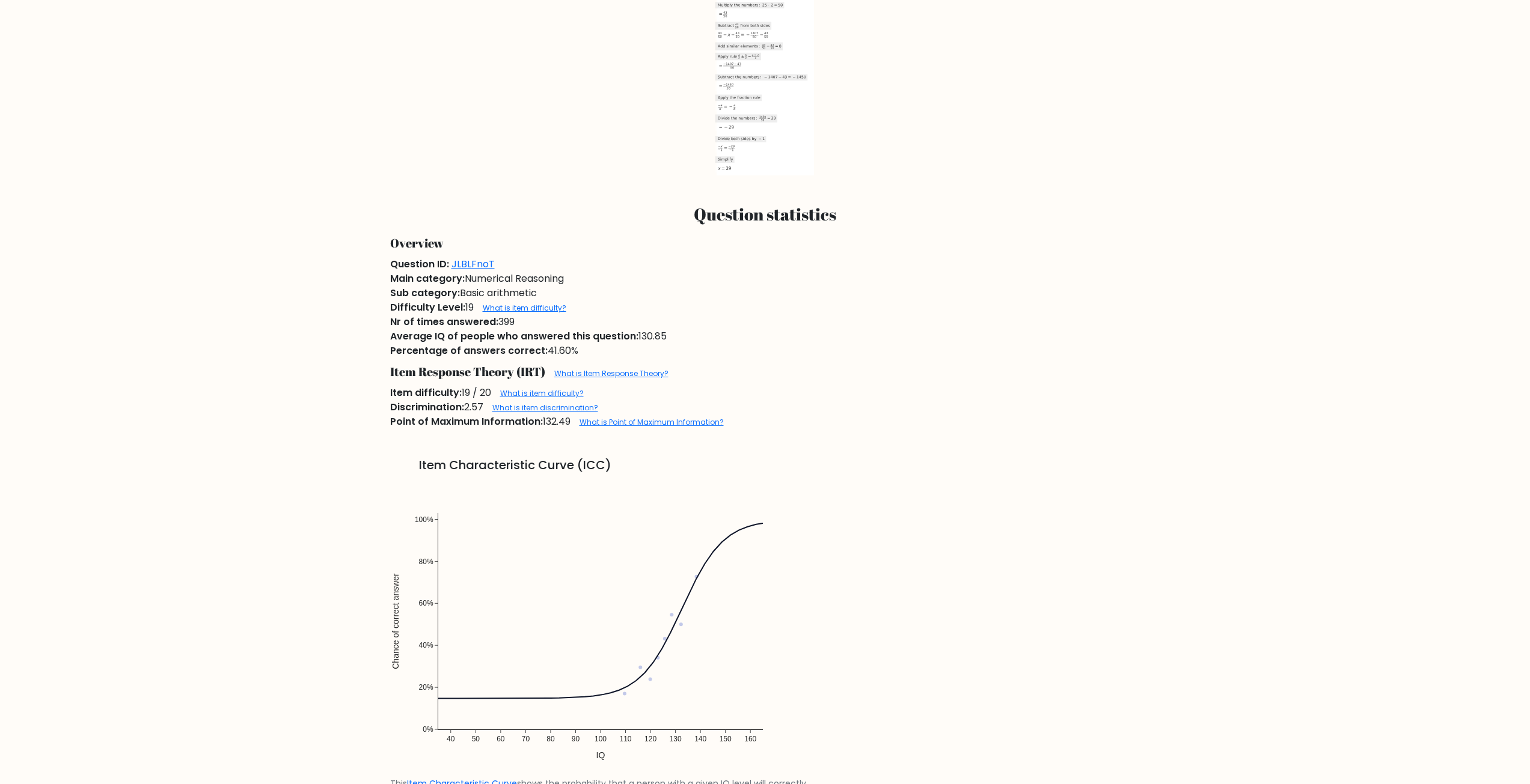
scroll to position [721, 0]
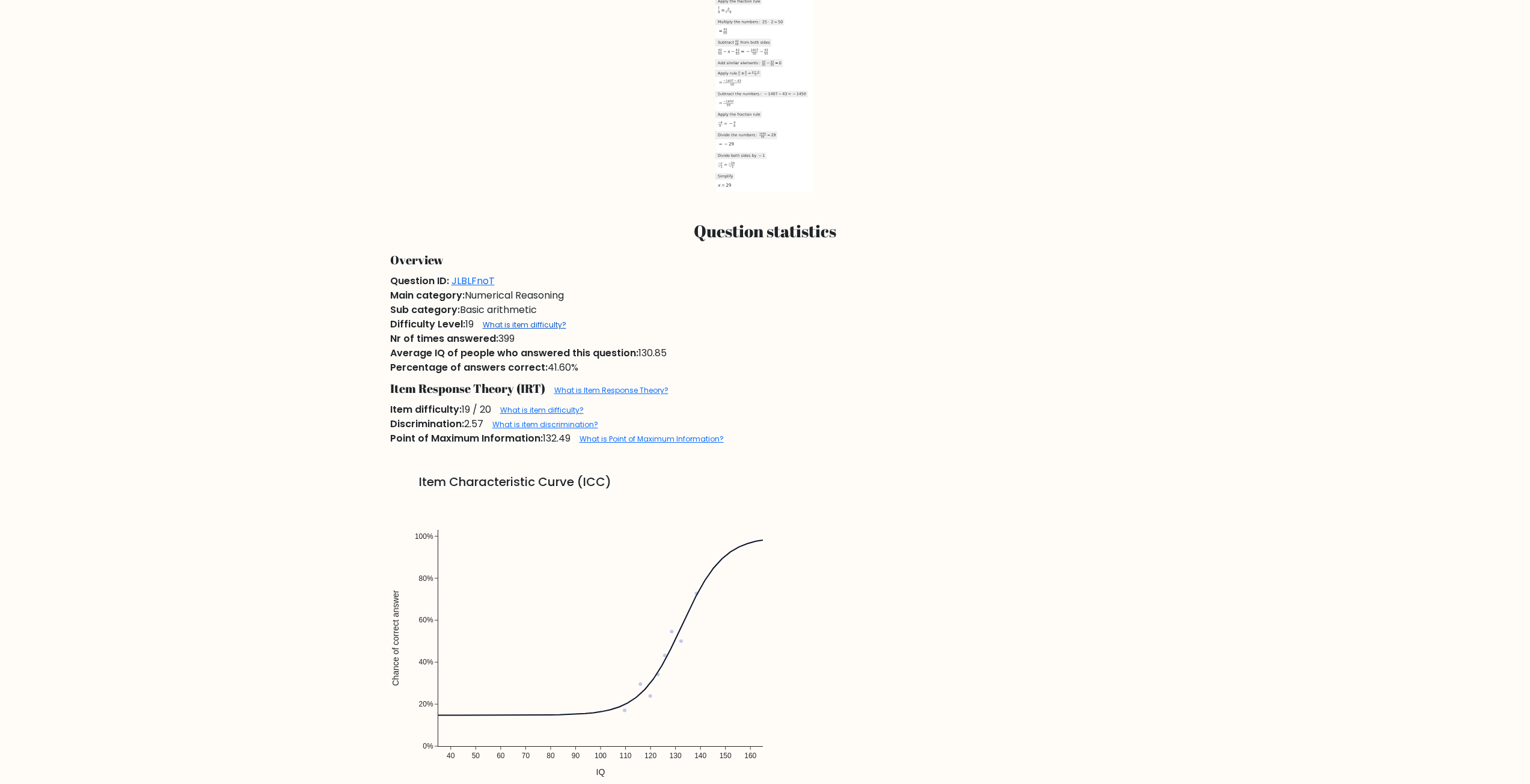
click at [557, 328] on link "What is item difficulty?" at bounding box center [524, 324] width 84 height 10
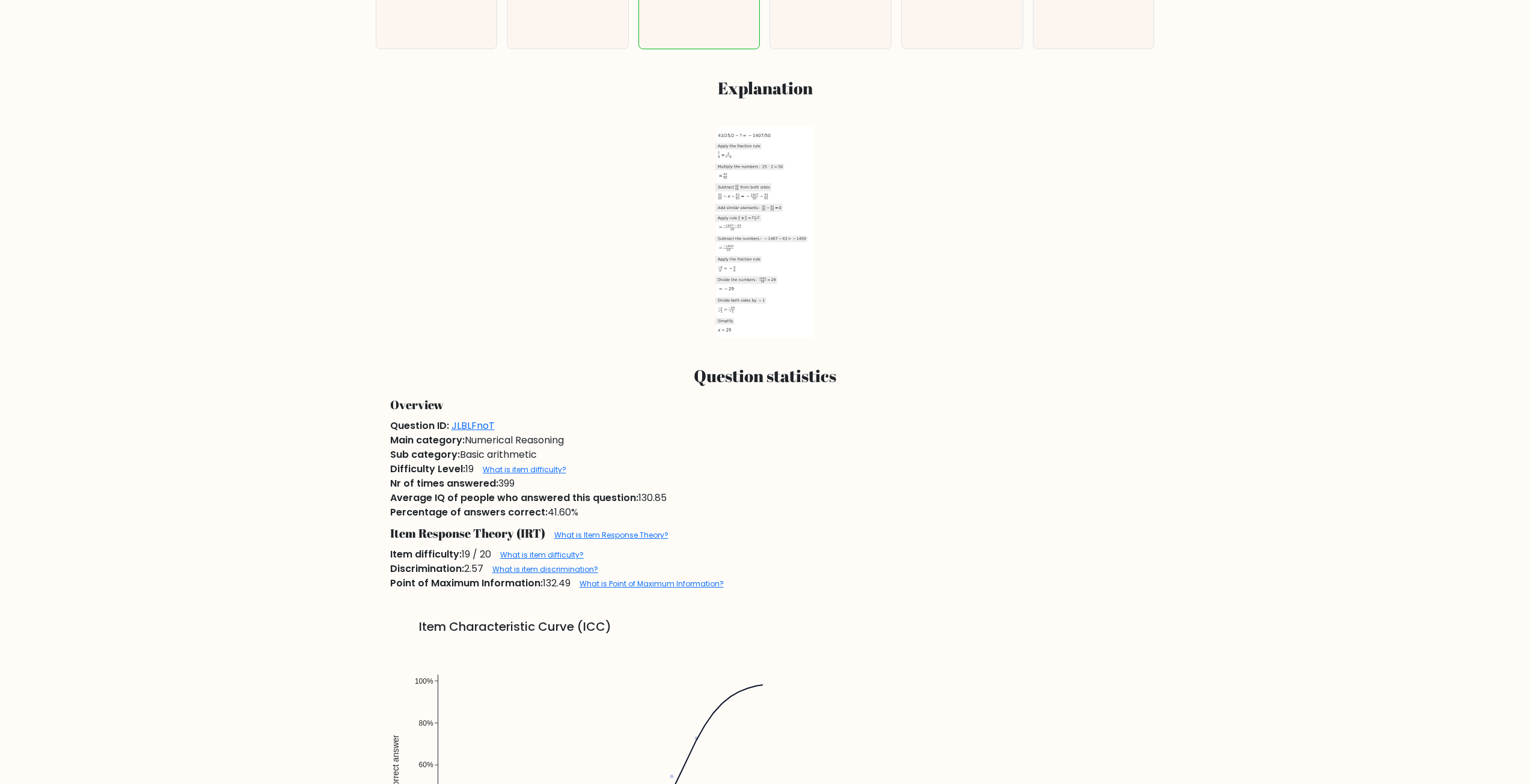
scroll to position [541, 0]
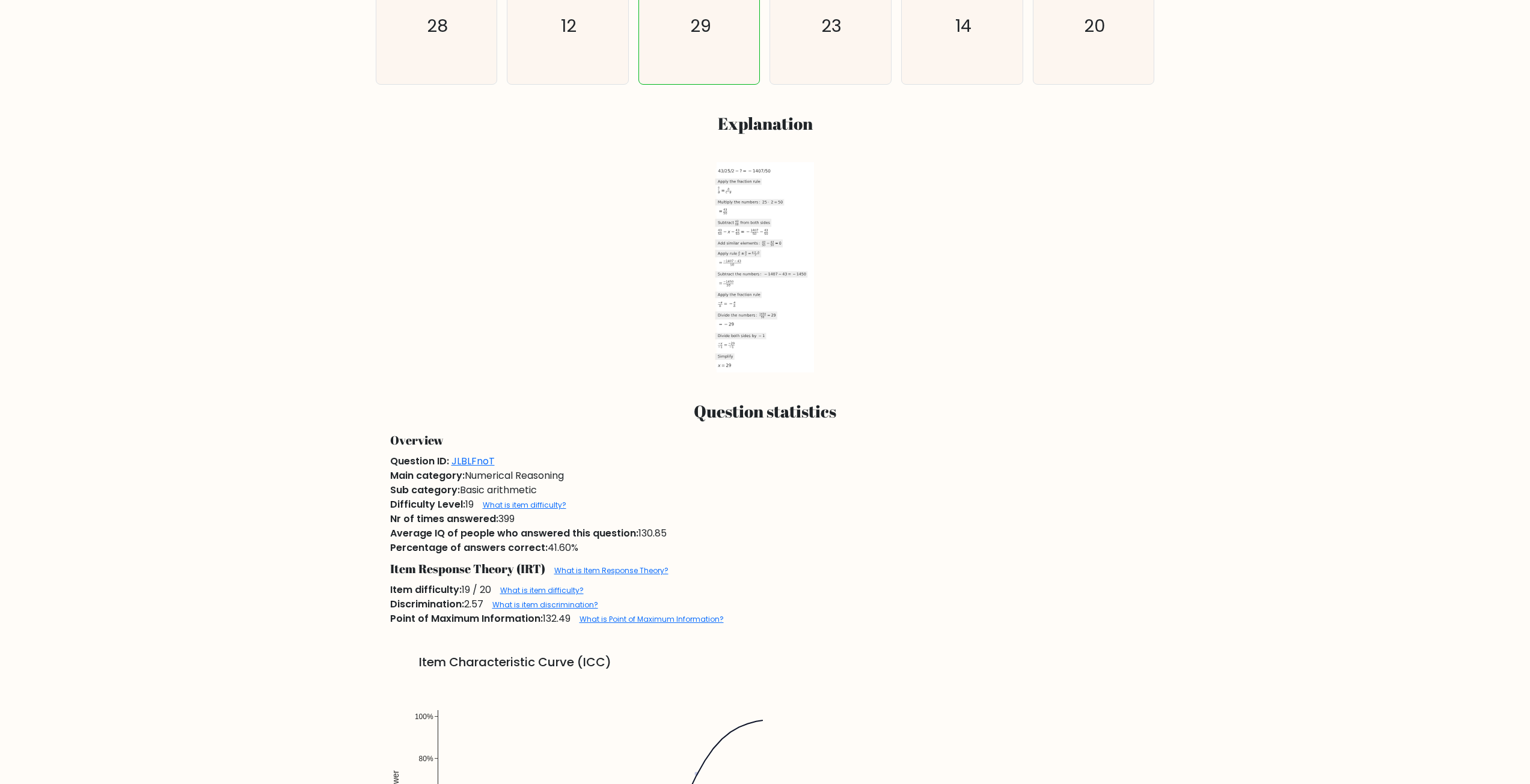
click at [748, 230] on icon at bounding box center [741, 232] width 55 height 8
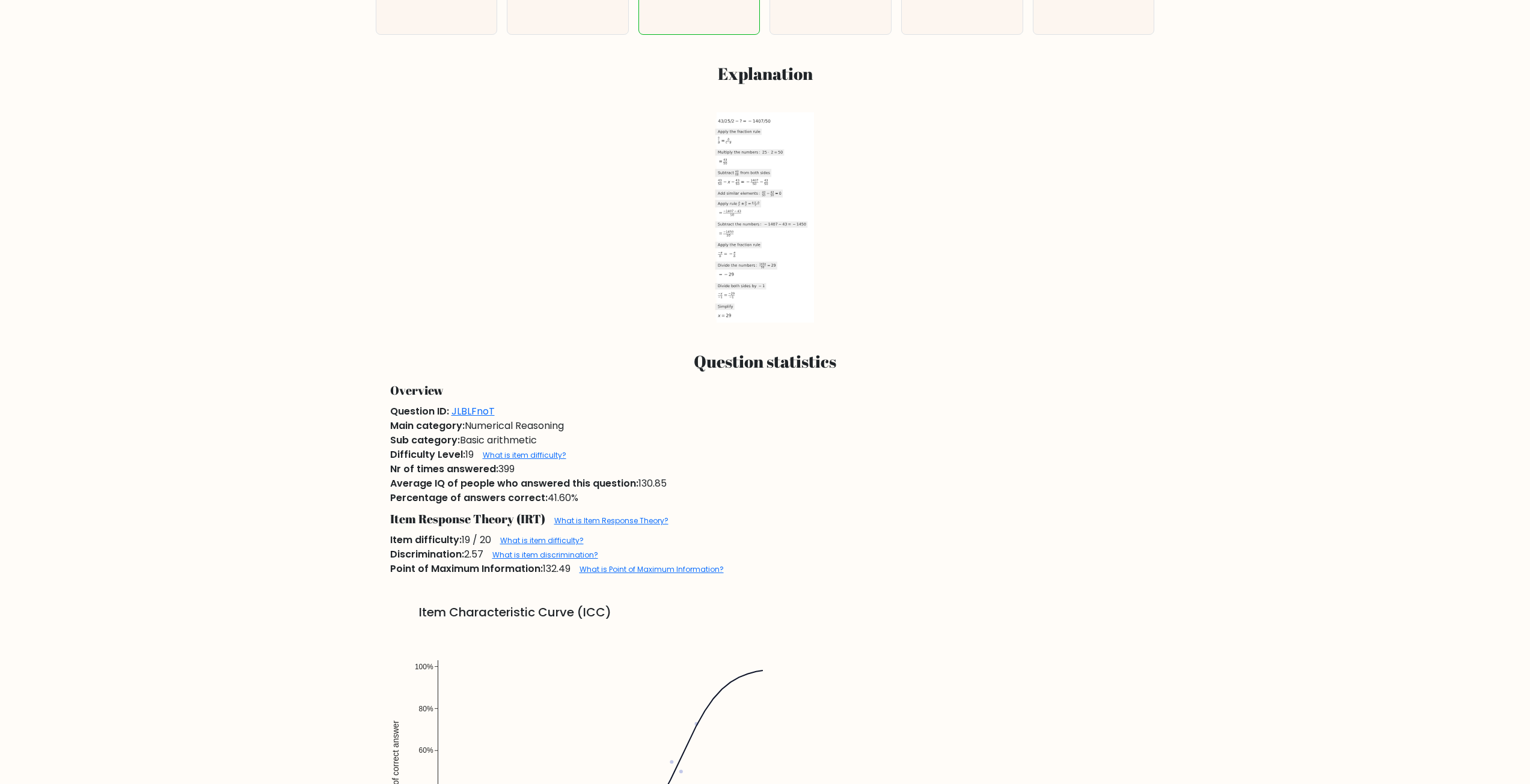
scroll to position [601, 0]
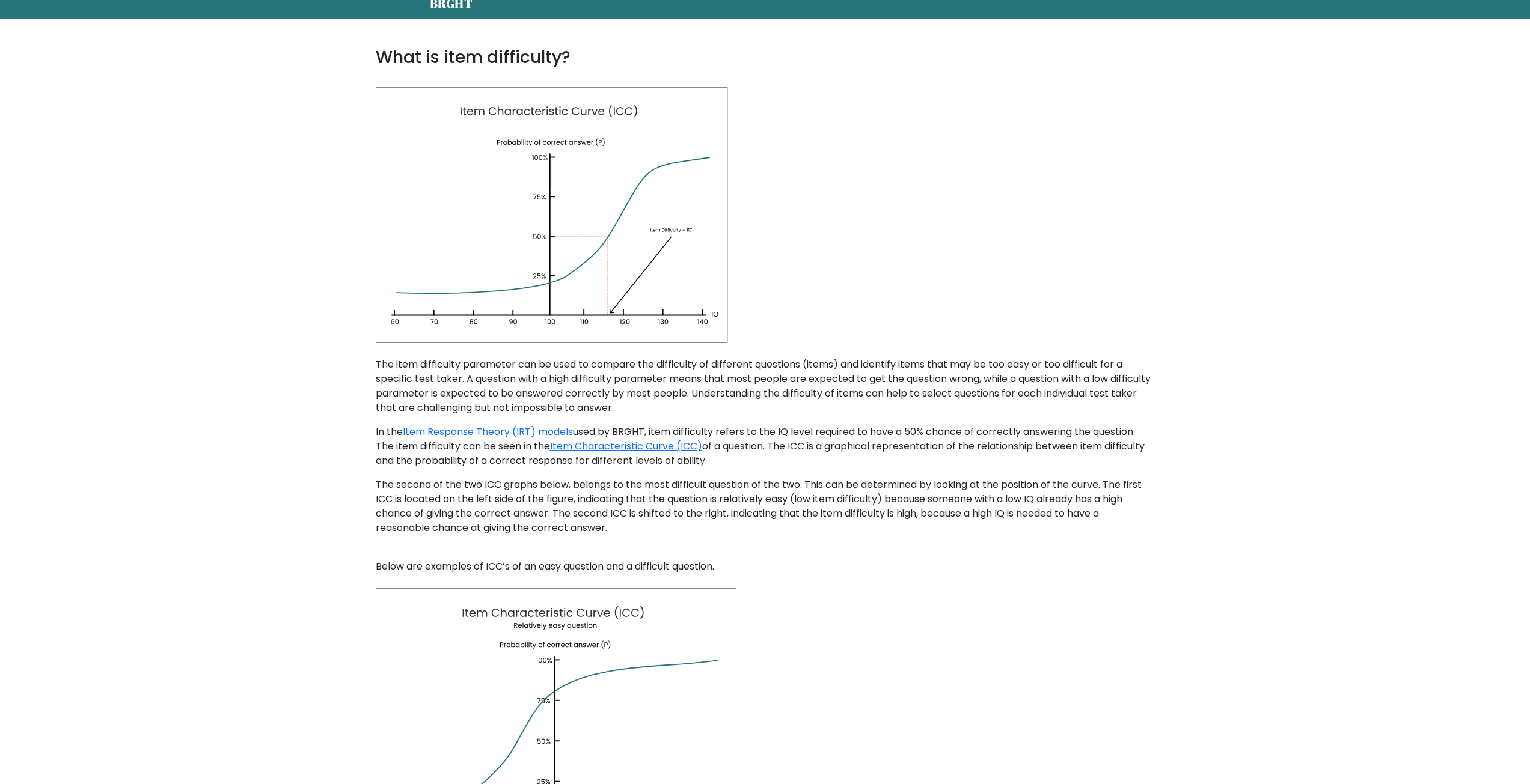
scroll to position [41, 0]
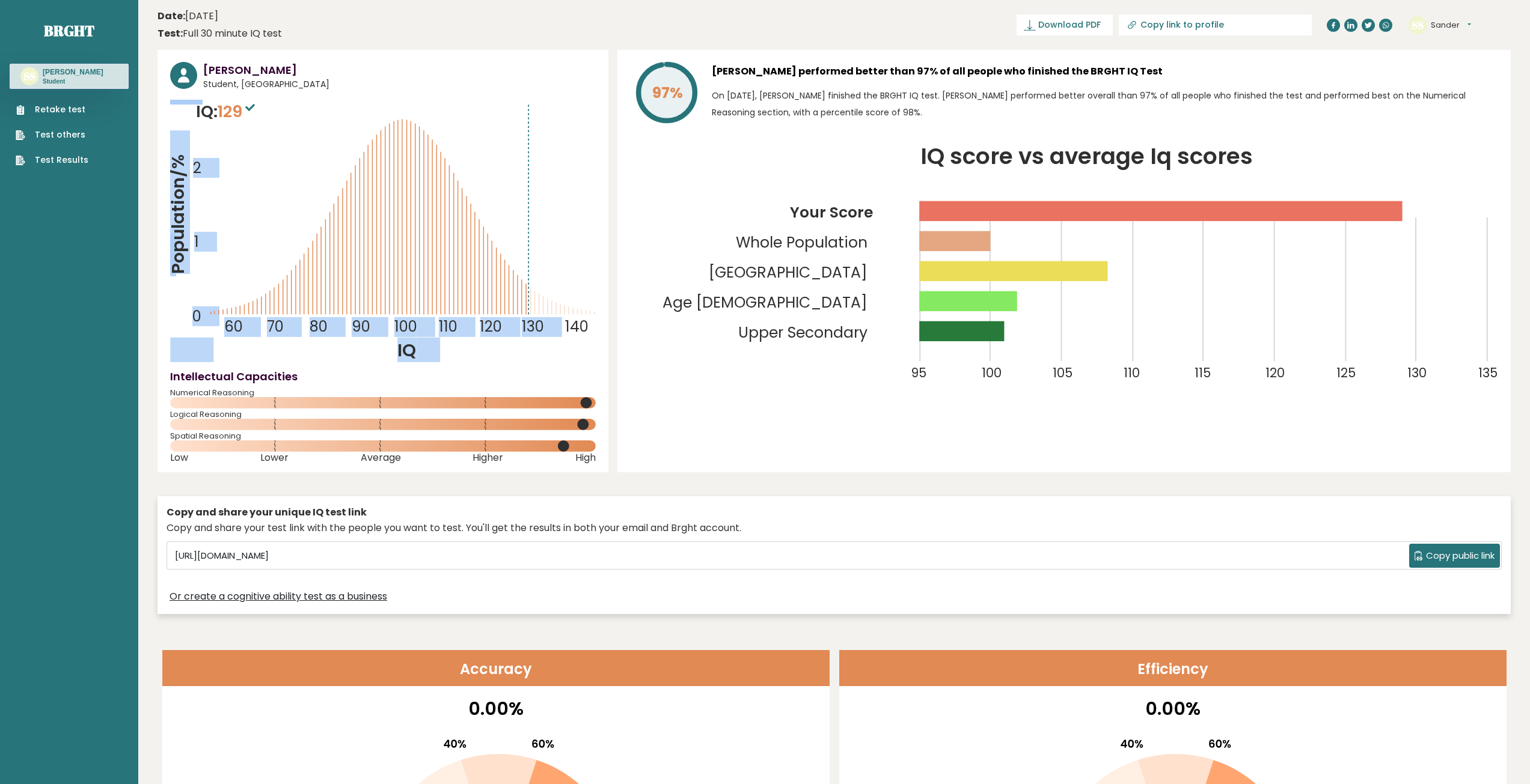
drag, startPoint x: 257, startPoint y: 109, endPoint x: 432, endPoint y: 111, distance: 175.0
click at [432, 111] on div "IQ: 129 Population/% IQ 0 1 2 60 70 80 90 100 110 120 130 140" at bounding box center [382, 231] width 426 height 263
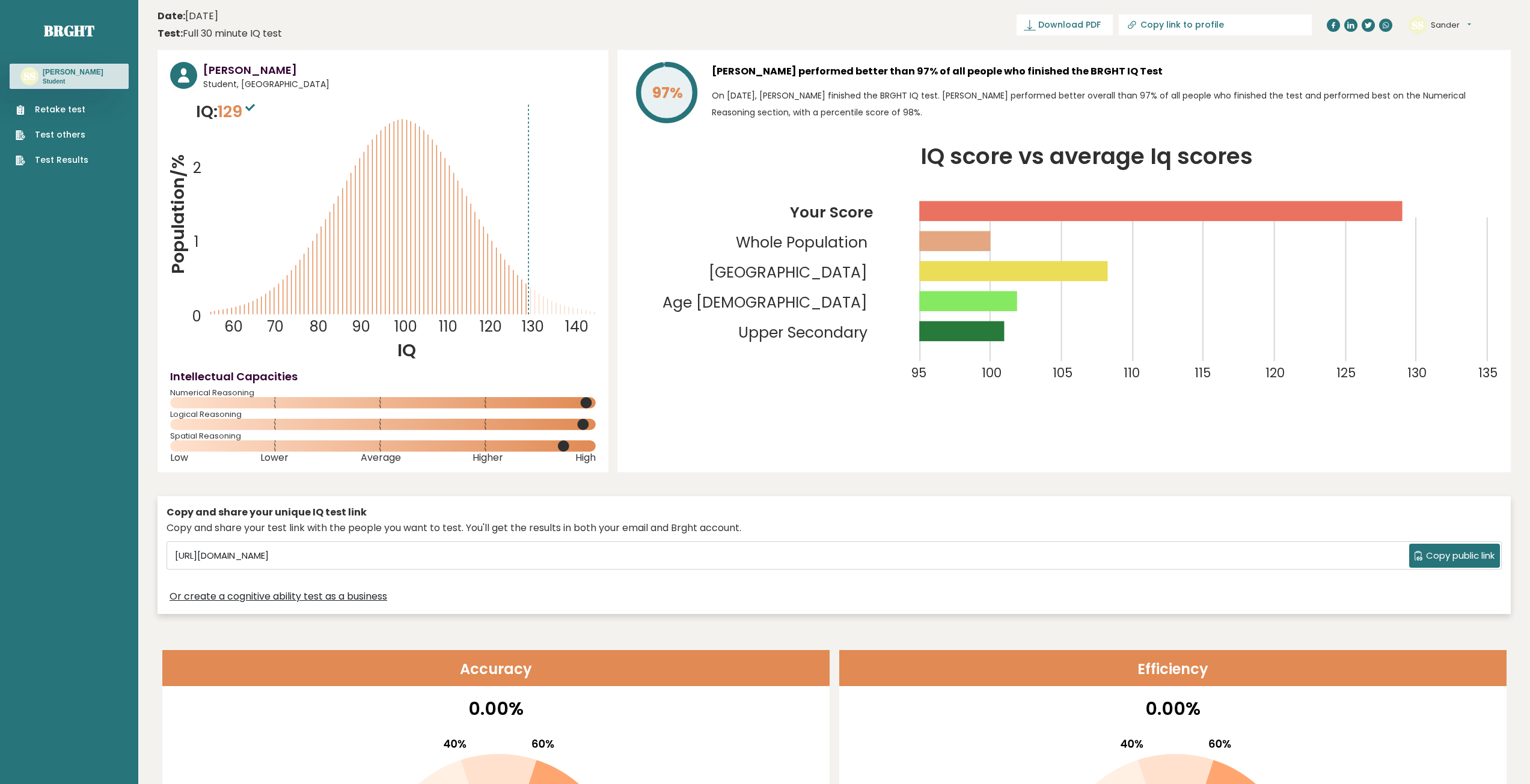
click at [750, 147] on icon "IQ score vs average Iq scores 95 100 105 110 115 120 125 130 135 Your Score Who…" at bounding box center [1064, 274] width 868 height 256
